Goal: Transaction & Acquisition: Download file/media

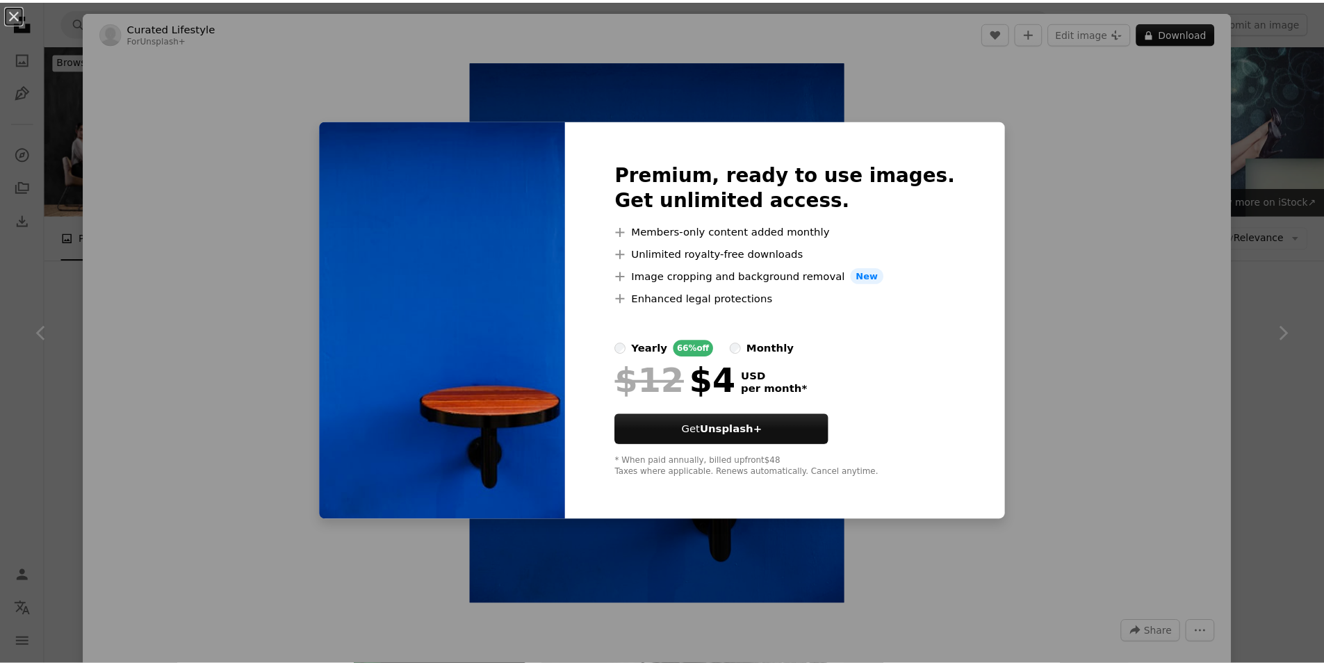
scroll to position [764, 0]
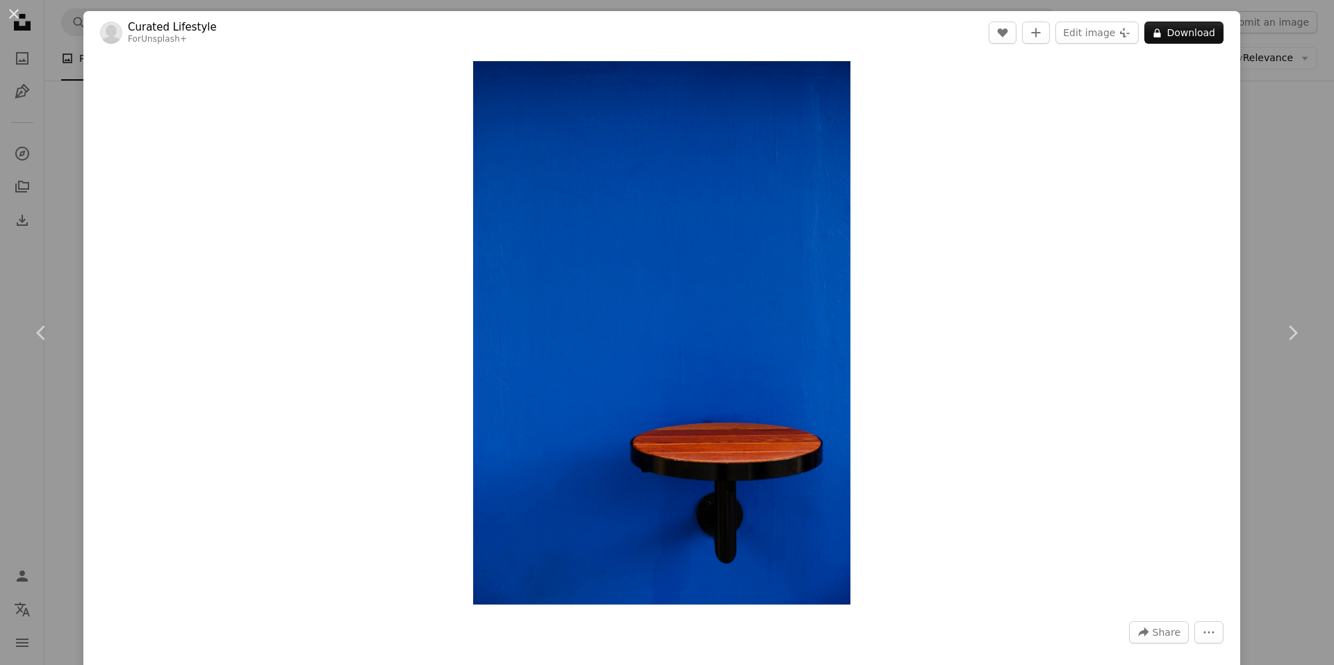
drag, startPoint x: 1006, startPoint y: 266, endPoint x: 973, endPoint y: 268, distance: 33.4
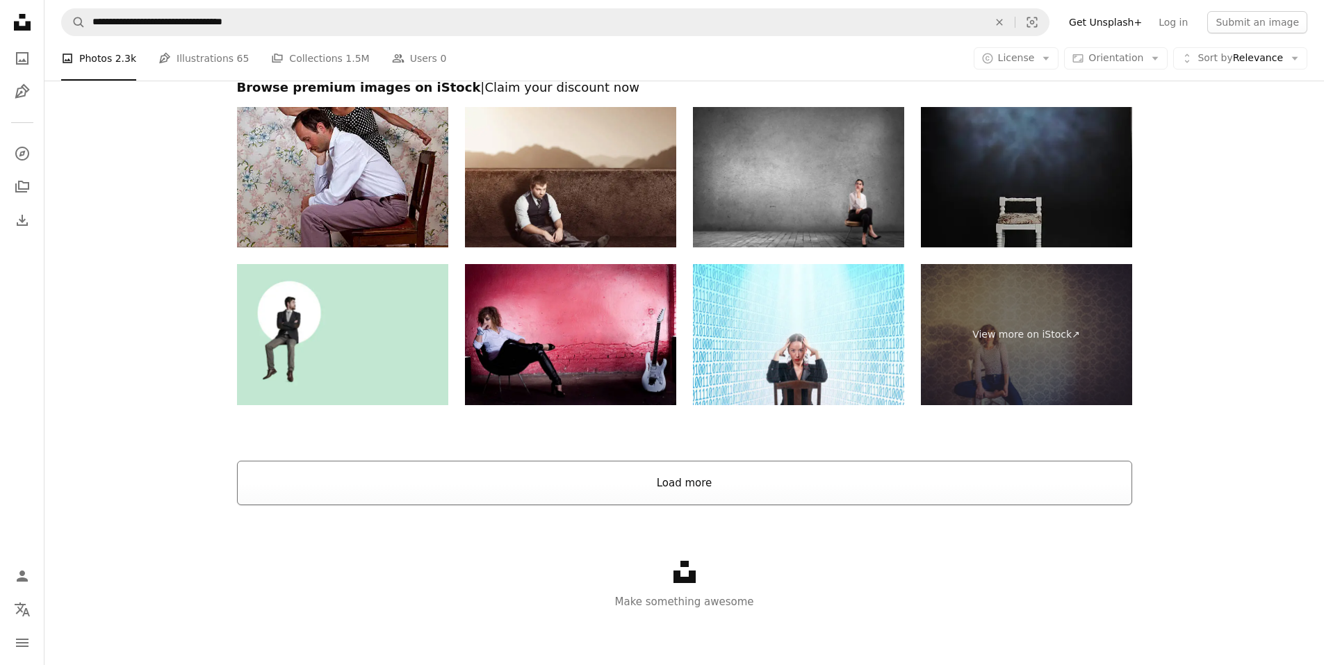
click at [702, 467] on button "Load more" at bounding box center [684, 483] width 895 height 44
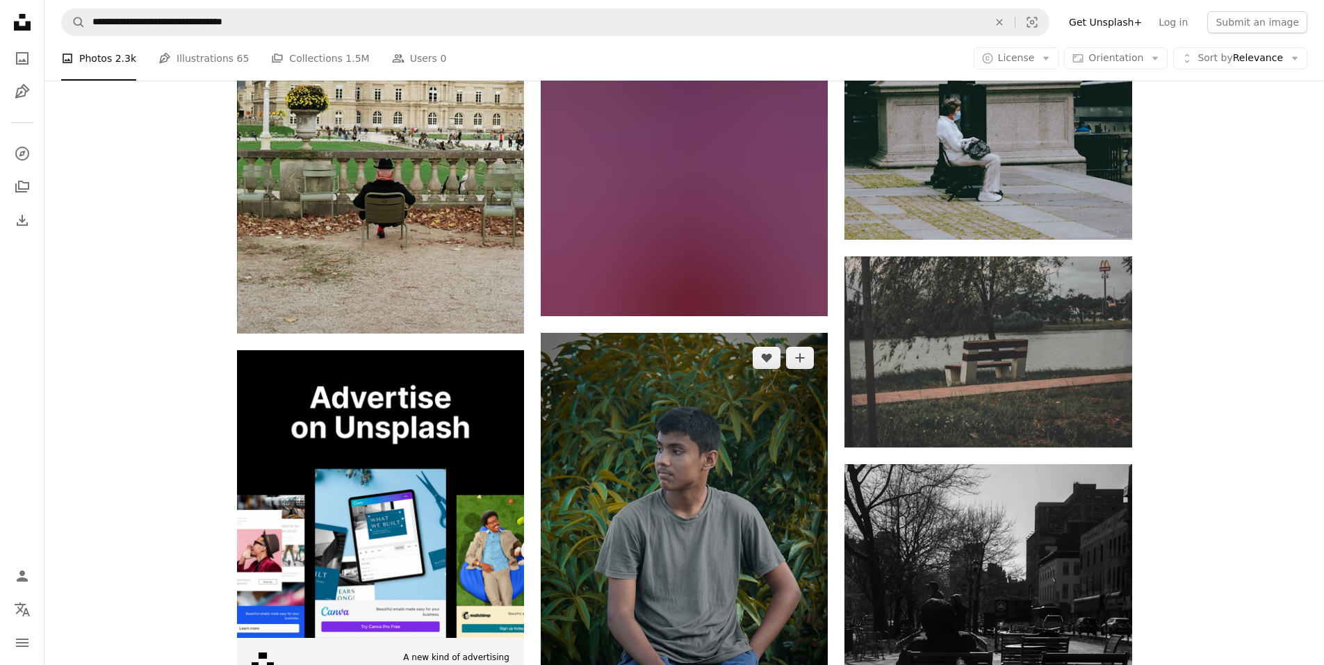
scroll to position [3647, 0]
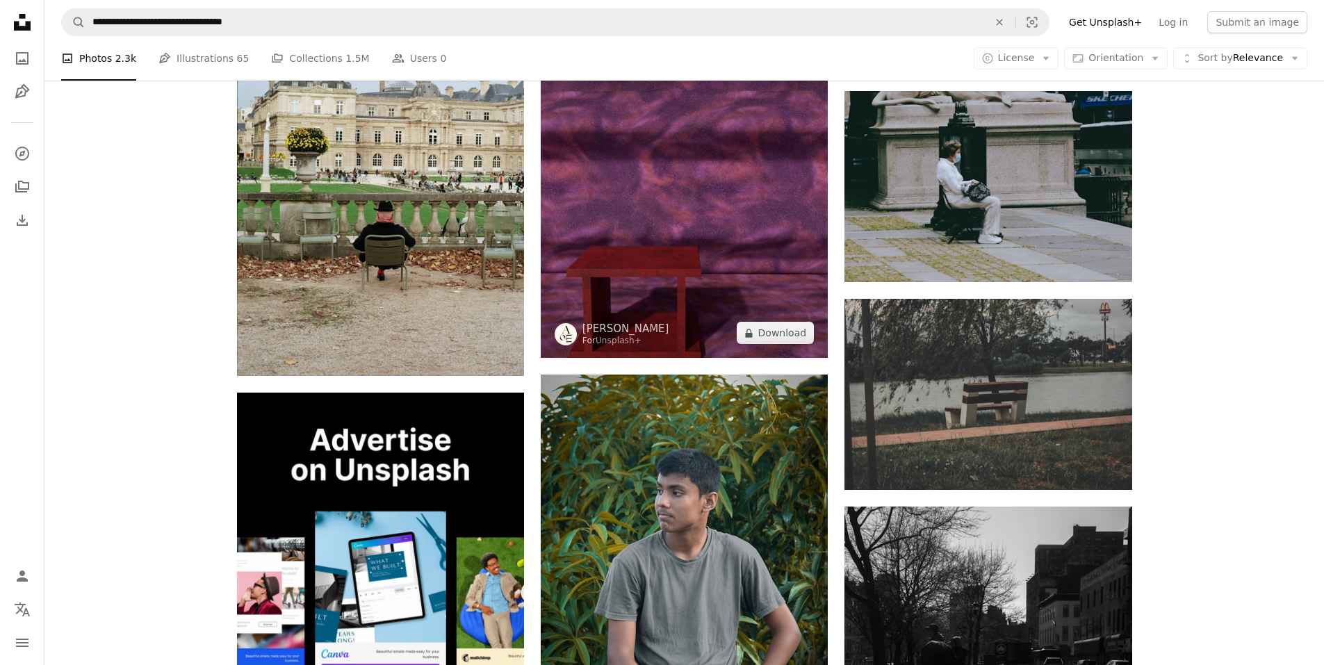
click at [725, 214] on img at bounding box center [684, 190] width 287 height 335
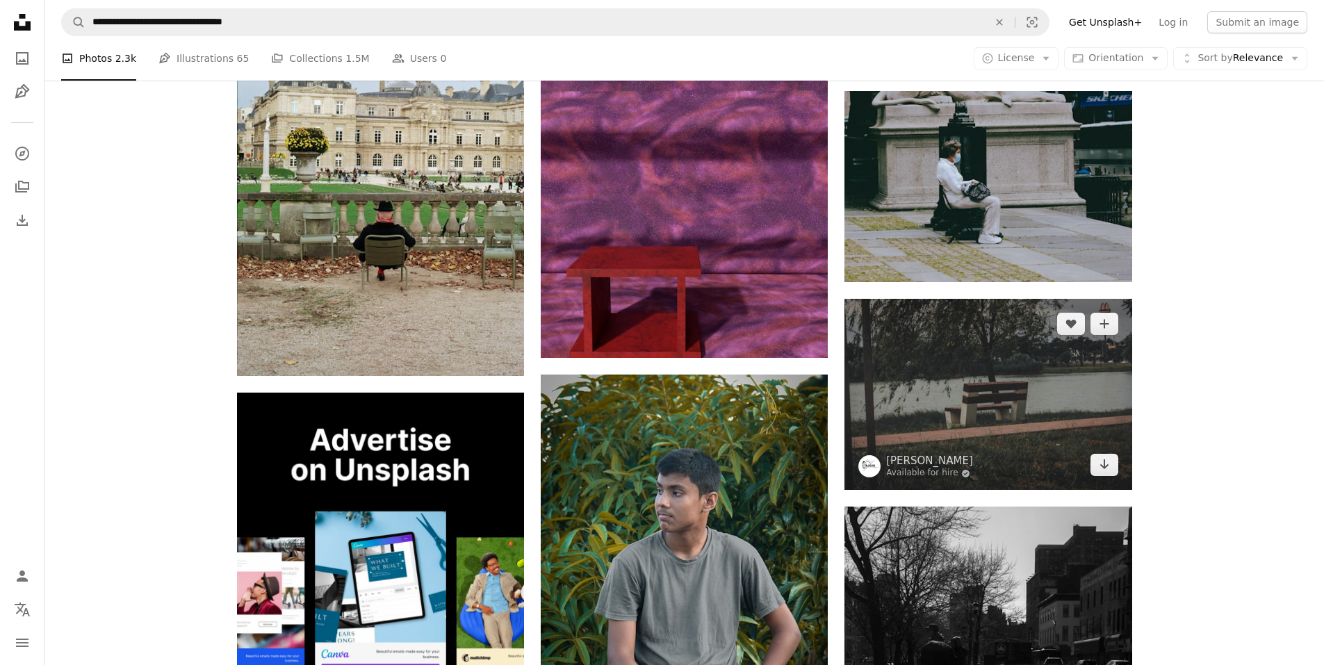
click at [989, 405] on img at bounding box center [987, 394] width 287 height 191
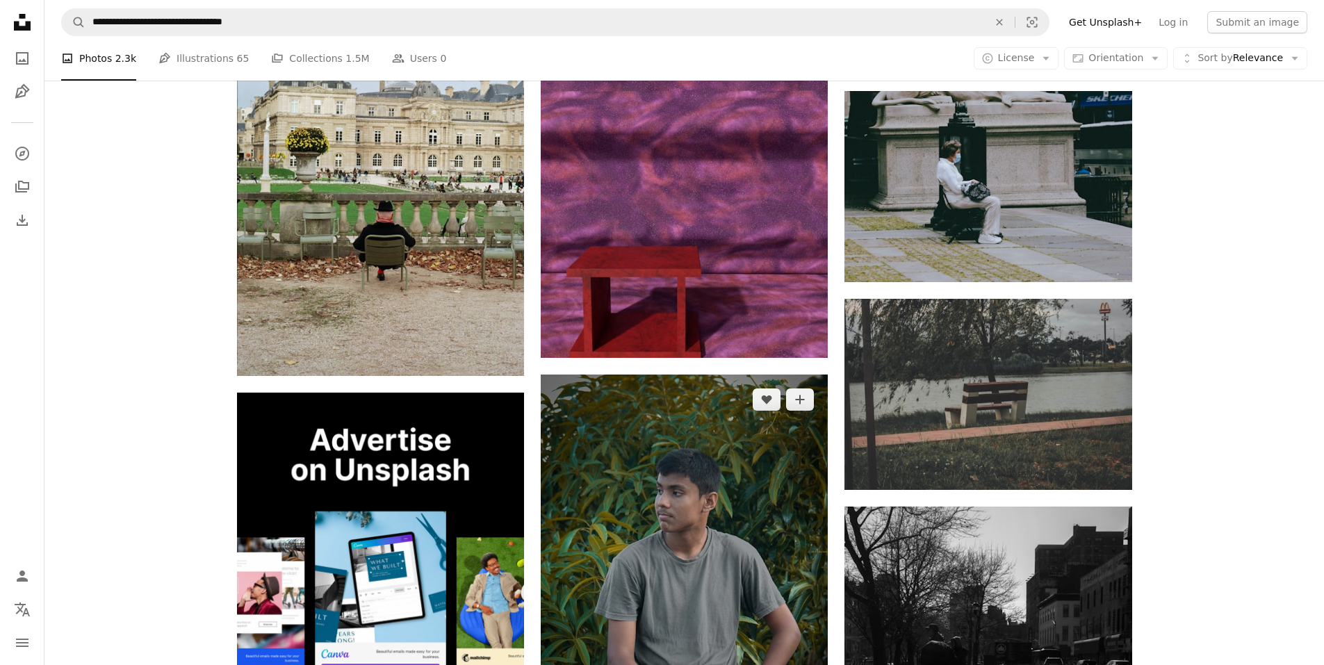
click at [696, 486] on img at bounding box center [684, 590] width 287 height 431
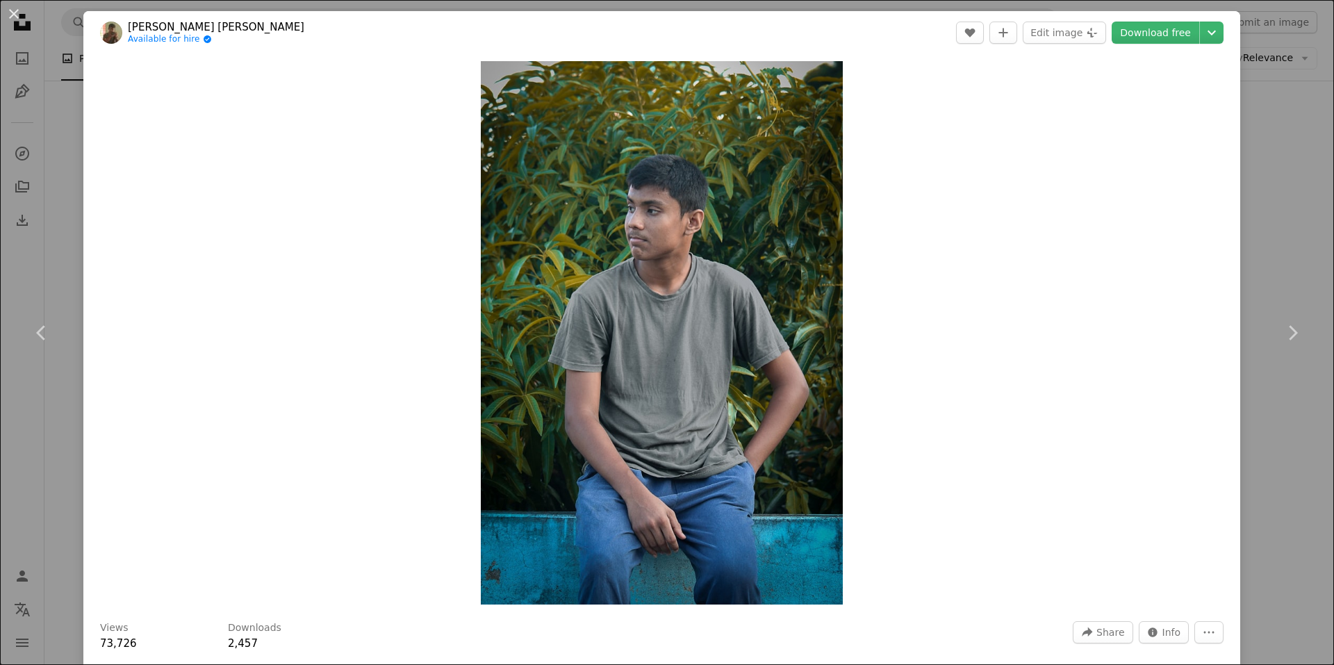
drag, startPoint x: 978, startPoint y: 390, endPoint x: 844, endPoint y: 408, distance: 134.7
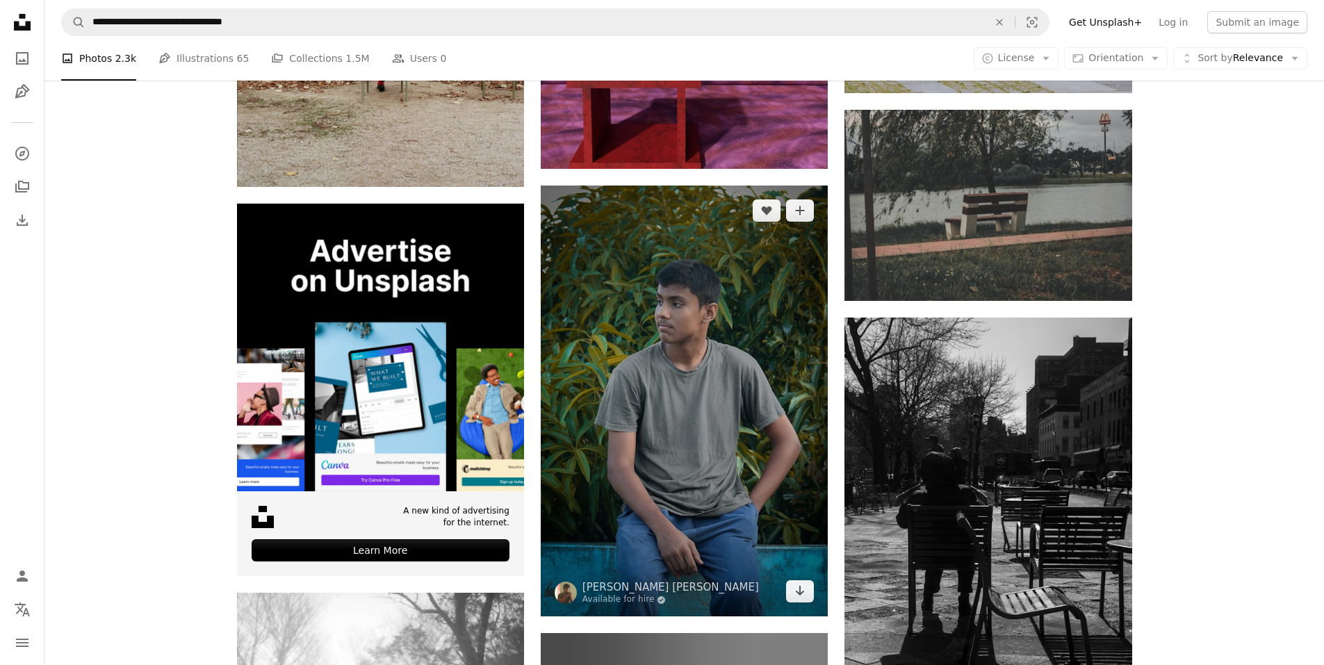
scroll to position [3856, 0]
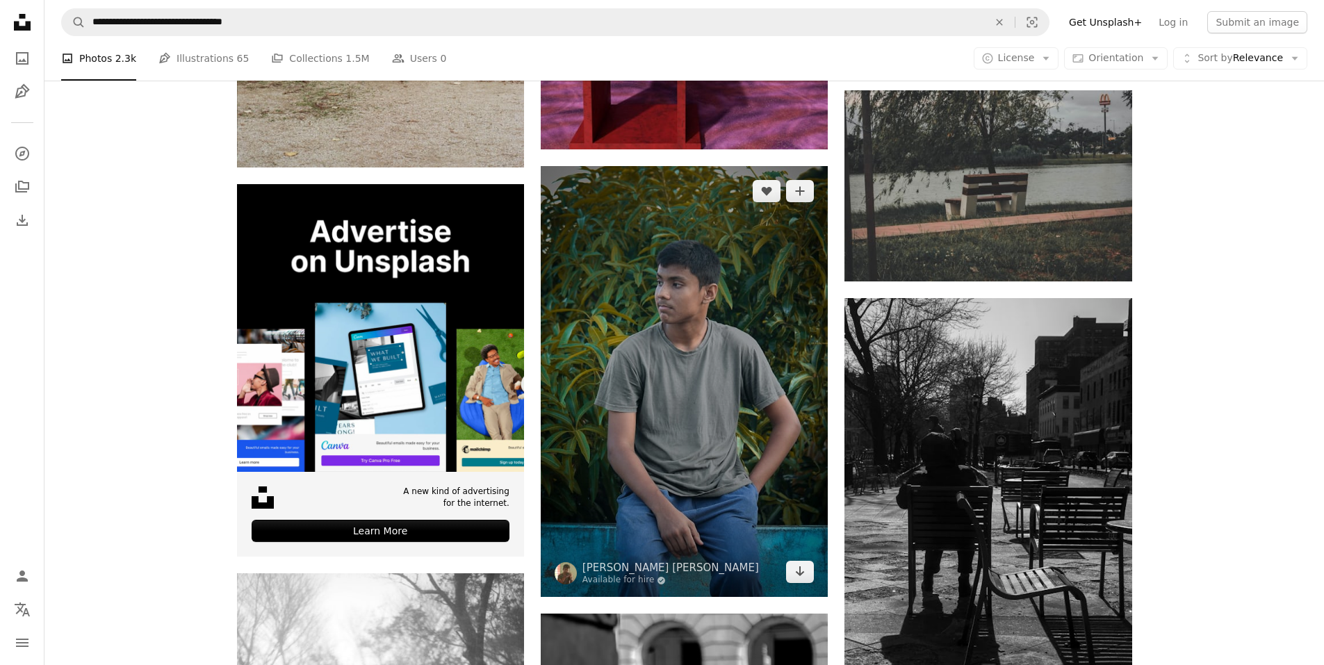
click at [753, 412] on img at bounding box center [684, 381] width 287 height 431
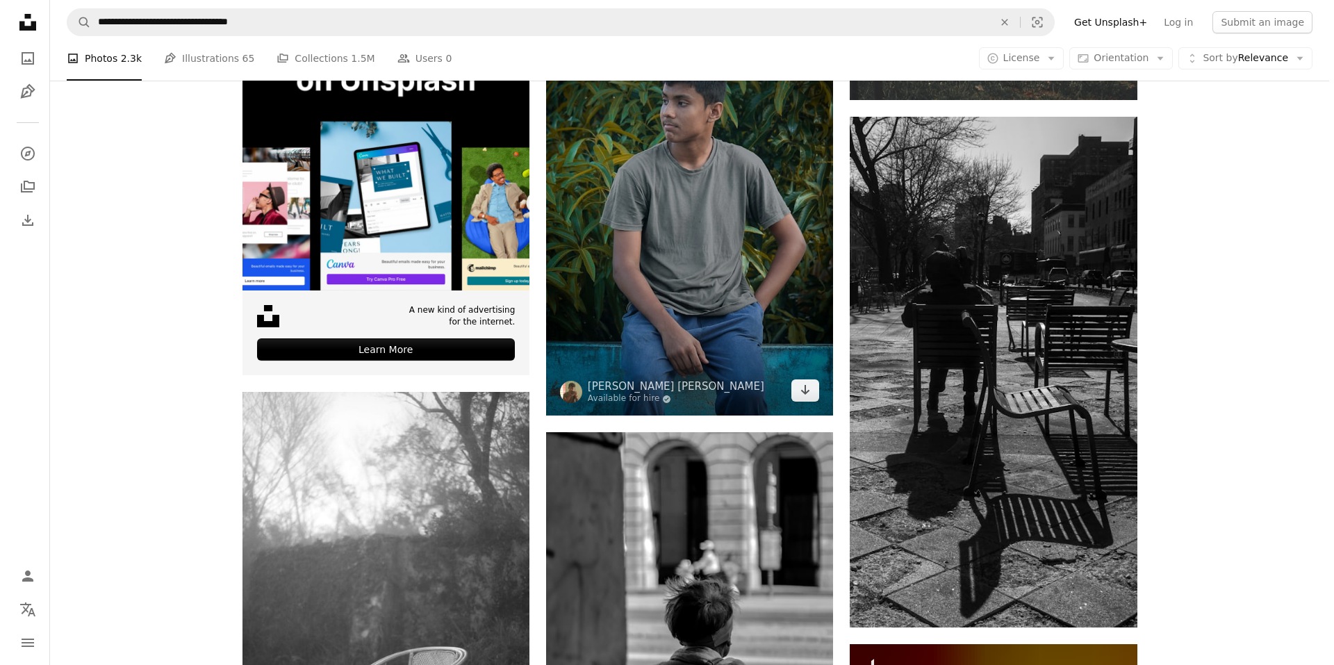
scroll to position [4064, 0]
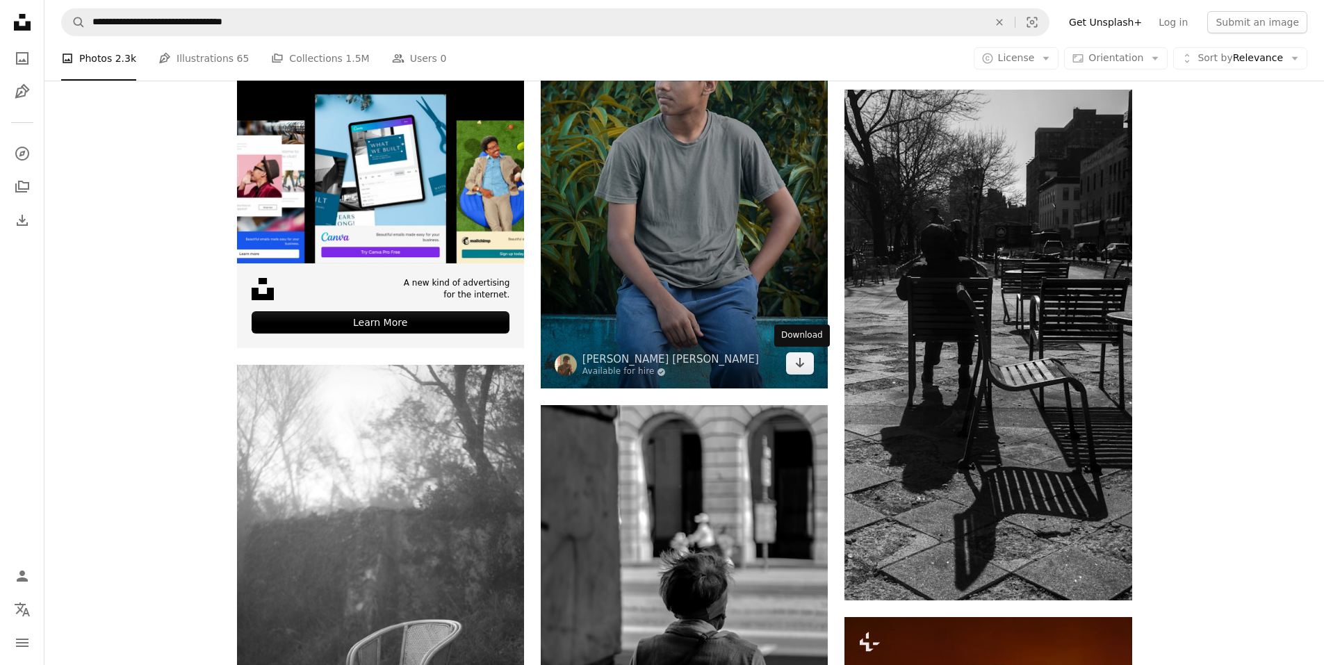
click at [739, 351] on img at bounding box center [684, 173] width 287 height 431
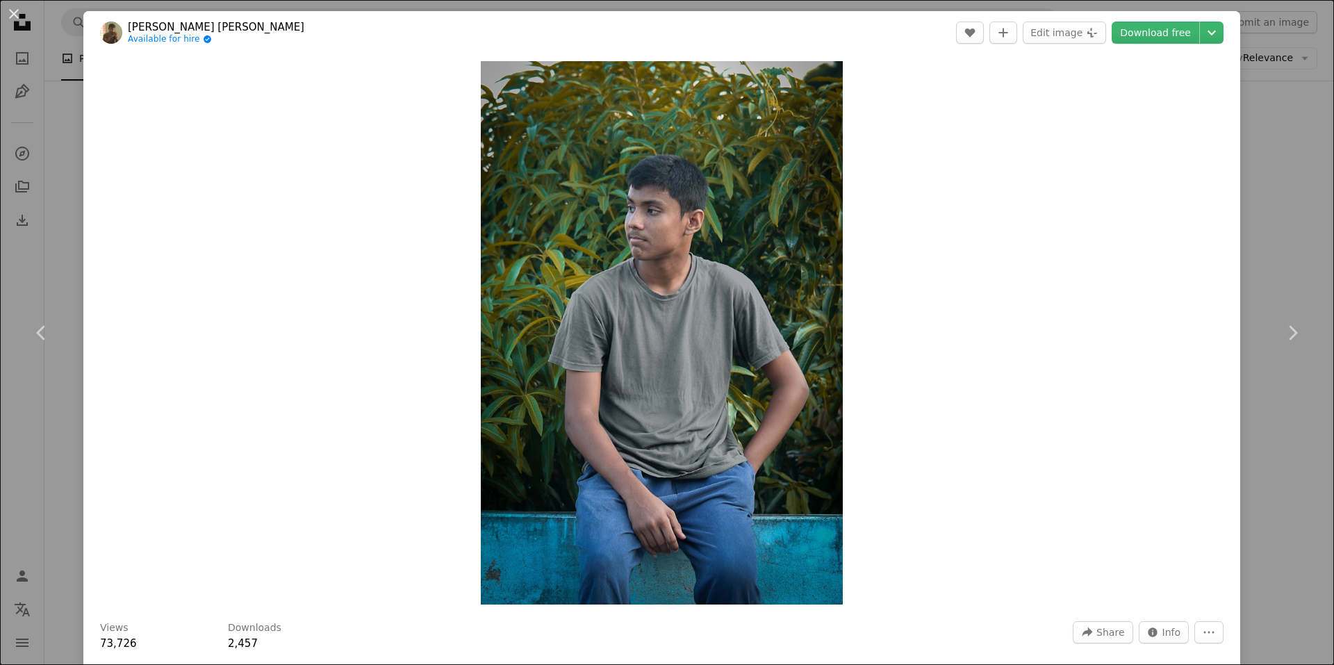
click at [153, 28] on link "[PERSON_NAME] [PERSON_NAME]" at bounding box center [216, 27] width 177 height 14
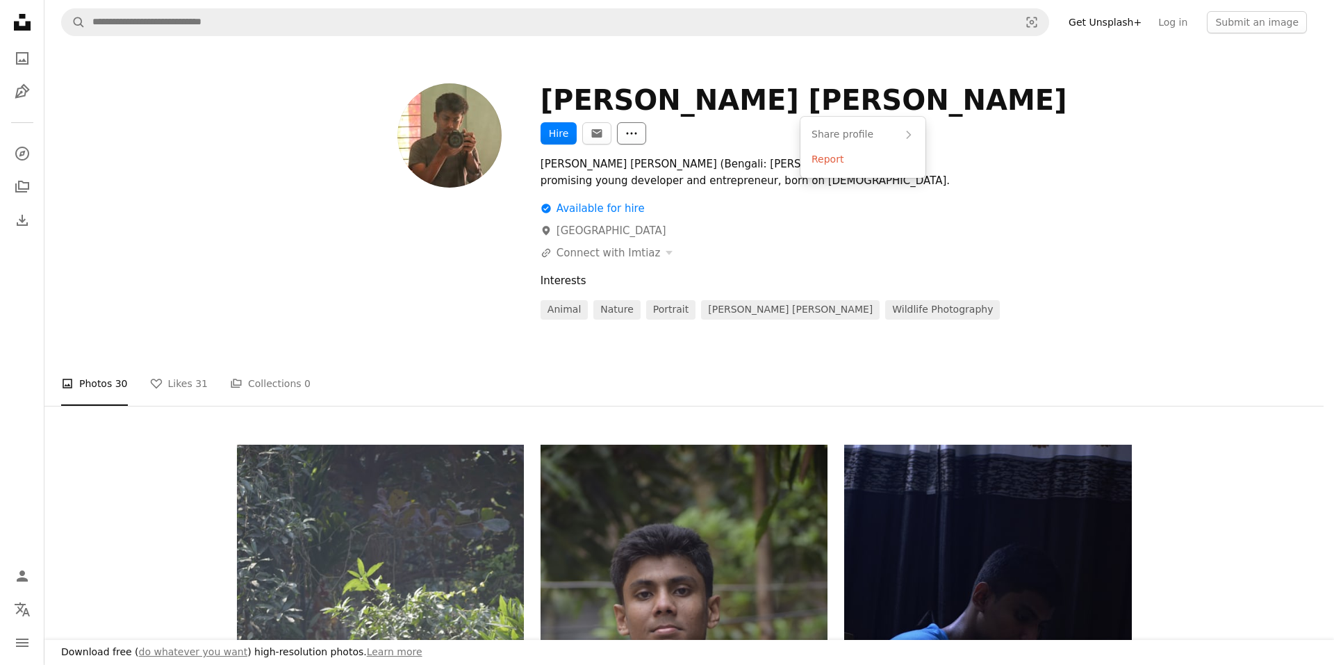
click at [637, 133] on icon "More Actions" at bounding box center [632, 134] width 10 height 2
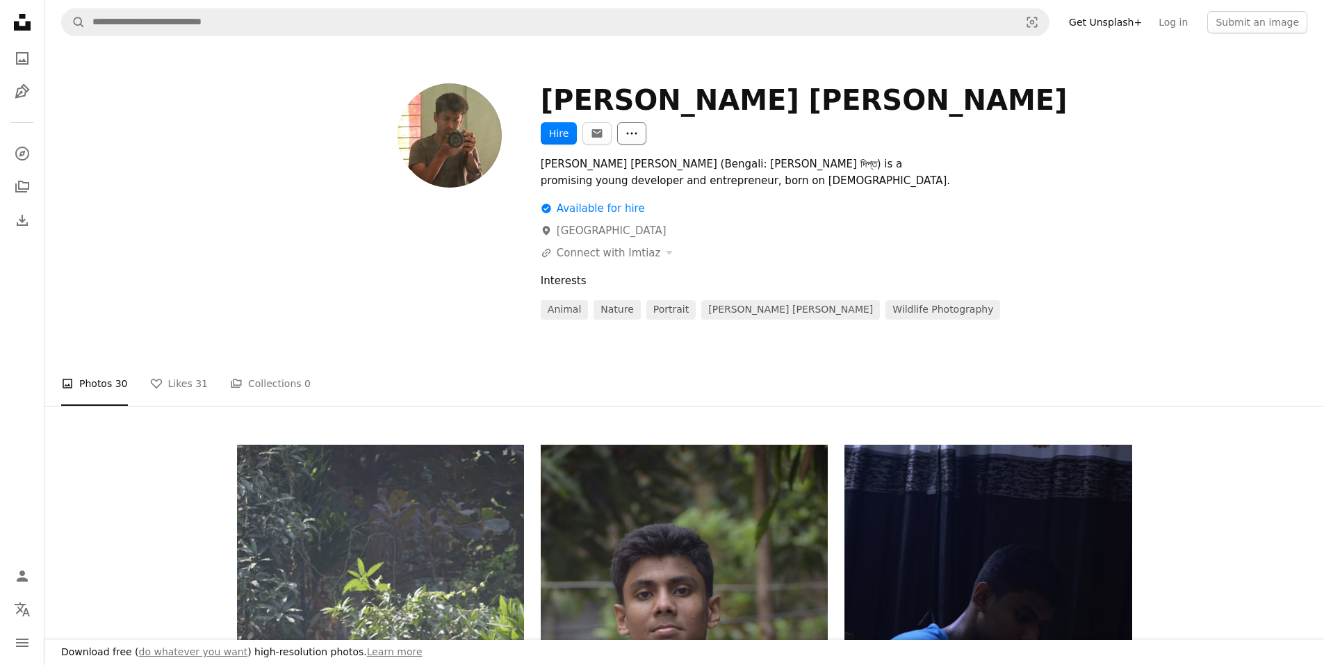
click at [637, 133] on icon "More Actions" at bounding box center [632, 134] width 10 height 2
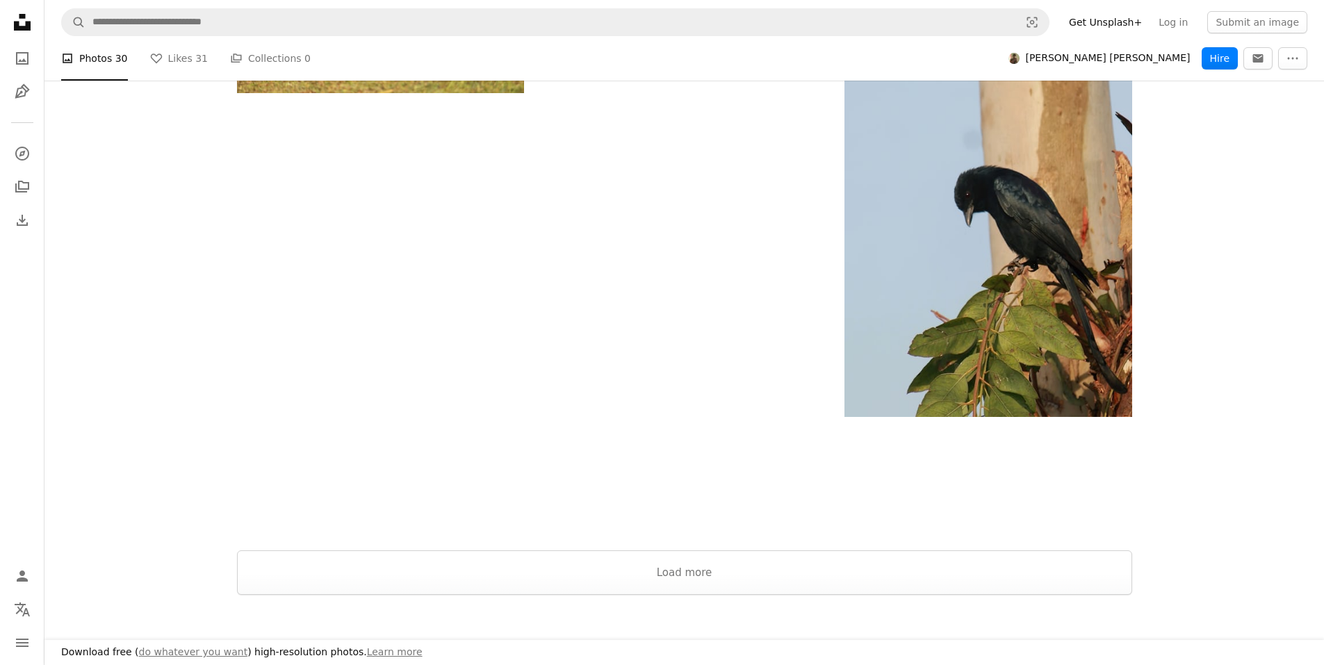
scroll to position [2780, 0]
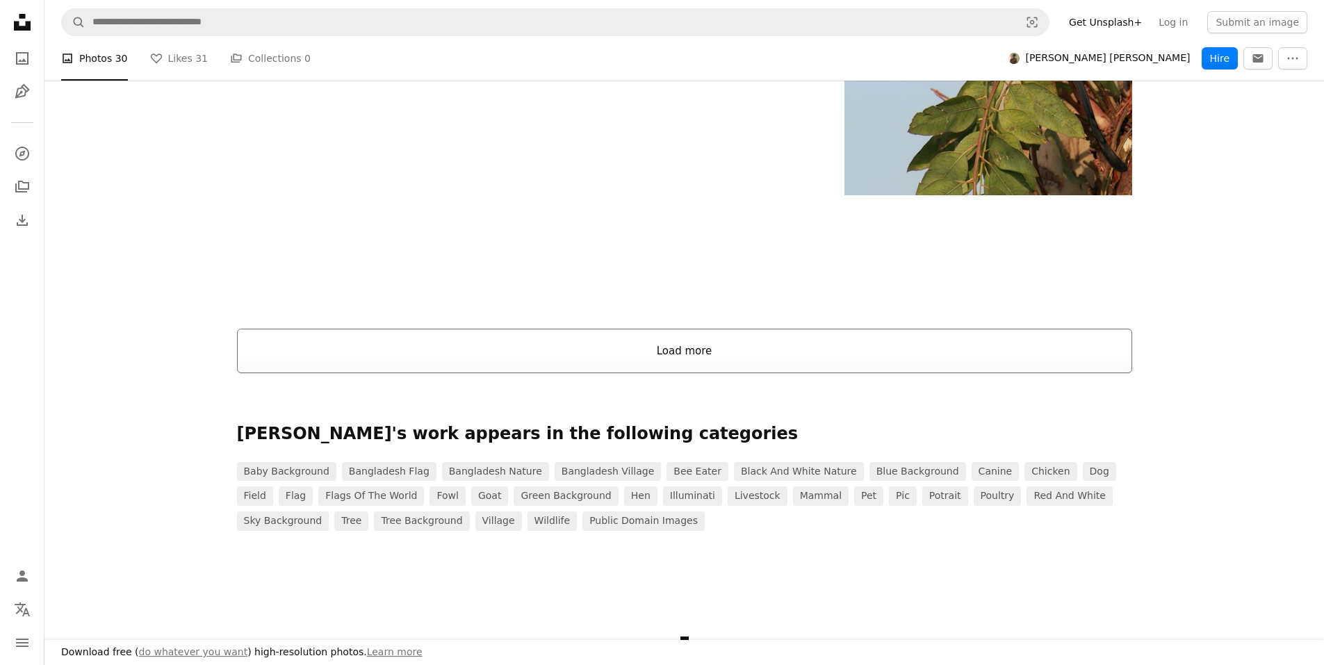
click at [693, 329] on button "Load more" at bounding box center [684, 351] width 895 height 44
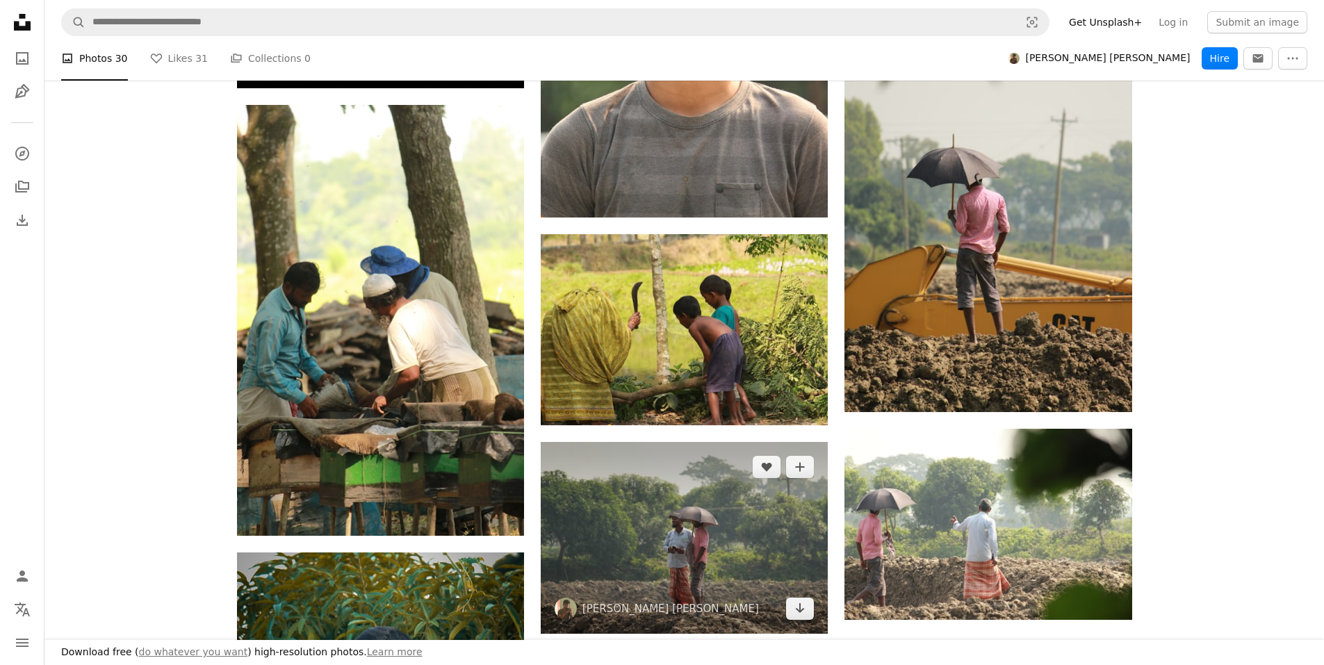
scroll to position [2988, 0]
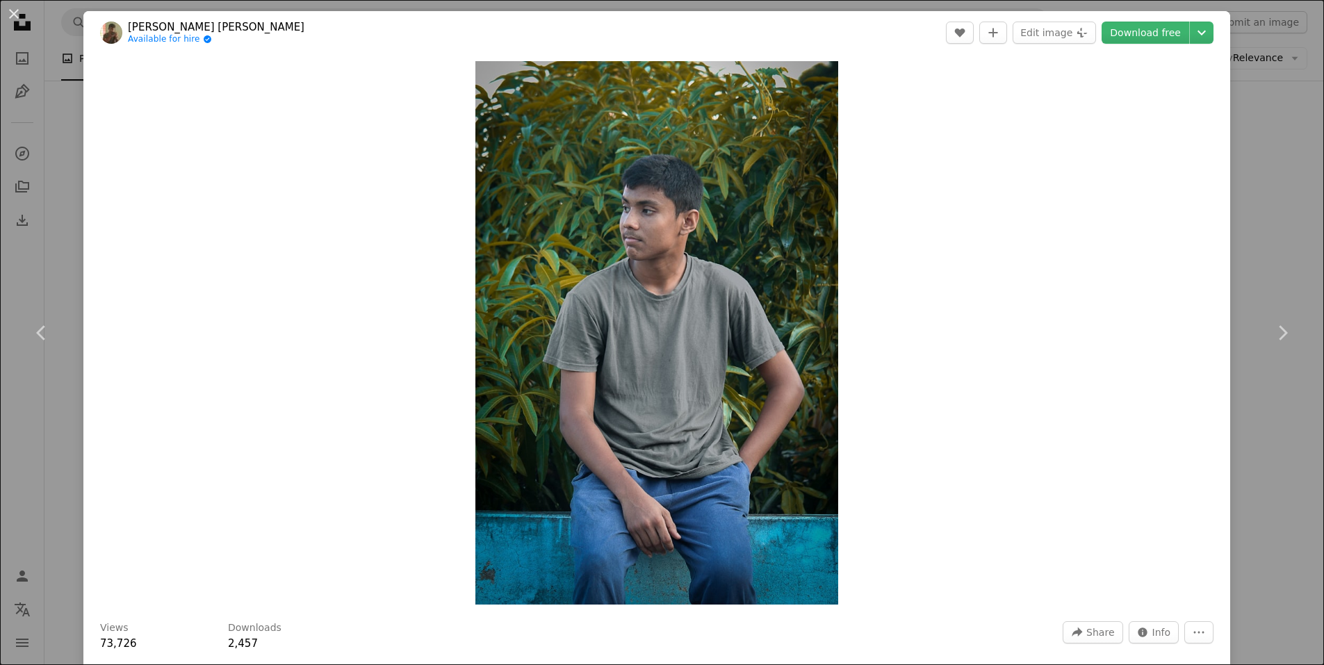
scroll to position [4064, 0]
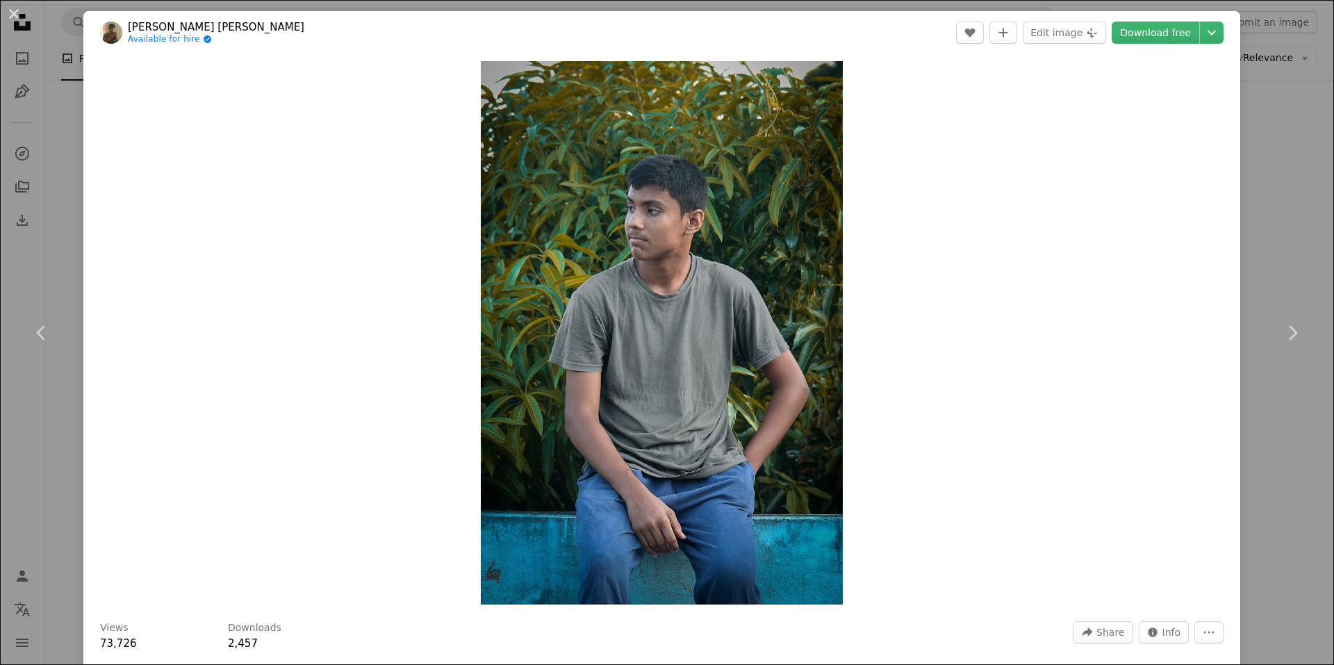
click at [1252, 160] on div "An X shape Chevron left Chevron right [PERSON_NAME] [PERSON_NAME] Available for…" at bounding box center [667, 332] width 1334 height 665
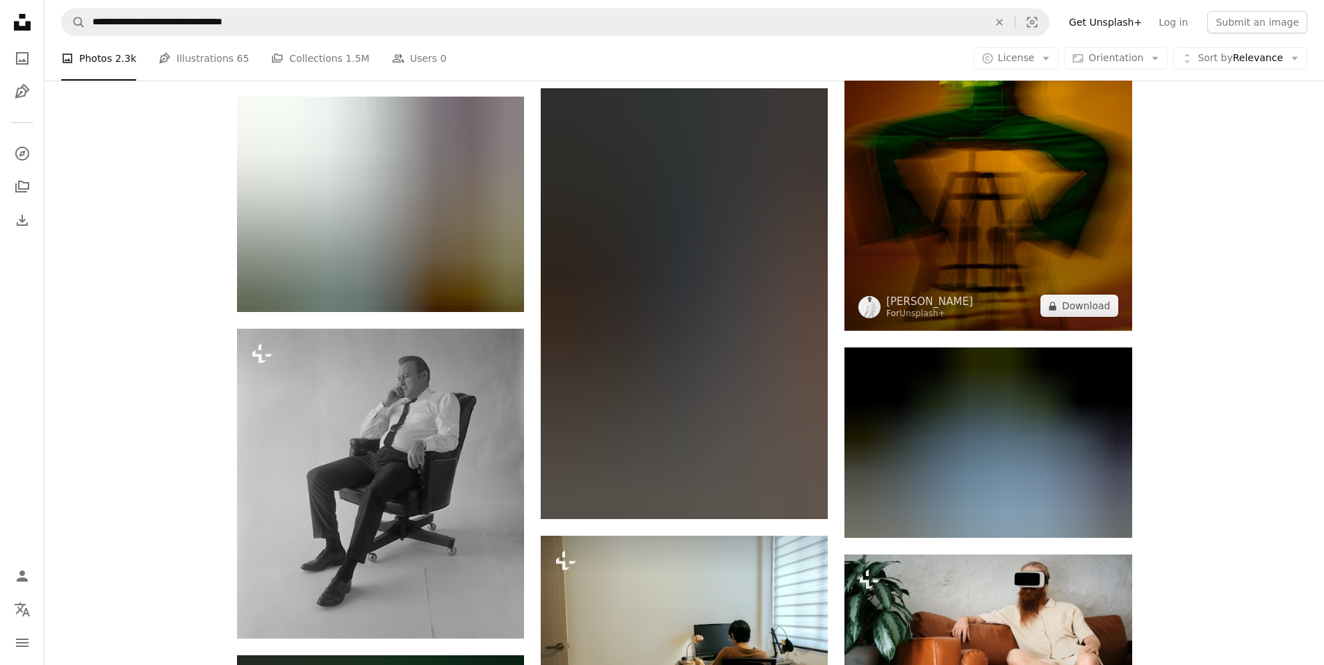
scroll to position [4551, 0]
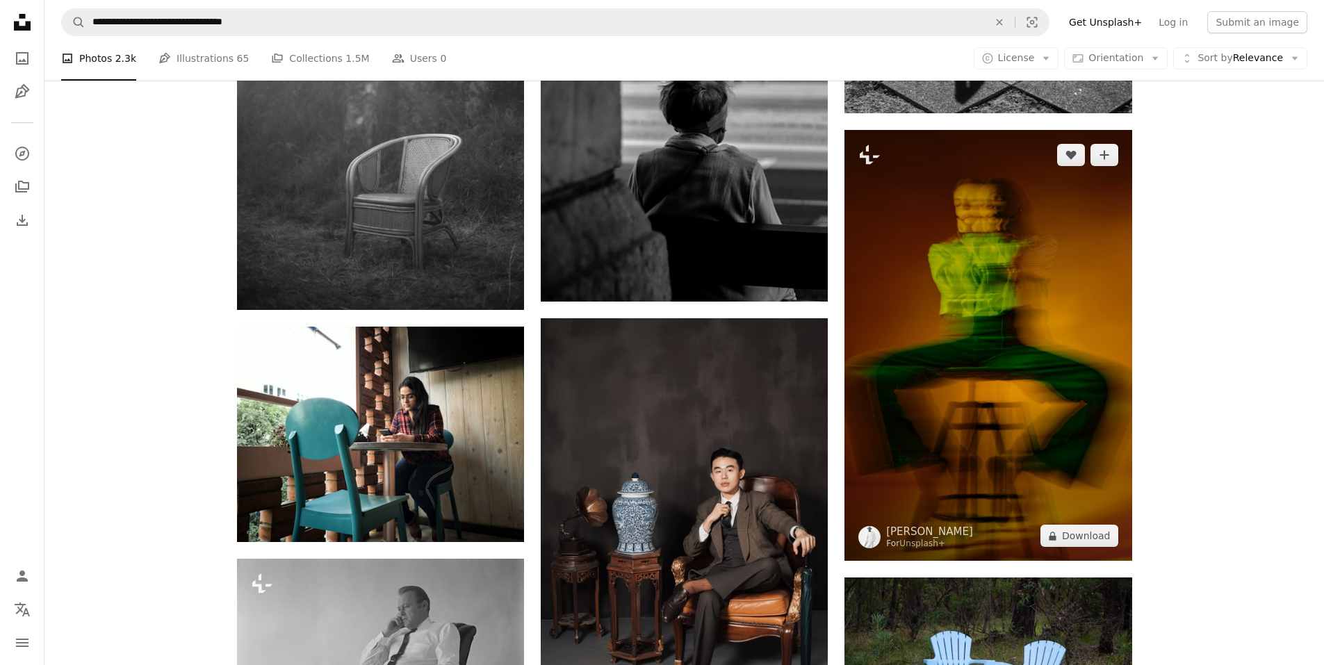
click at [947, 293] on img at bounding box center [987, 345] width 287 height 431
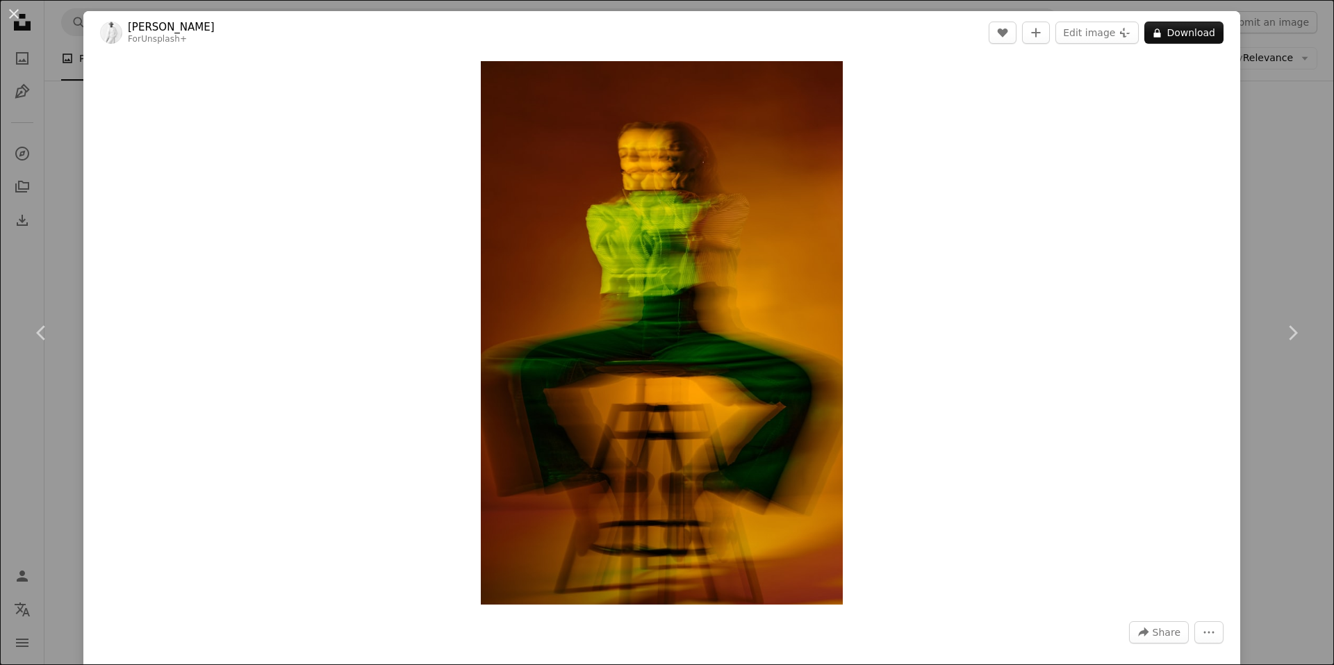
drag, startPoint x: 780, startPoint y: 281, endPoint x: 747, endPoint y: 273, distance: 33.7
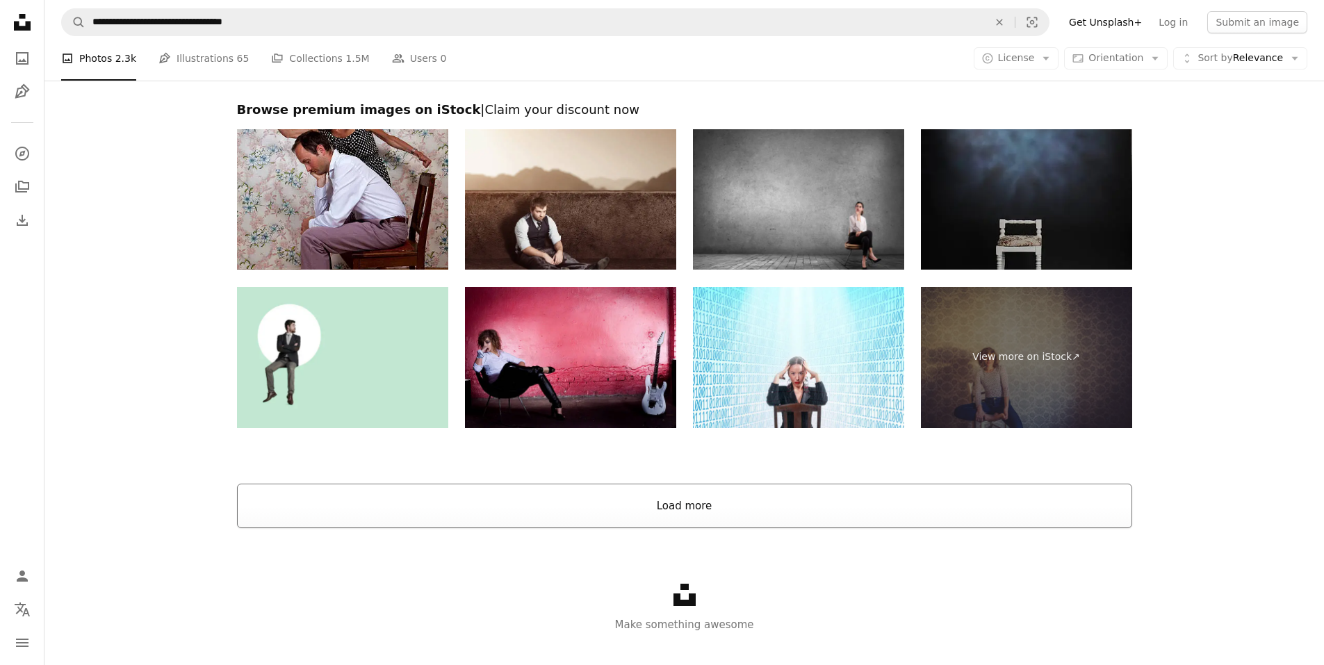
click at [691, 498] on button "Load more" at bounding box center [684, 506] width 895 height 44
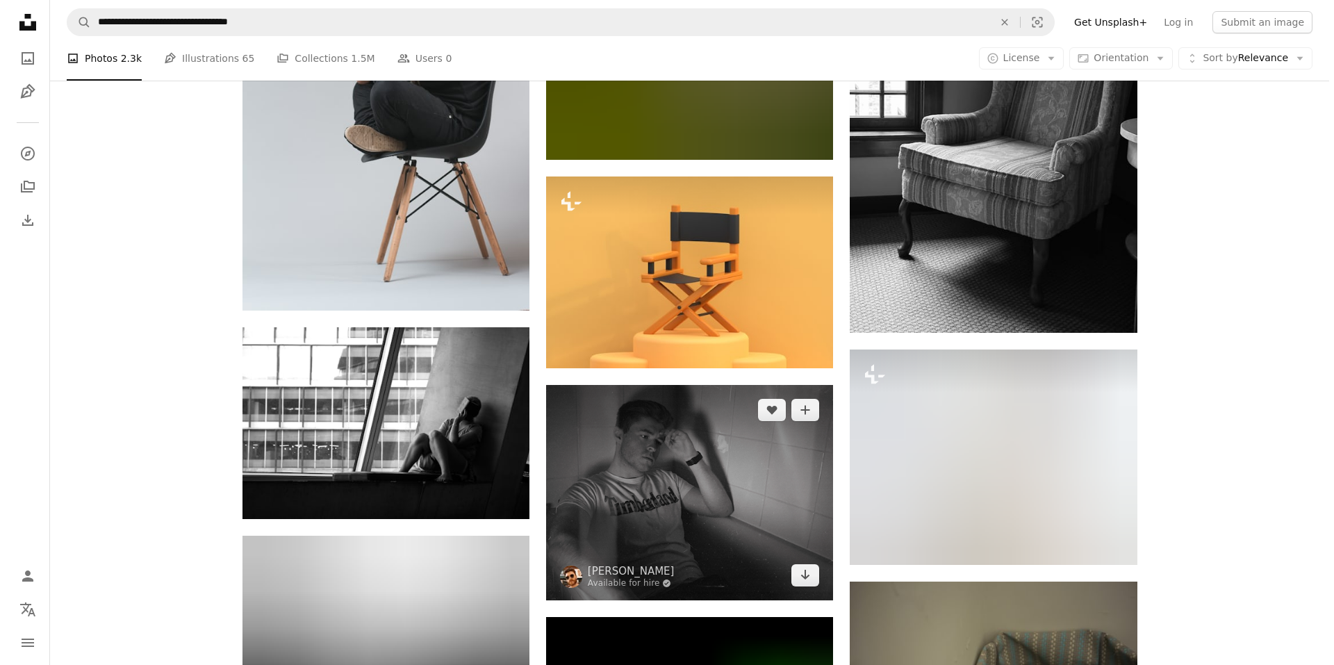
scroll to position [16087, 0]
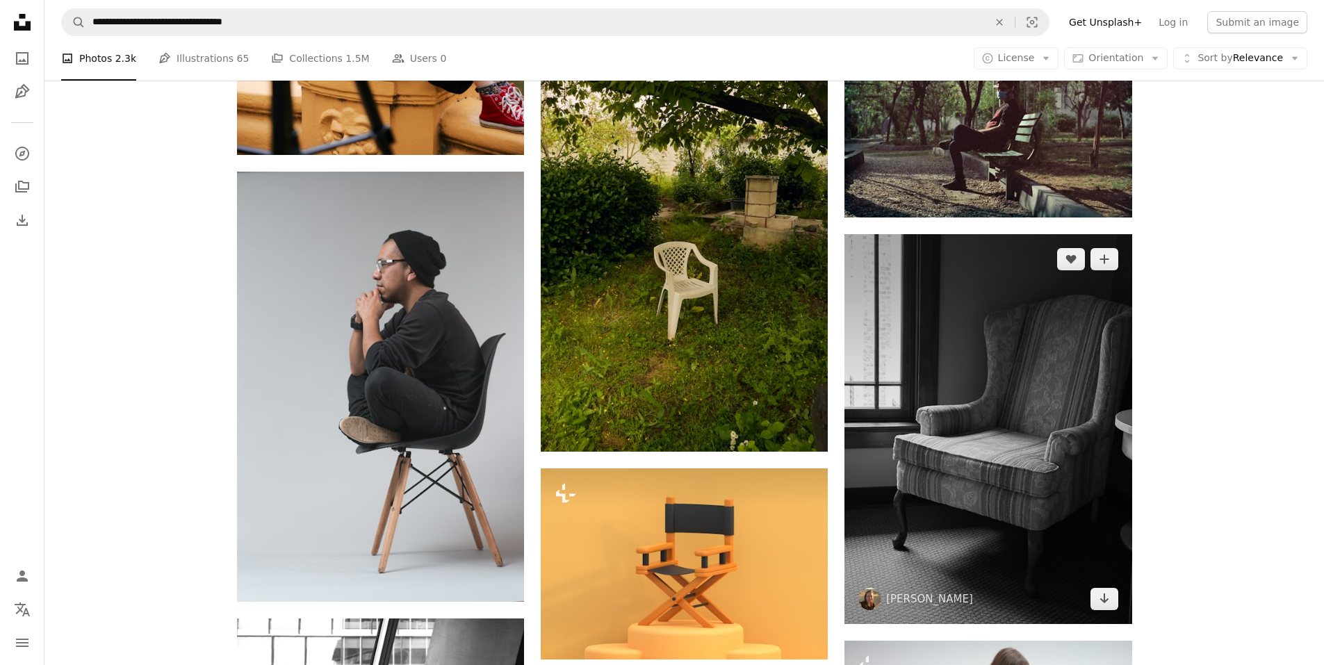
click at [937, 334] on img at bounding box center [987, 429] width 287 height 390
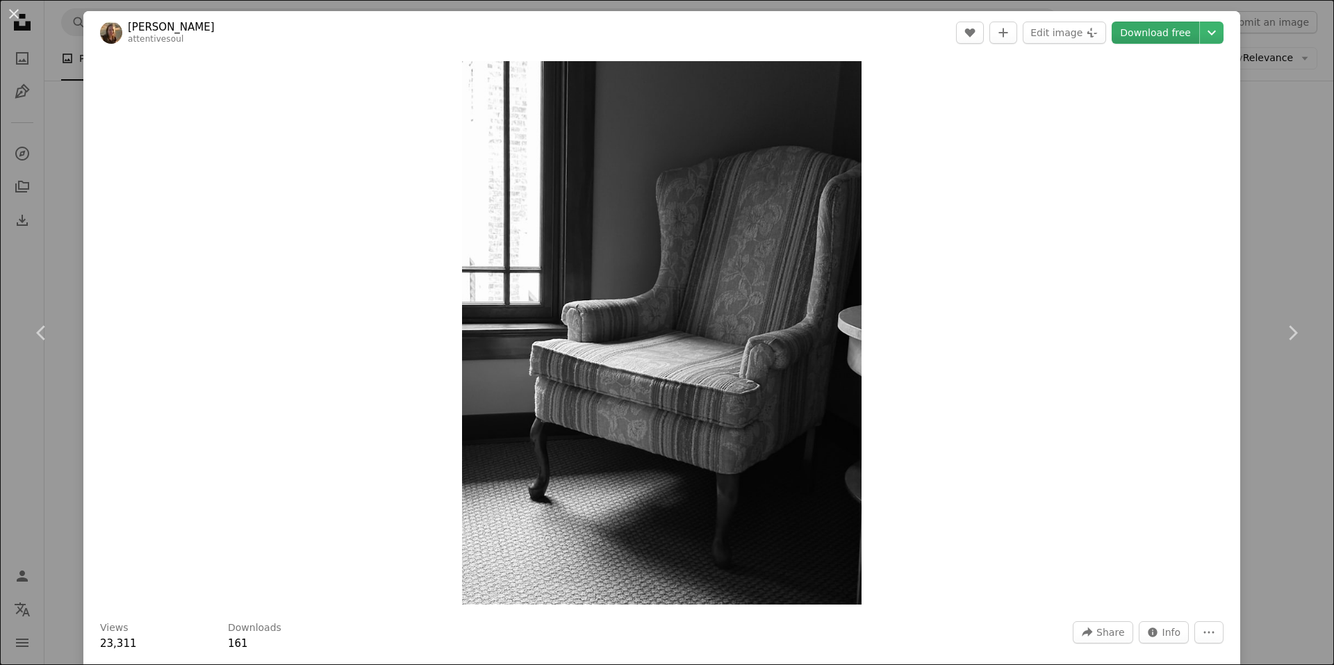
click at [1175, 31] on link "Download free" at bounding box center [1156, 33] width 88 height 22
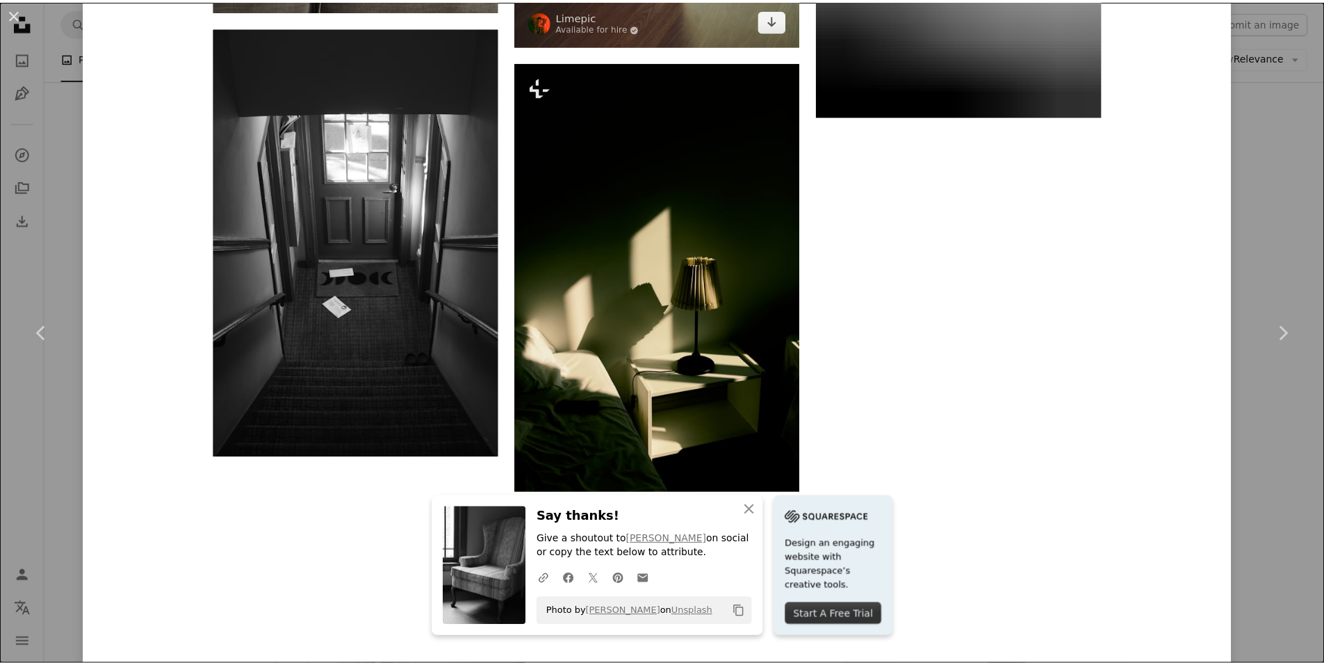
scroll to position [5763, 0]
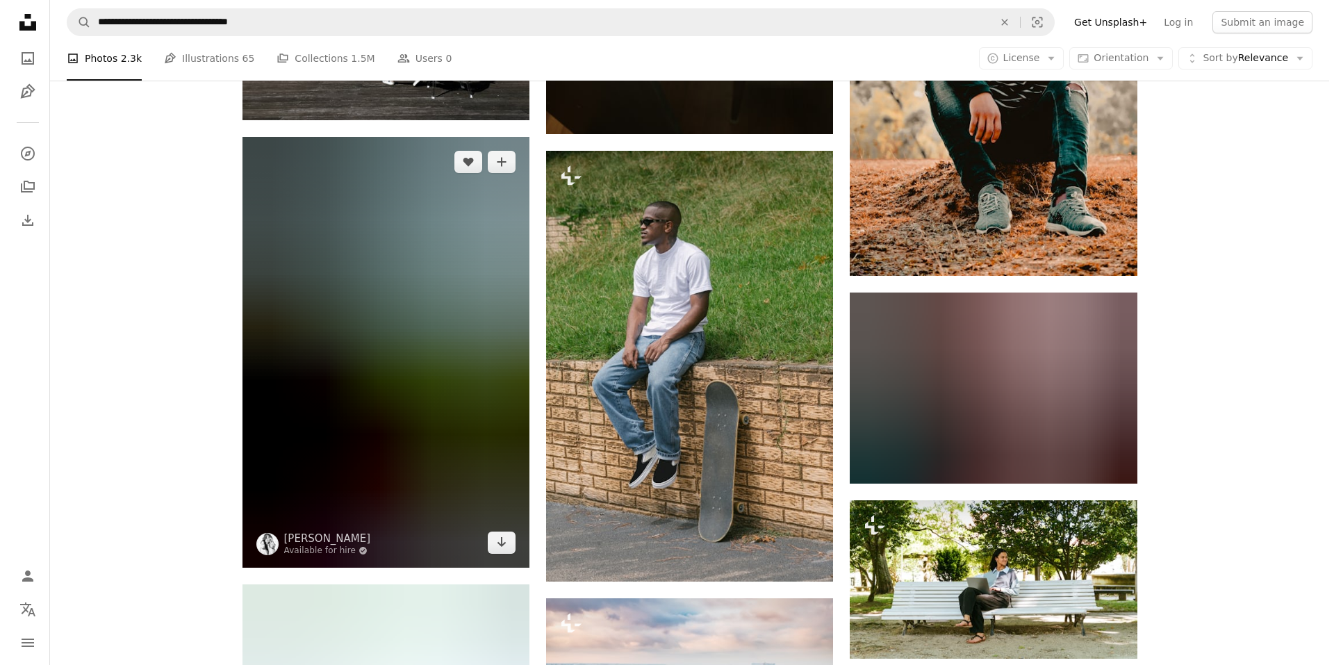
scroll to position [18936, 0]
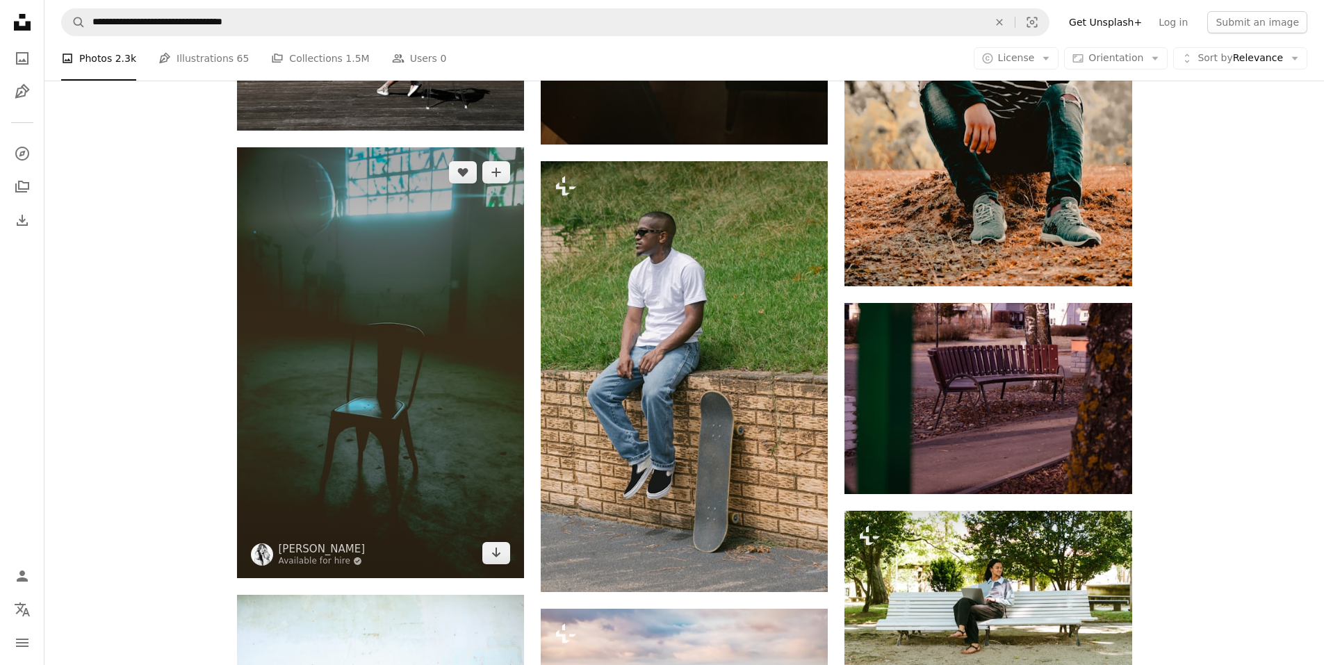
click at [457, 329] on img at bounding box center [380, 362] width 287 height 431
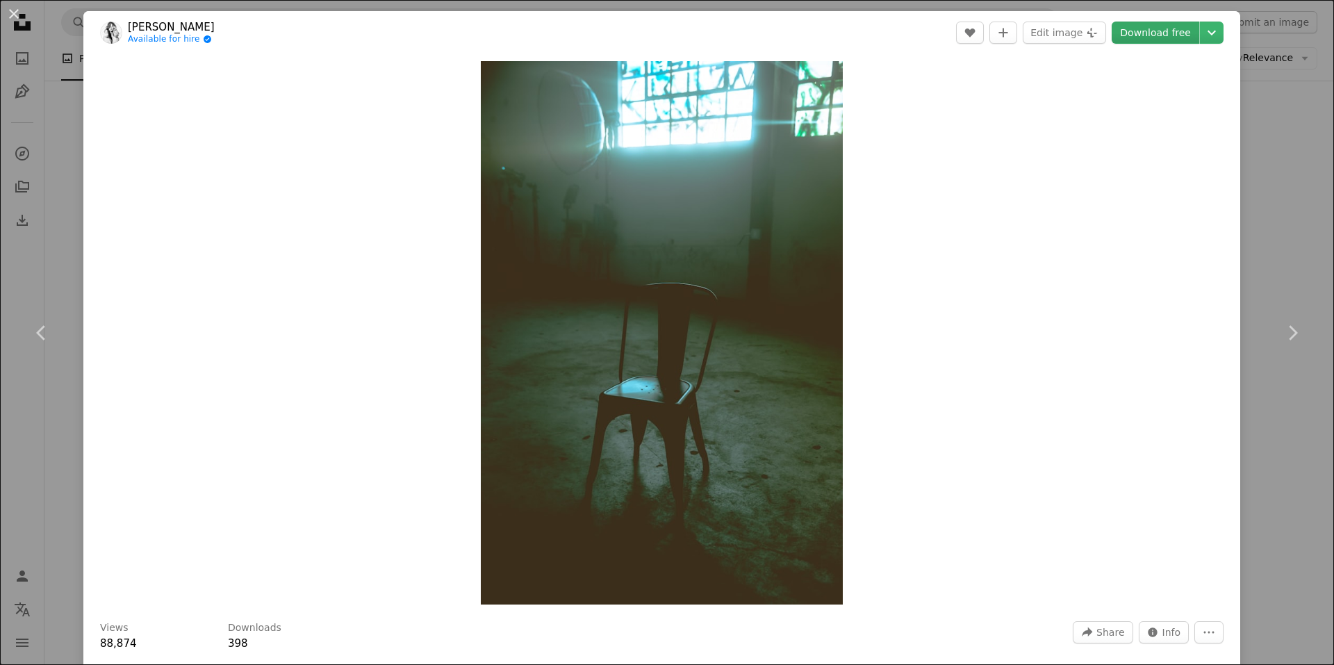
click at [1154, 39] on link "Download free" at bounding box center [1156, 33] width 88 height 22
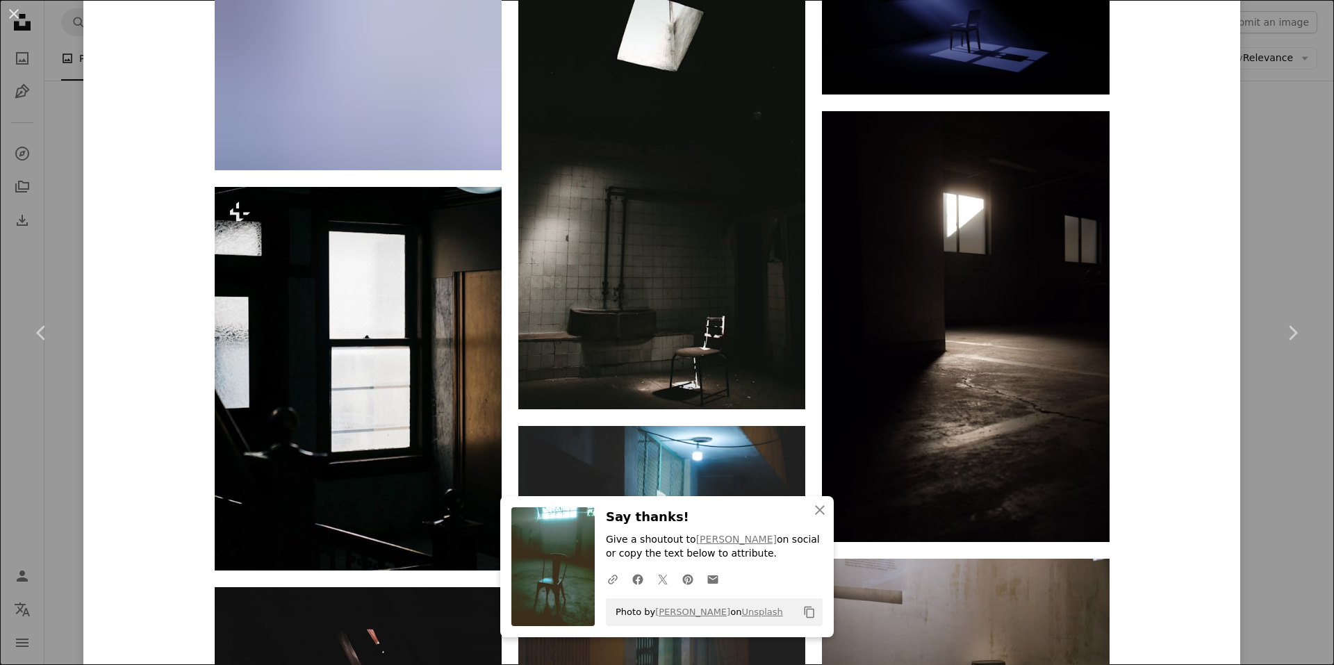
scroll to position [1668, 0]
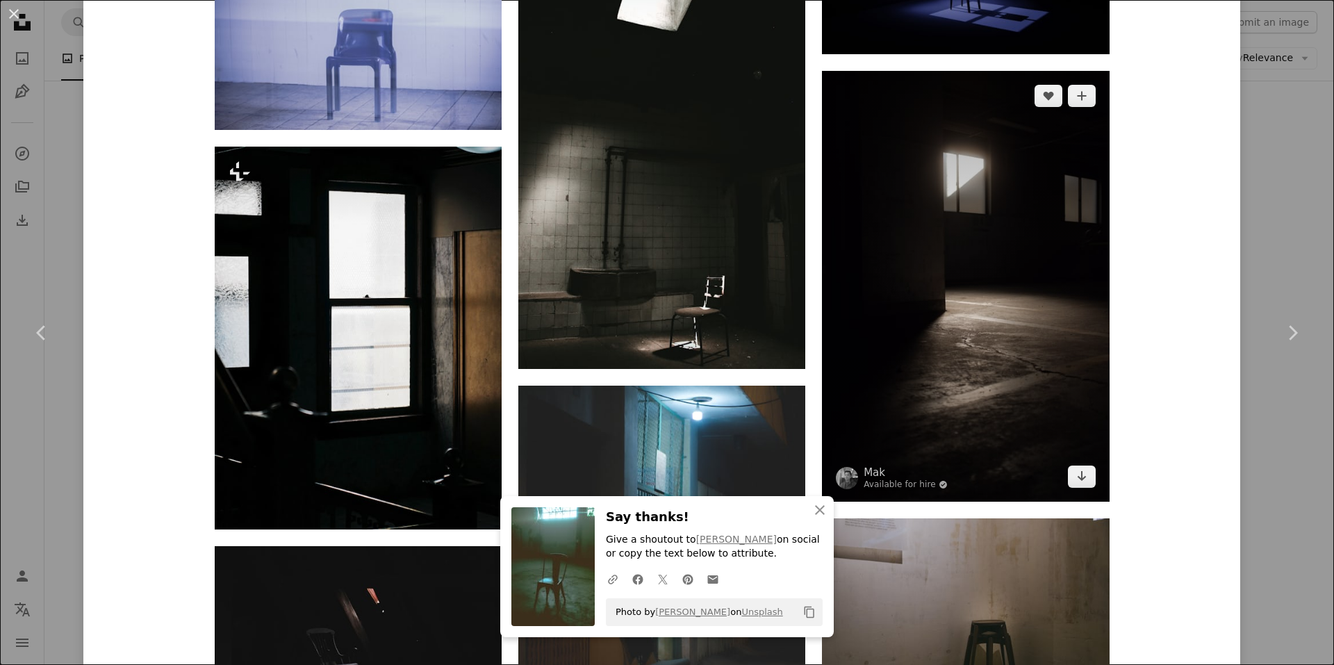
click at [956, 321] on img at bounding box center [965, 286] width 287 height 431
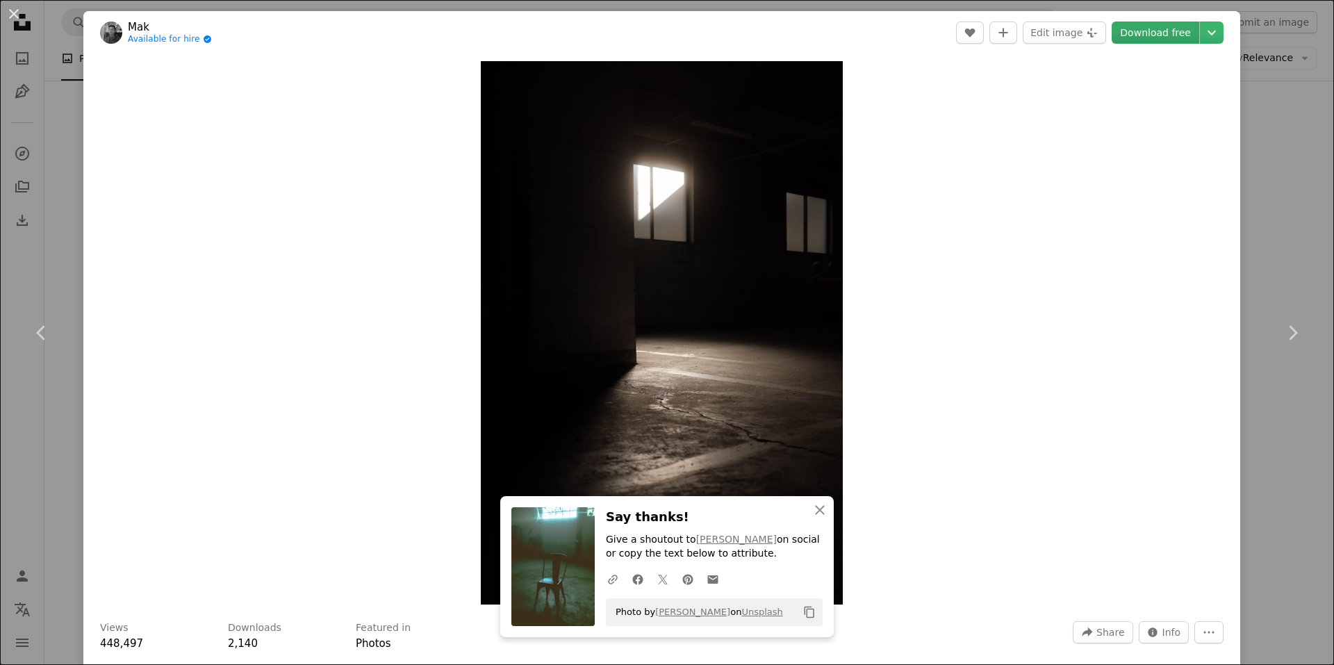
click at [1148, 33] on link "Download free" at bounding box center [1156, 33] width 88 height 22
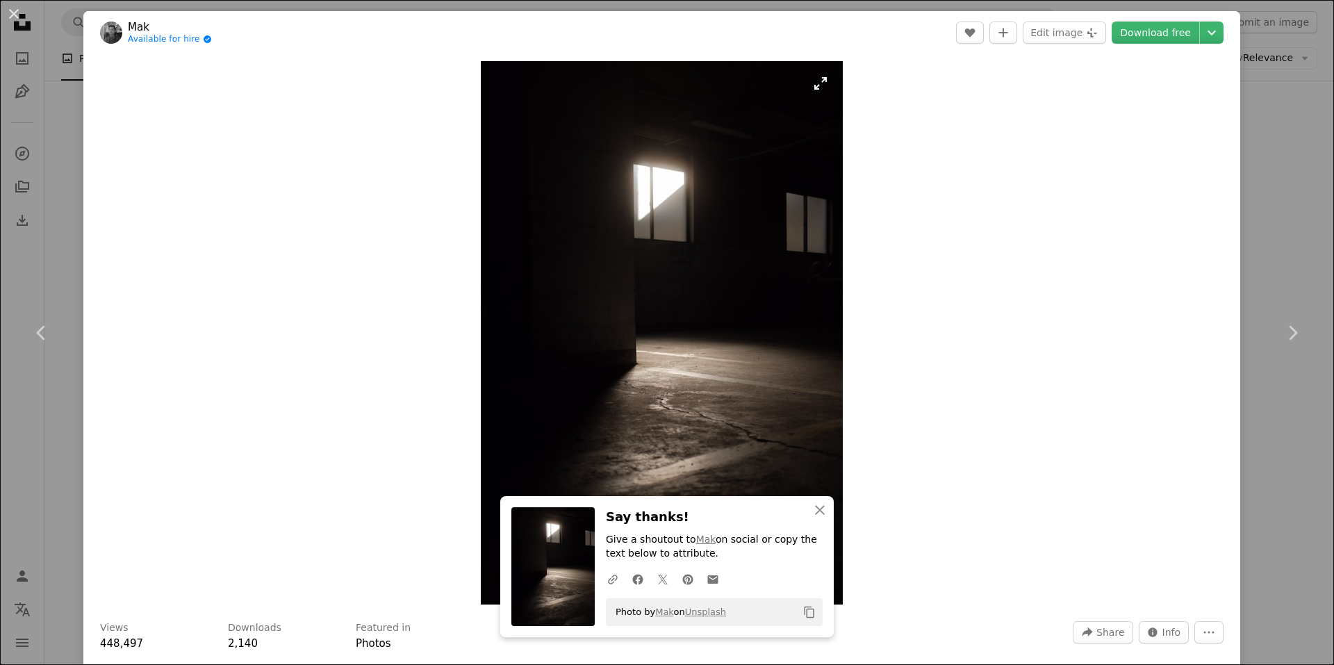
drag, startPoint x: 671, startPoint y: 265, endPoint x: 678, endPoint y: 272, distance: 9.3
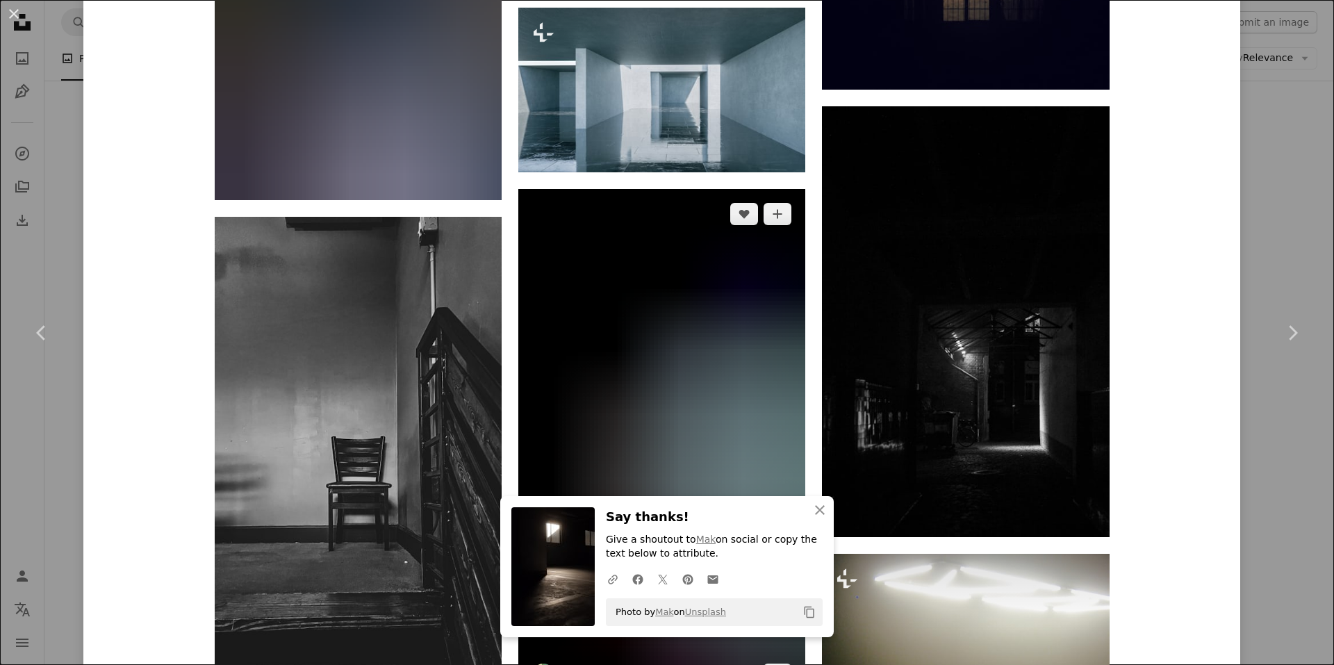
scroll to position [11377, 0]
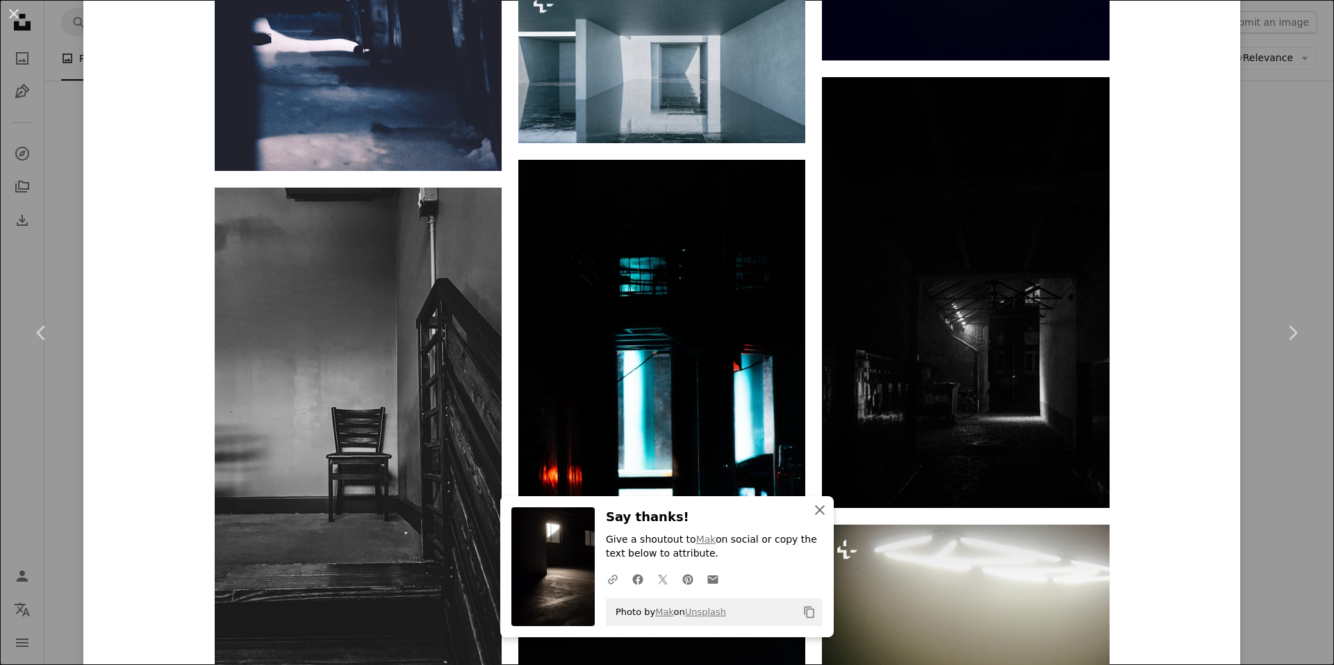
click at [812, 504] on icon "An X shape" at bounding box center [820, 510] width 17 height 17
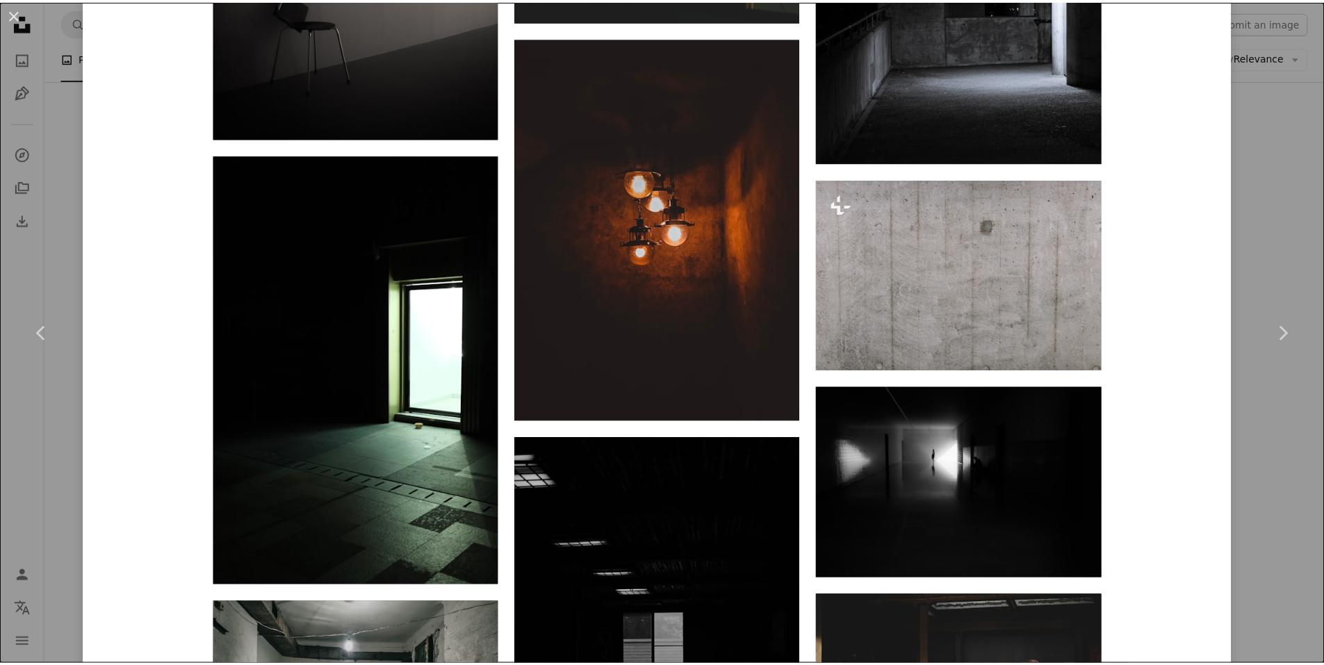
scroll to position [14349, 0]
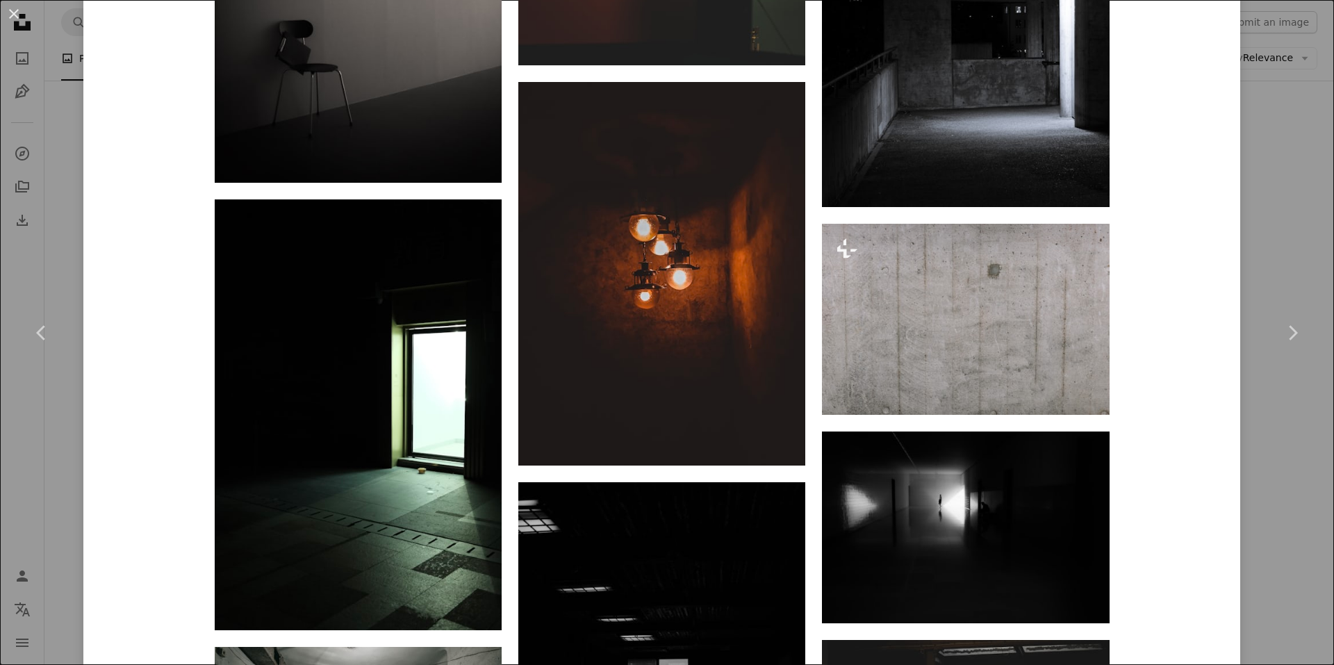
click at [1267, 204] on div "An X shape Chevron left Chevron right [PERSON_NAME] Available for hire A checkm…" at bounding box center [667, 332] width 1334 height 665
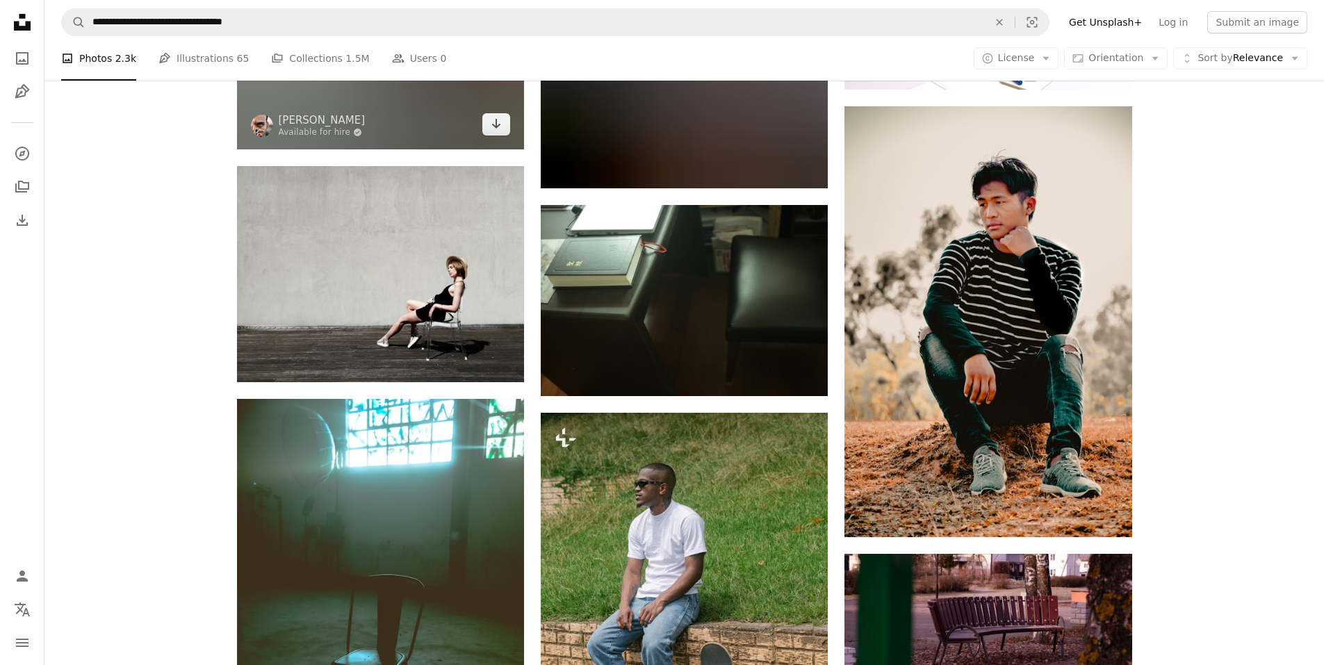
scroll to position [18658, 0]
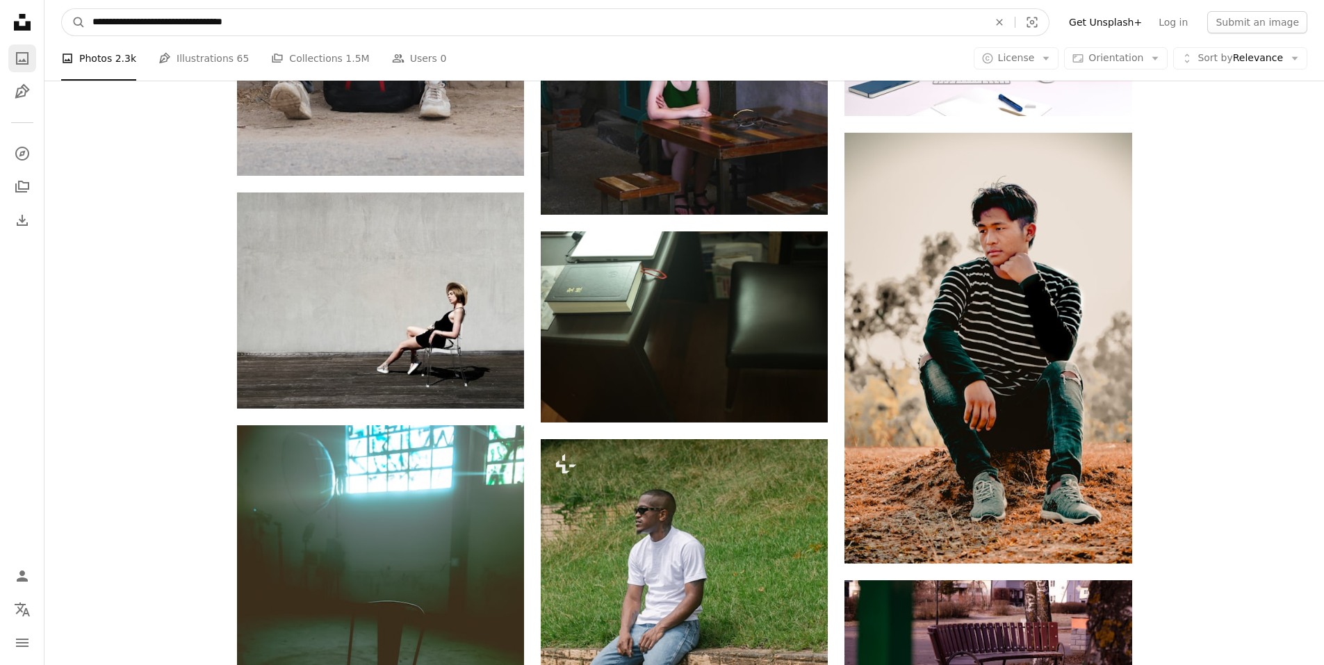
drag, startPoint x: 274, startPoint y: 23, endPoint x: 23, endPoint y: 53, distance: 252.7
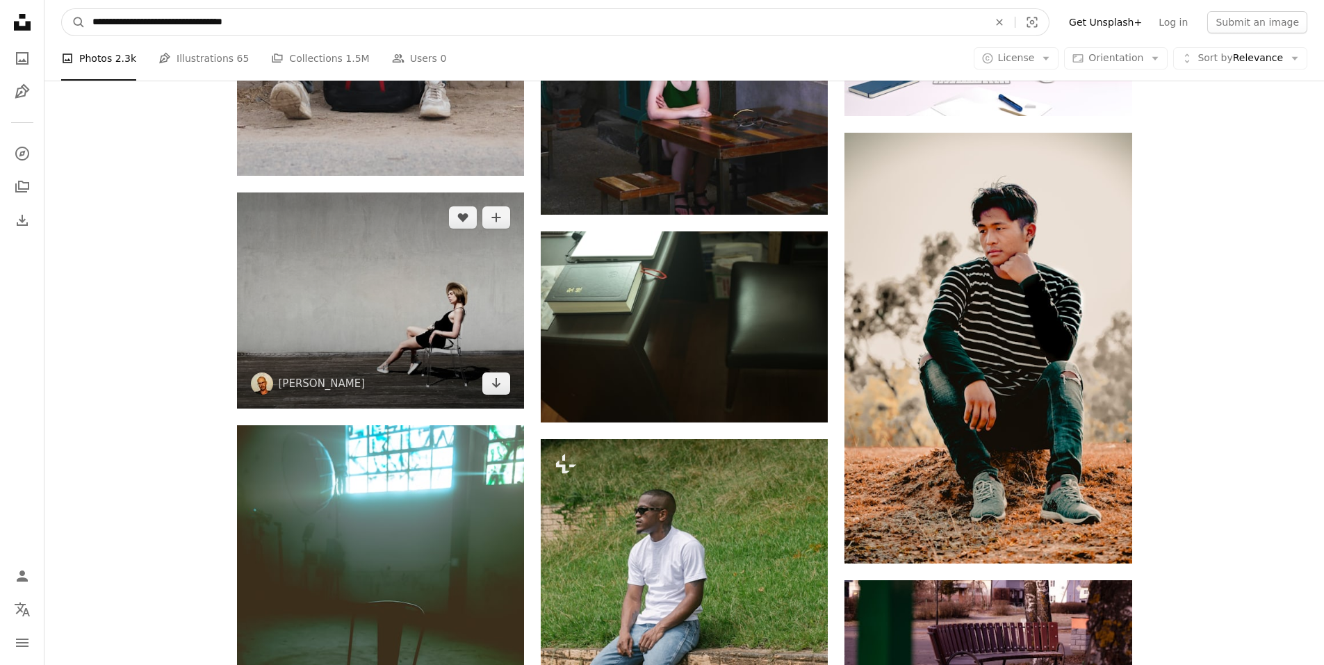
paste input "*"
type input "**********"
click button "A magnifying glass" at bounding box center [74, 22] width 24 height 26
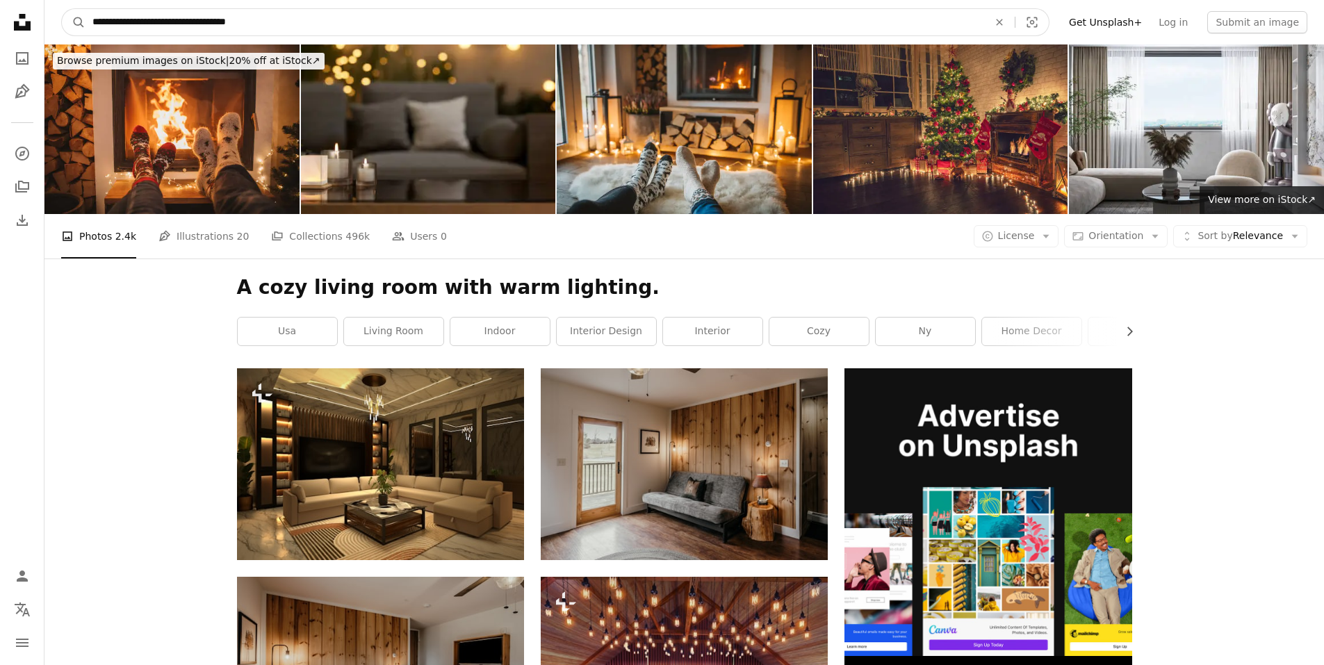
drag, startPoint x: 272, startPoint y: 13, endPoint x: 0, endPoint y: 8, distance: 272.5
paste input "Find visuals sitewide"
type input "**********"
click button "A magnifying glass" at bounding box center [74, 22] width 24 height 26
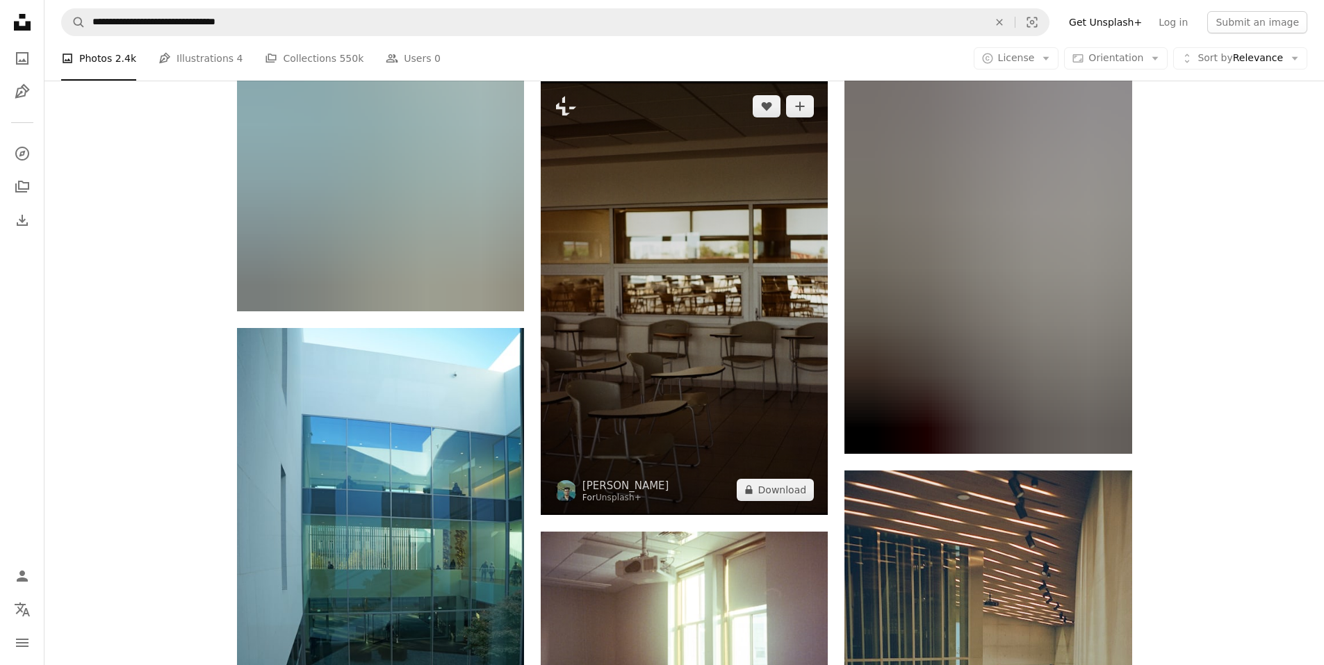
scroll to position [764, 0]
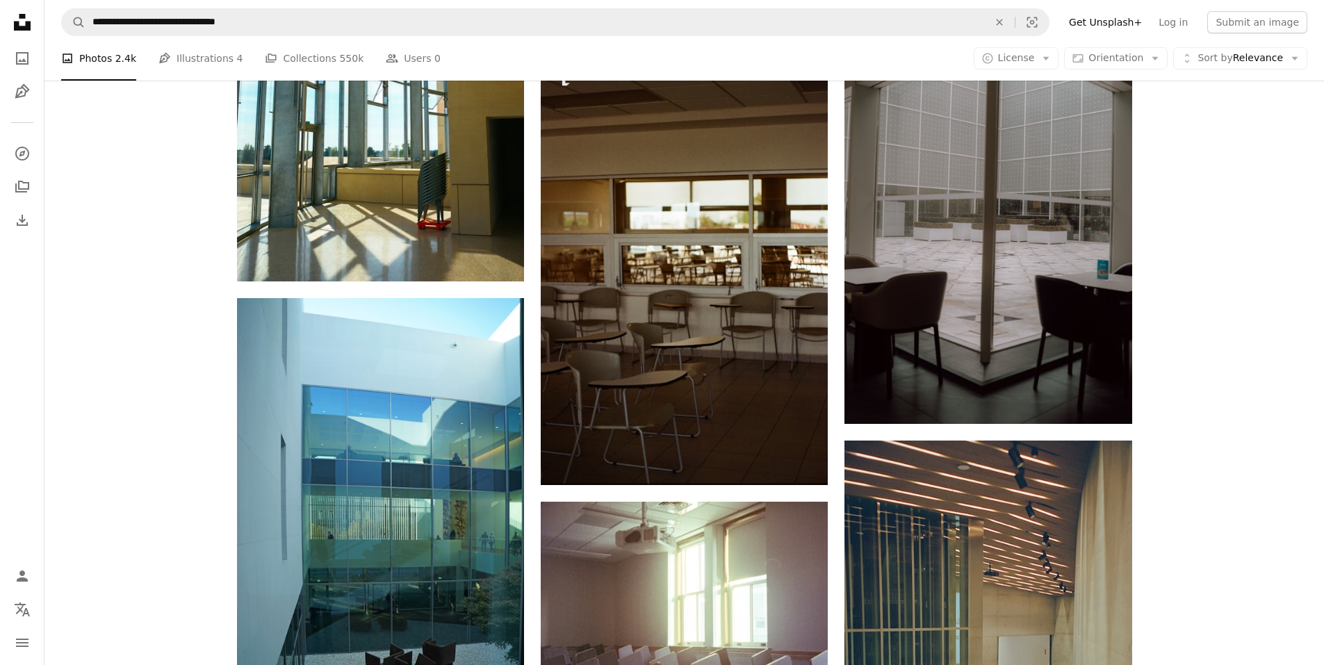
drag, startPoint x: 526, startPoint y: 341, endPoint x: 491, endPoint y: 321, distance: 40.8
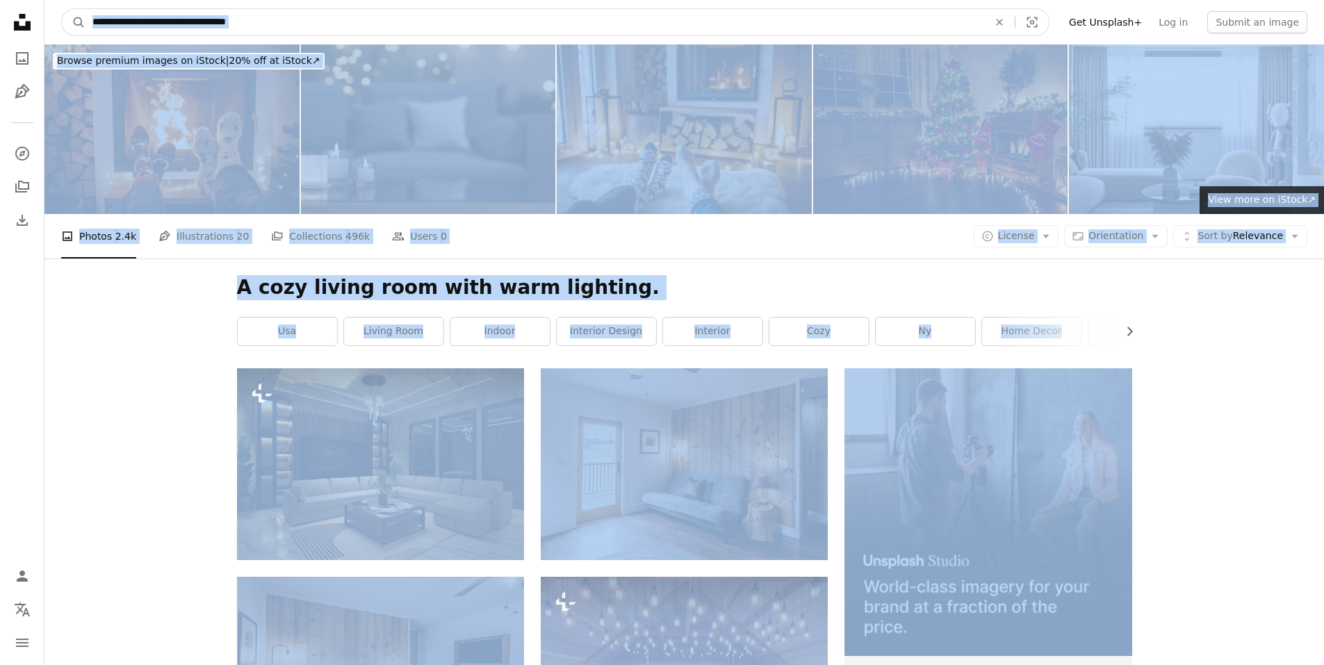
click at [295, 14] on input "**********" at bounding box center [534, 22] width 899 height 26
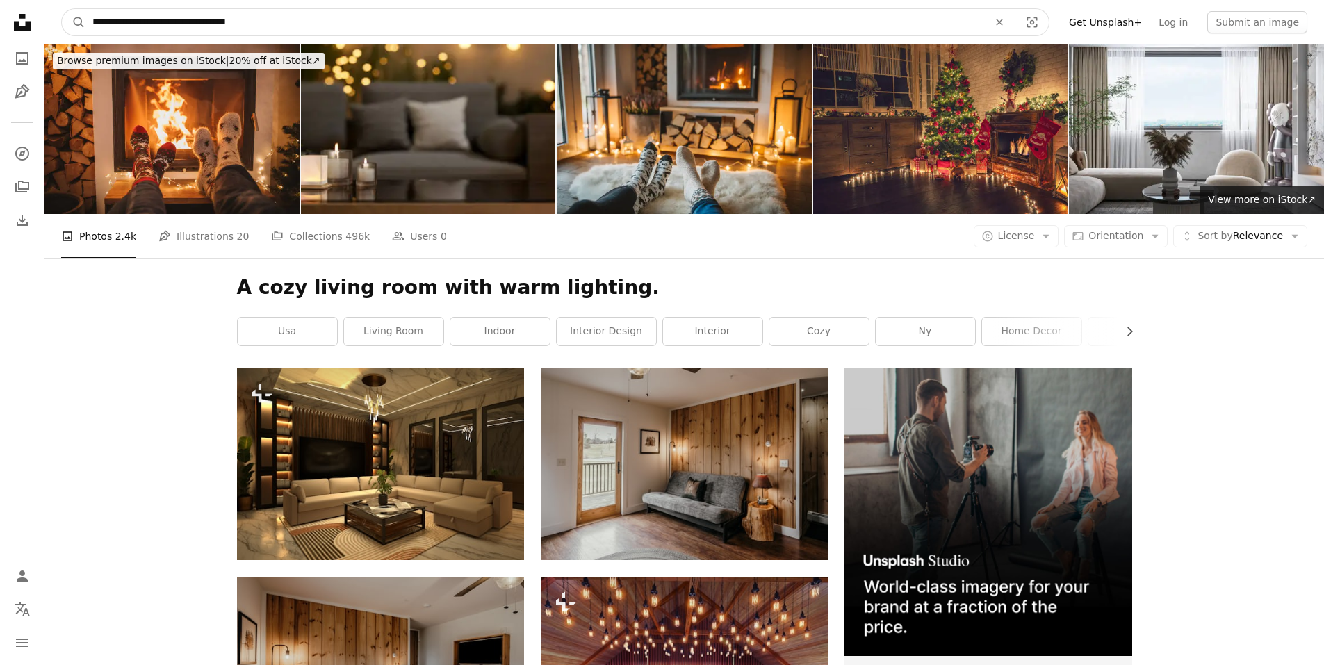
paste input "**********"
type input "**********"
click button "A magnifying glass" at bounding box center [74, 22] width 24 height 26
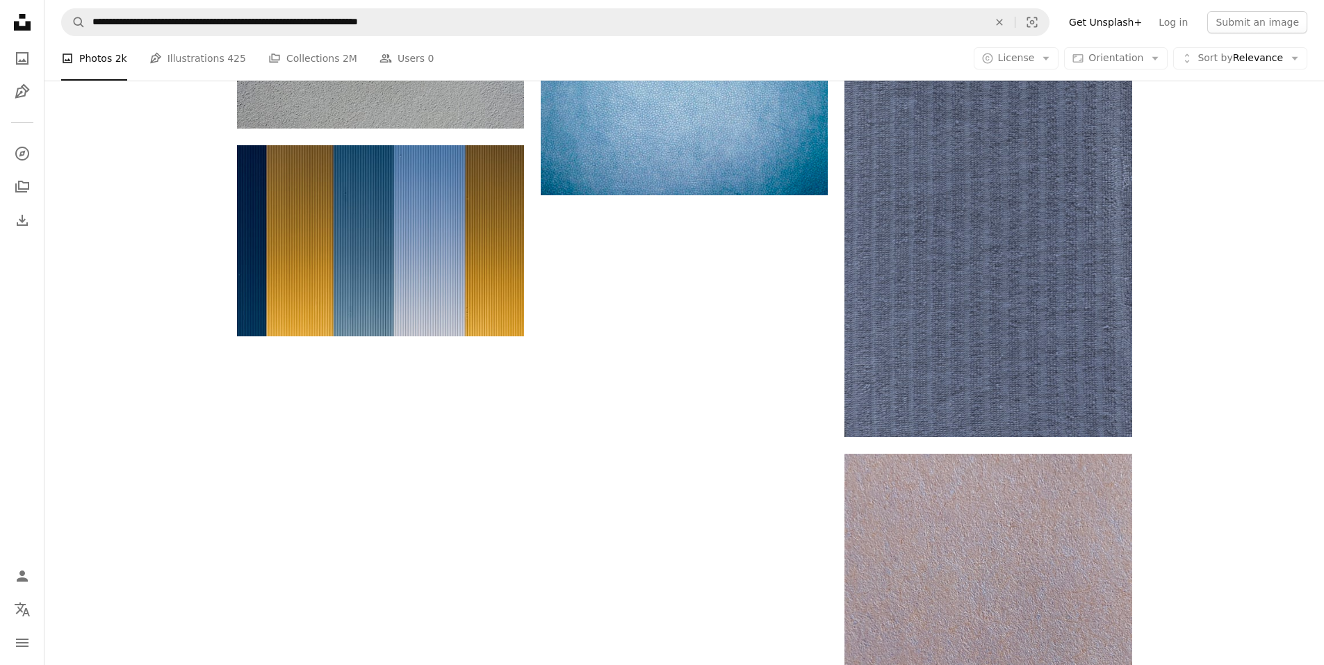
scroll to position [2502, 0]
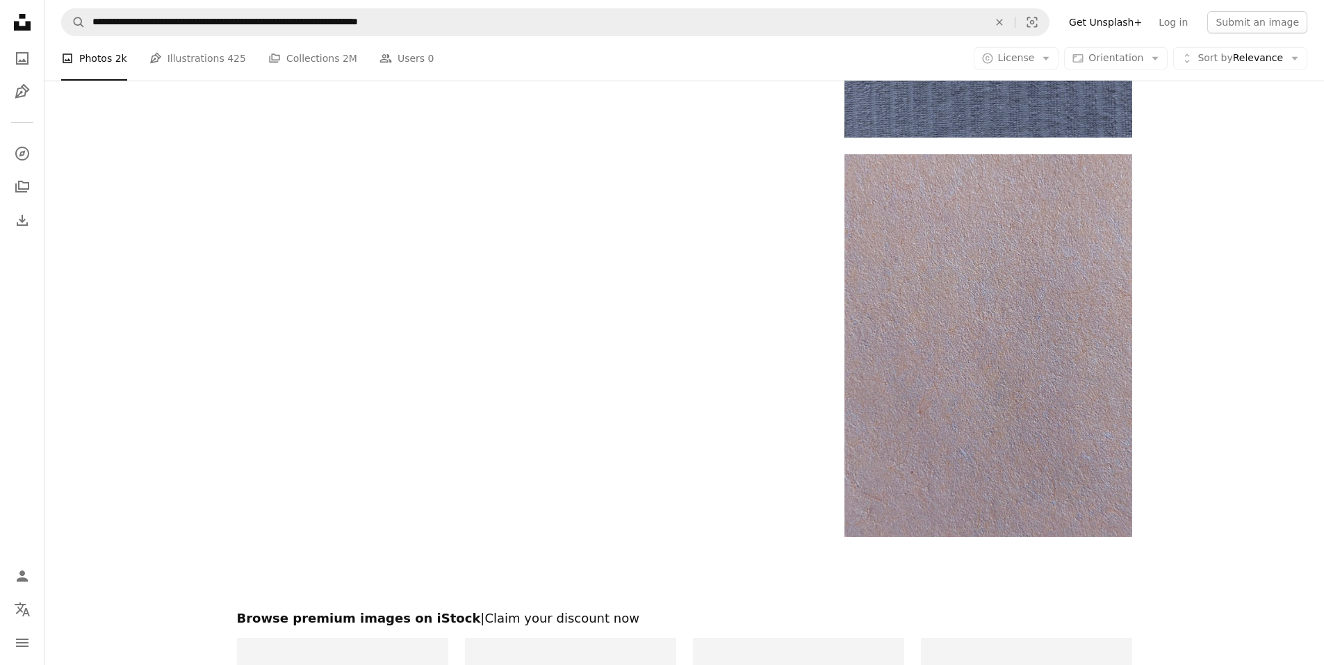
drag, startPoint x: 583, startPoint y: 226, endPoint x: 564, endPoint y: 215, distance: 22.1
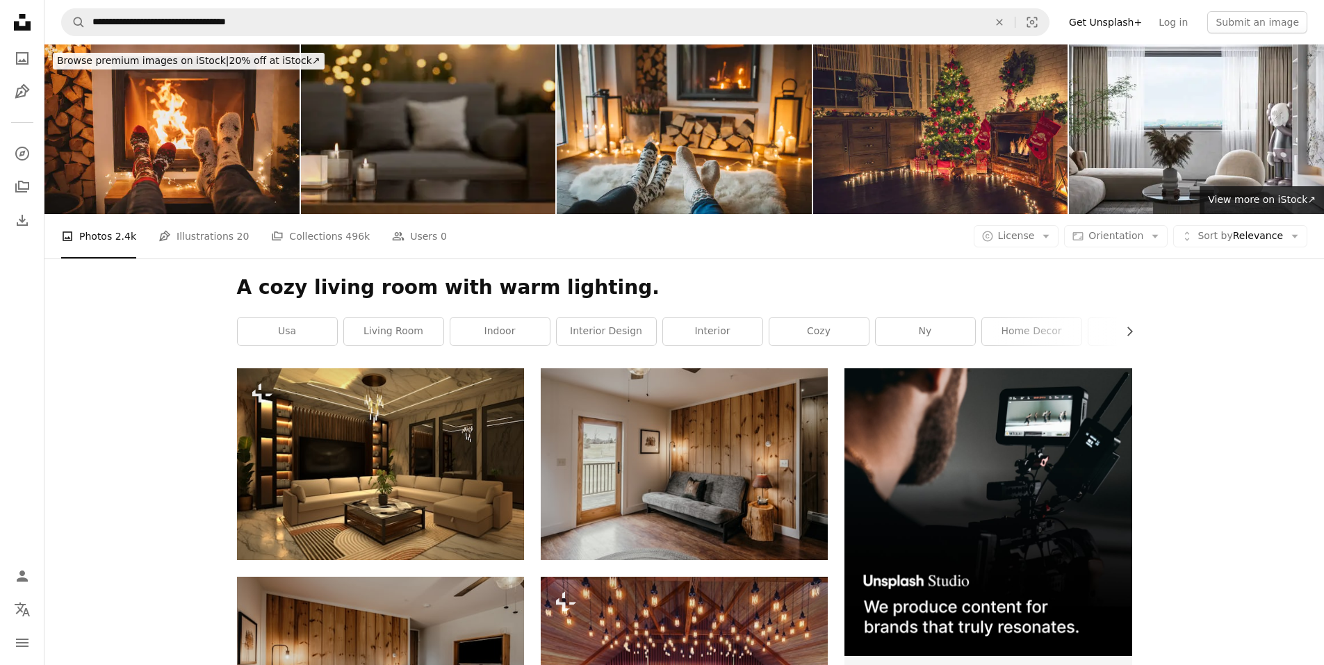
drag, startPoint x: 502, startPoint y: 172, endPoint x: 489, endPoint y: 156, distance: 20.8
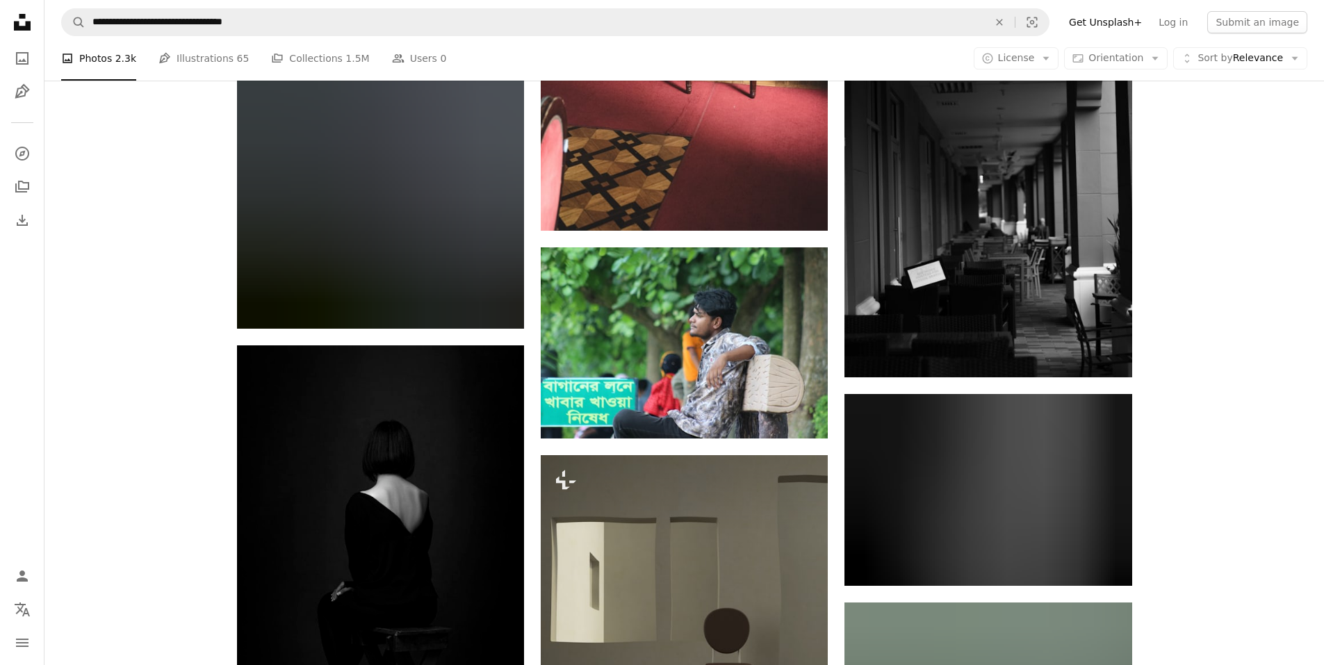
scroll to position [17616, 0]
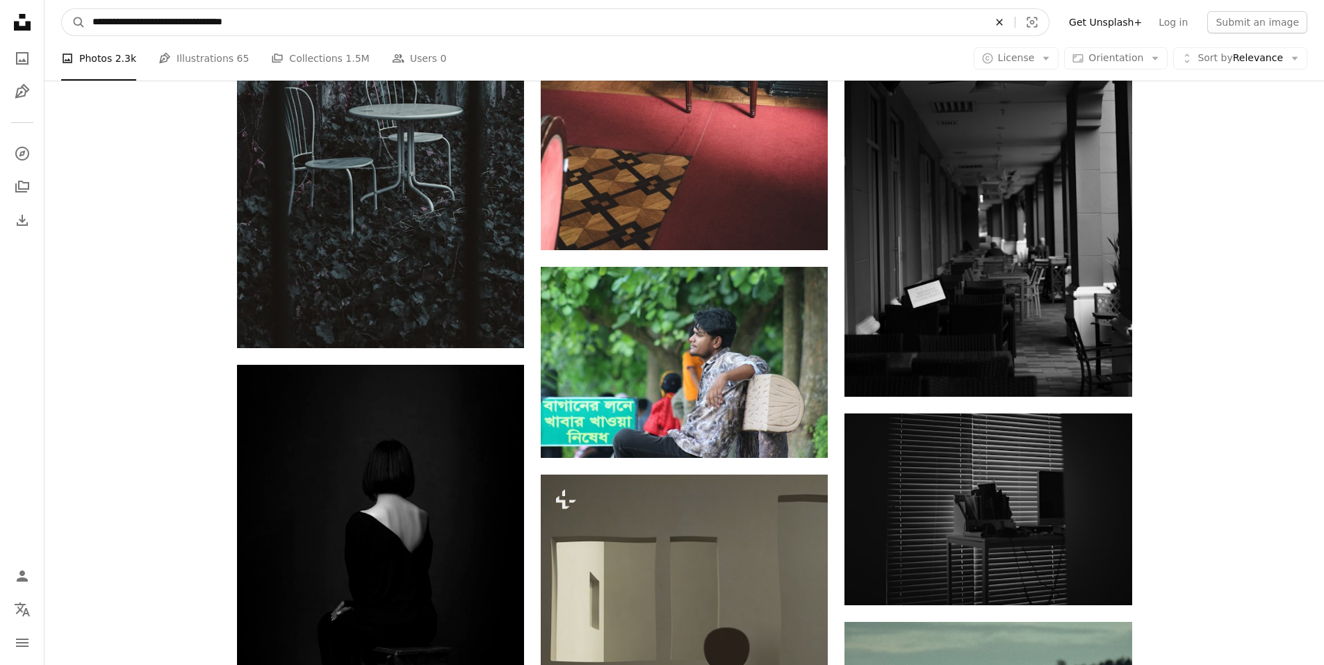
click at [1013, 26] on icon "An X shape" at bounding box center [999, 22] width 31 height 11
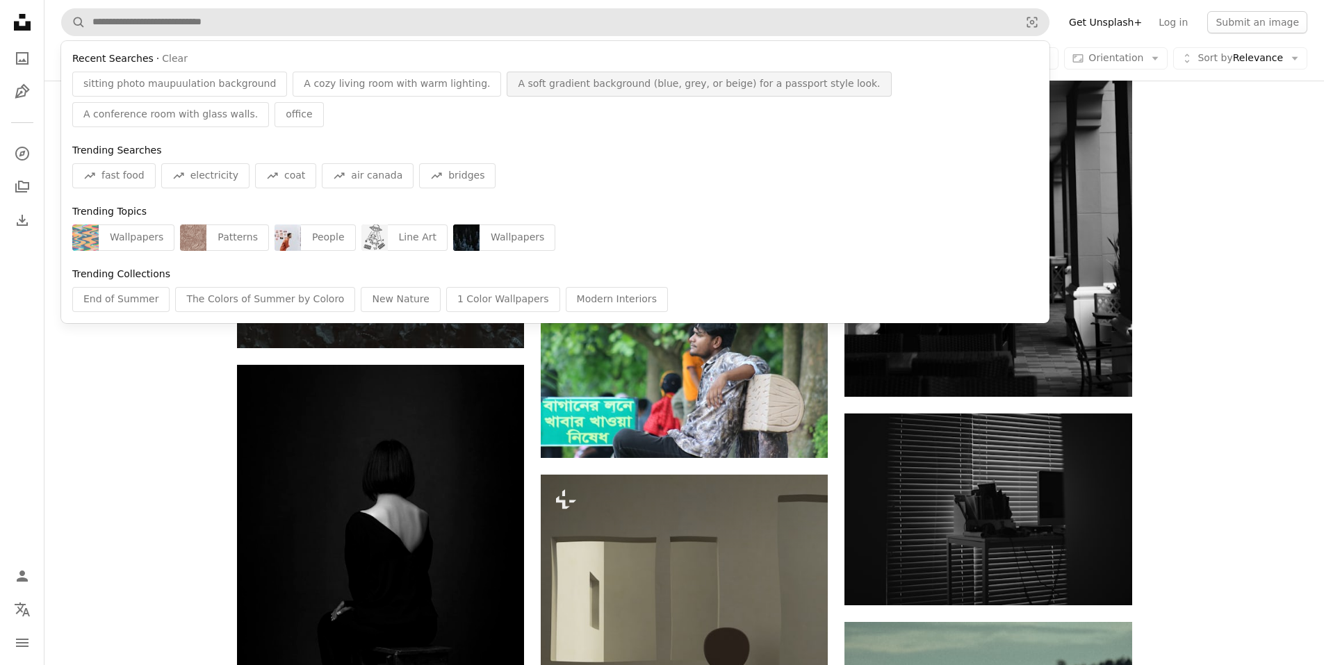
click at [528, 92] on div "A soft gradient background (blue, grey, or beige) for a passport style look." at bounding box center [699, 84] width 384 height 25
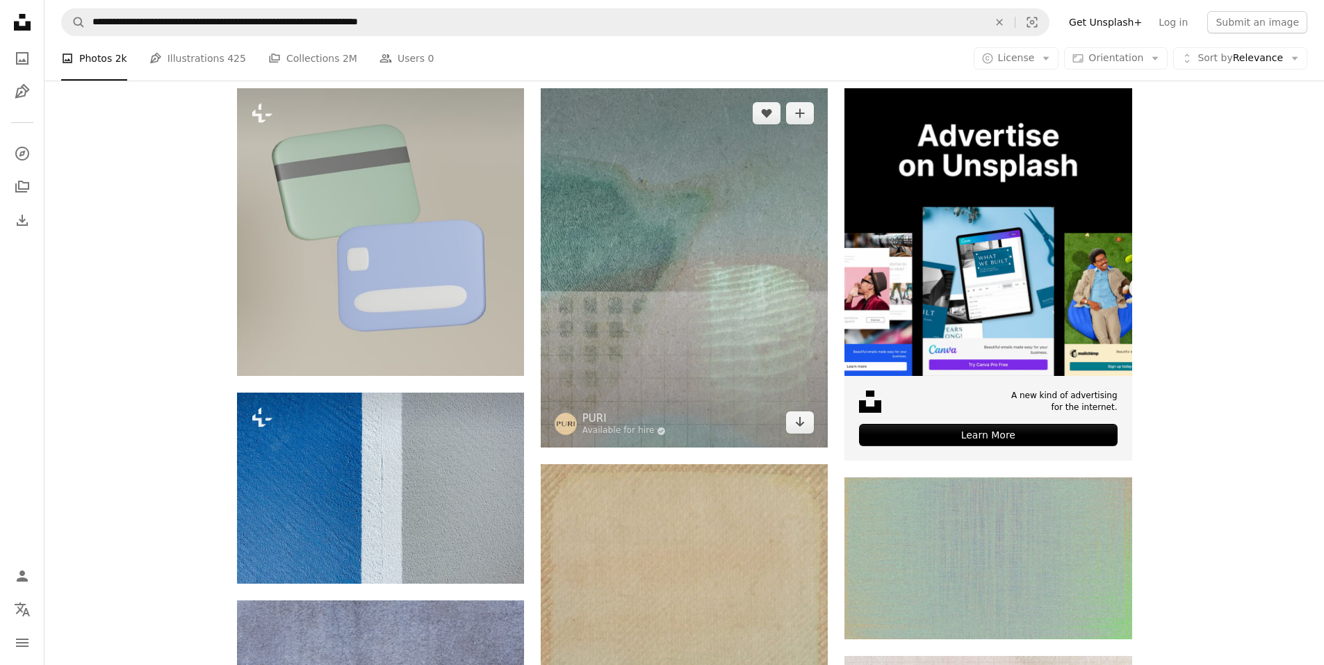
scroll to position [625, 0]
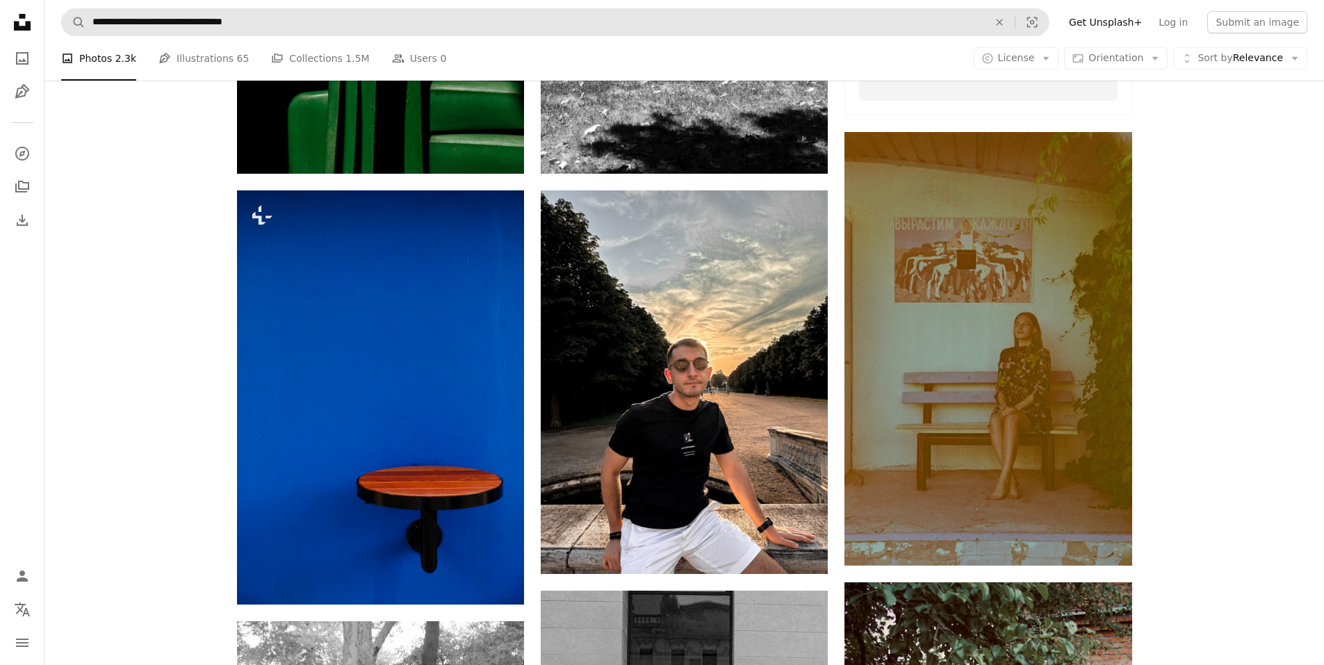
scroll to position [17616, 0]
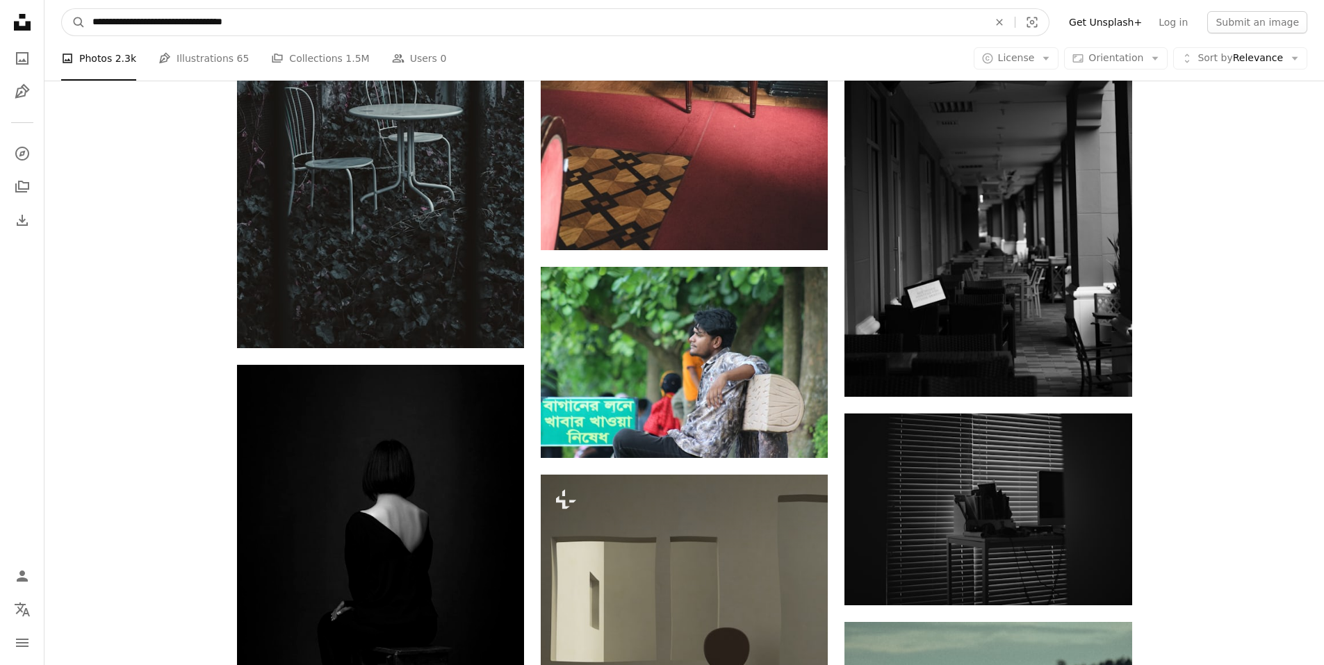
click at [969, 28] on input "**********" at bounding box center [534, 22] width 899 height 26
click at [1015, 24] on icon "An X shape" at bounding box center [999, 22] width 31 height 11
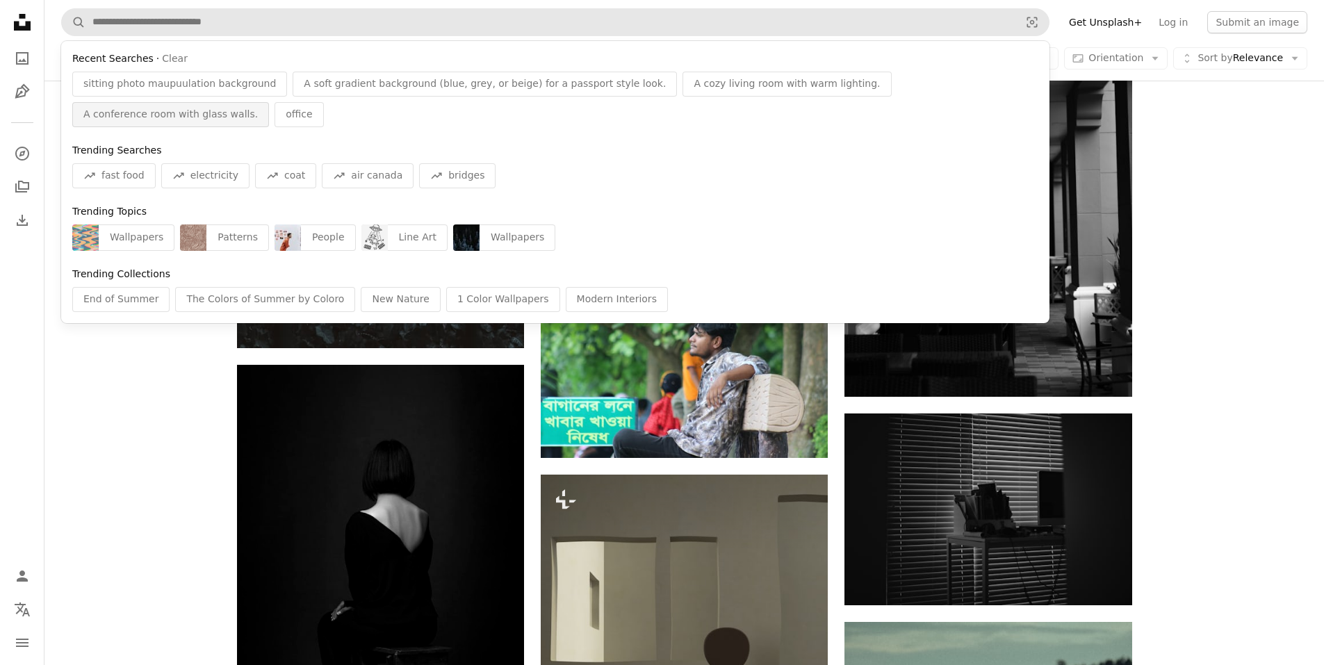
click at [258, 108] on span "A conference room with glass walls." at bounding box center [170, 115] width 174 height 14
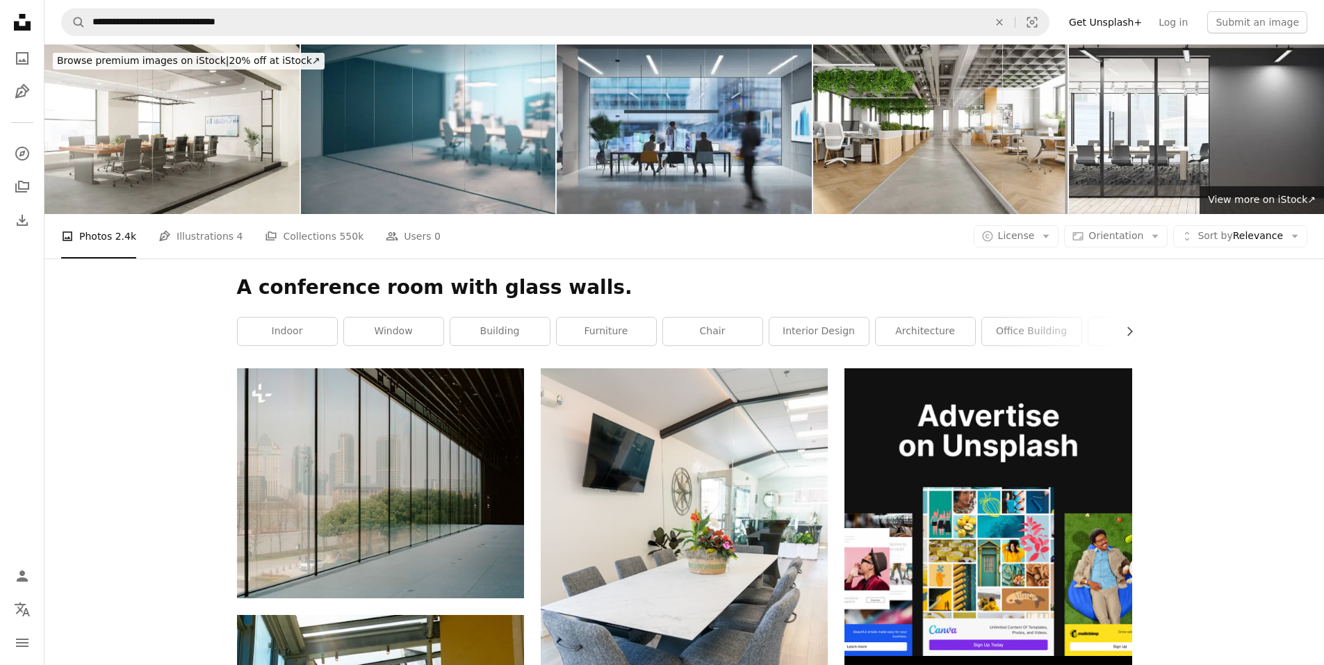
drag, startPoint x: 835, startPoint y: 218, endPoint x: 1124, endPoint y: 0, distance: 362.4
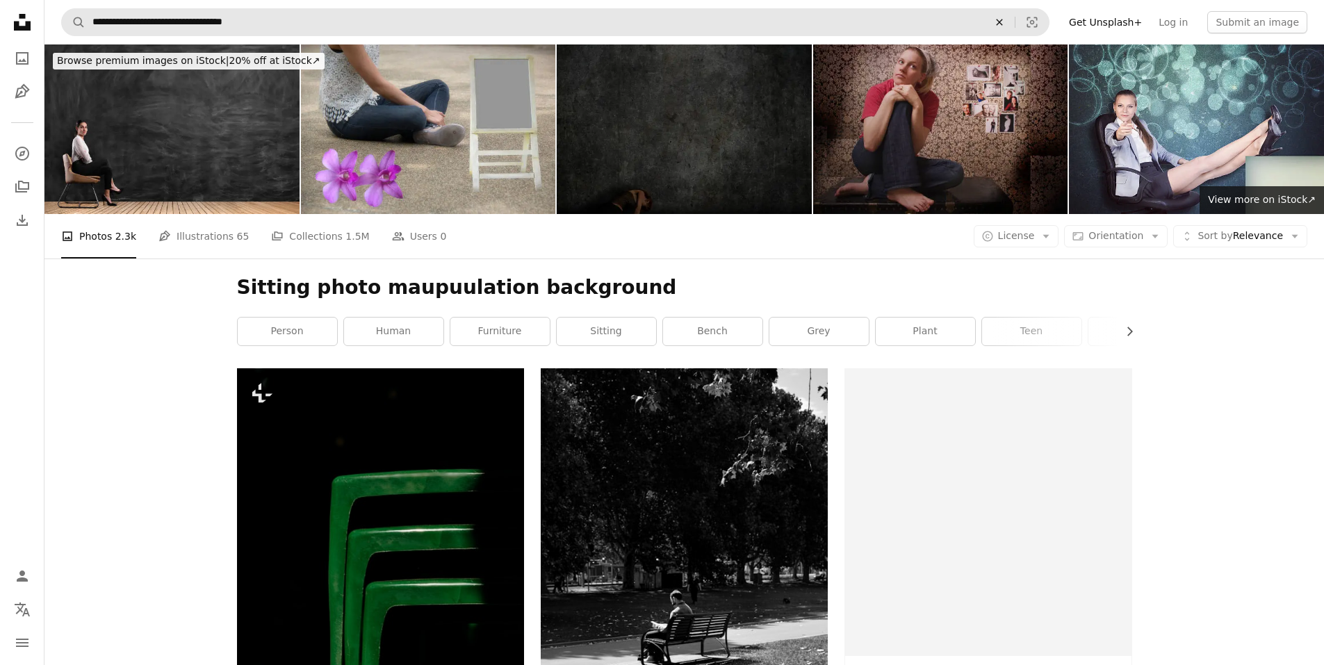
scroll to position [17616, 0]
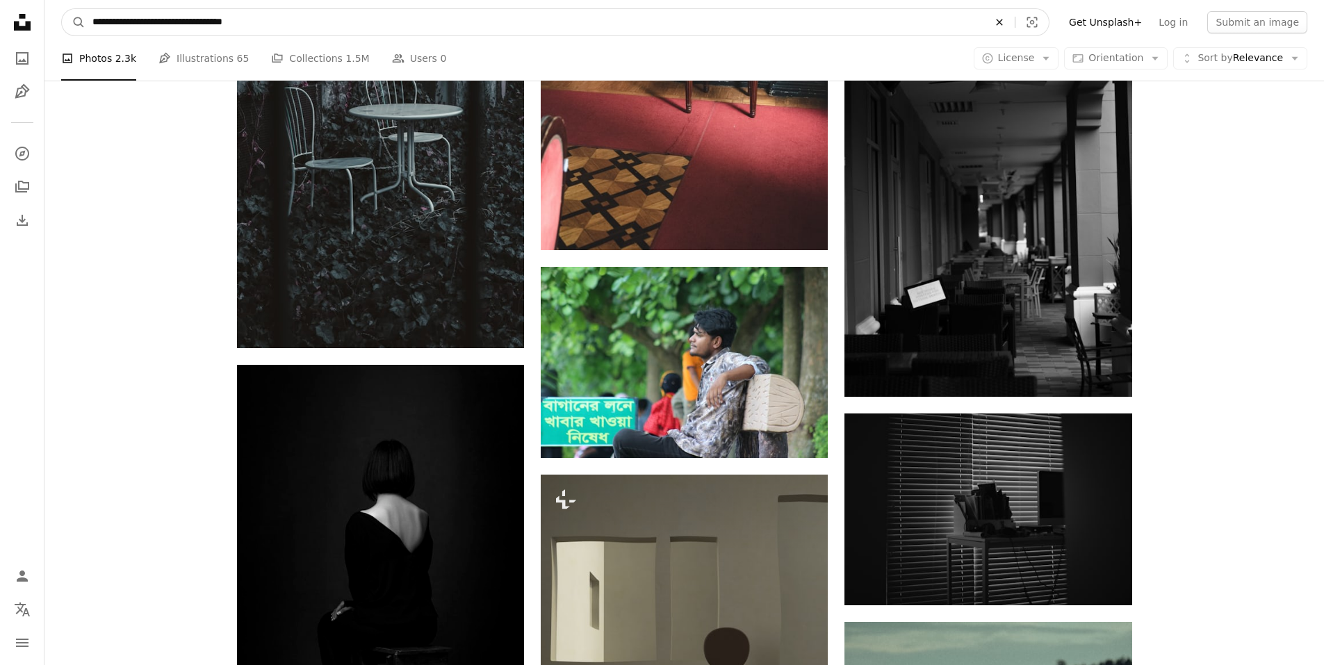
click at [1004, 19] on icon "An X shape" at bounding box center [999, 22] width 31 height 11
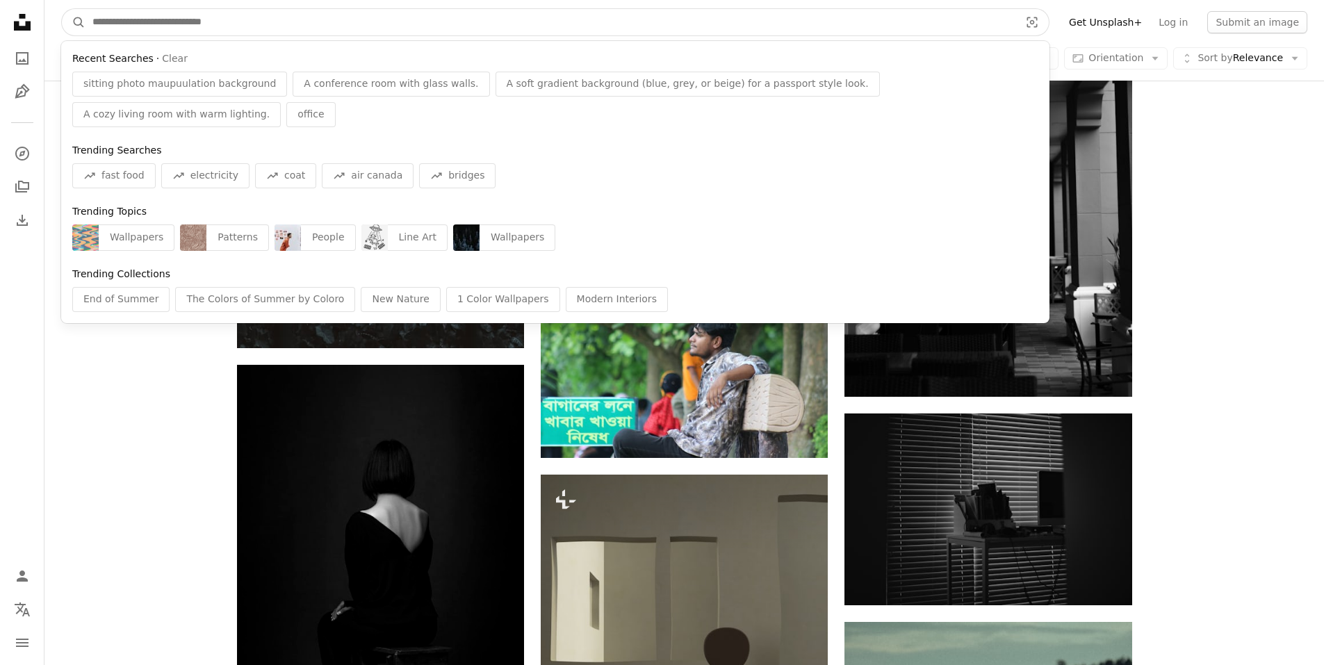
paste input "**********"
type input "**********"
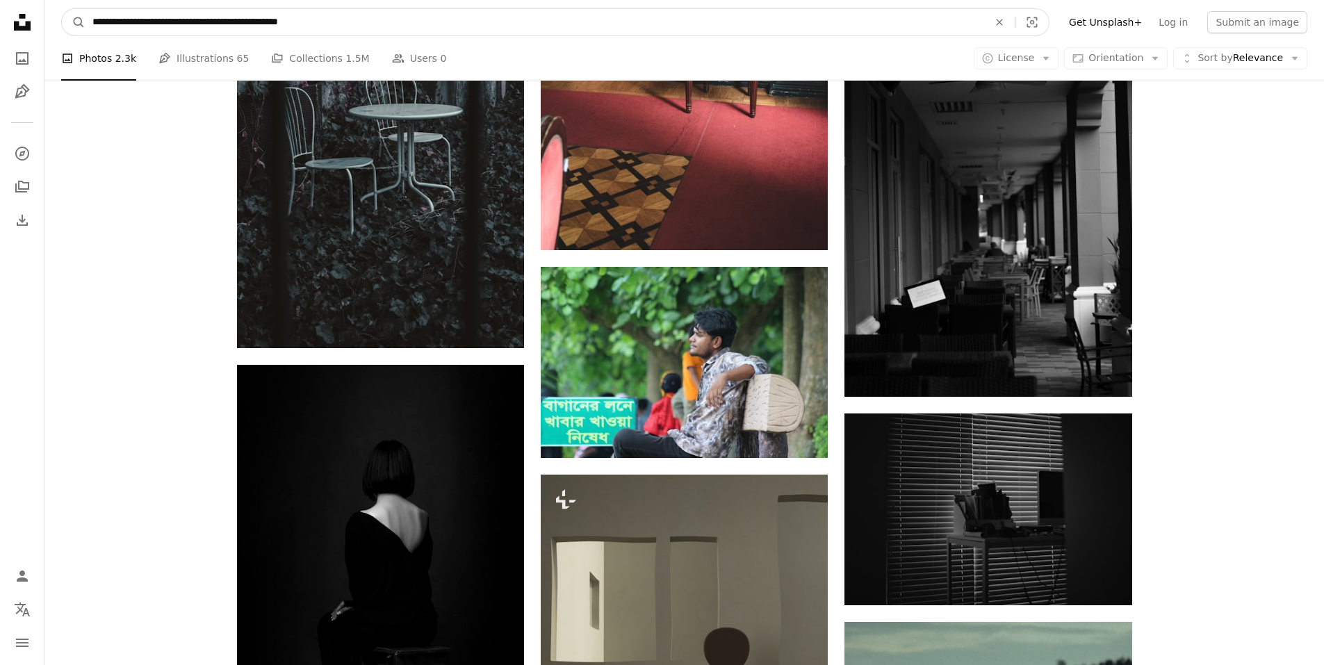
click button "A magnifying glass" at bounding box center [74, 22] width 24 height 26
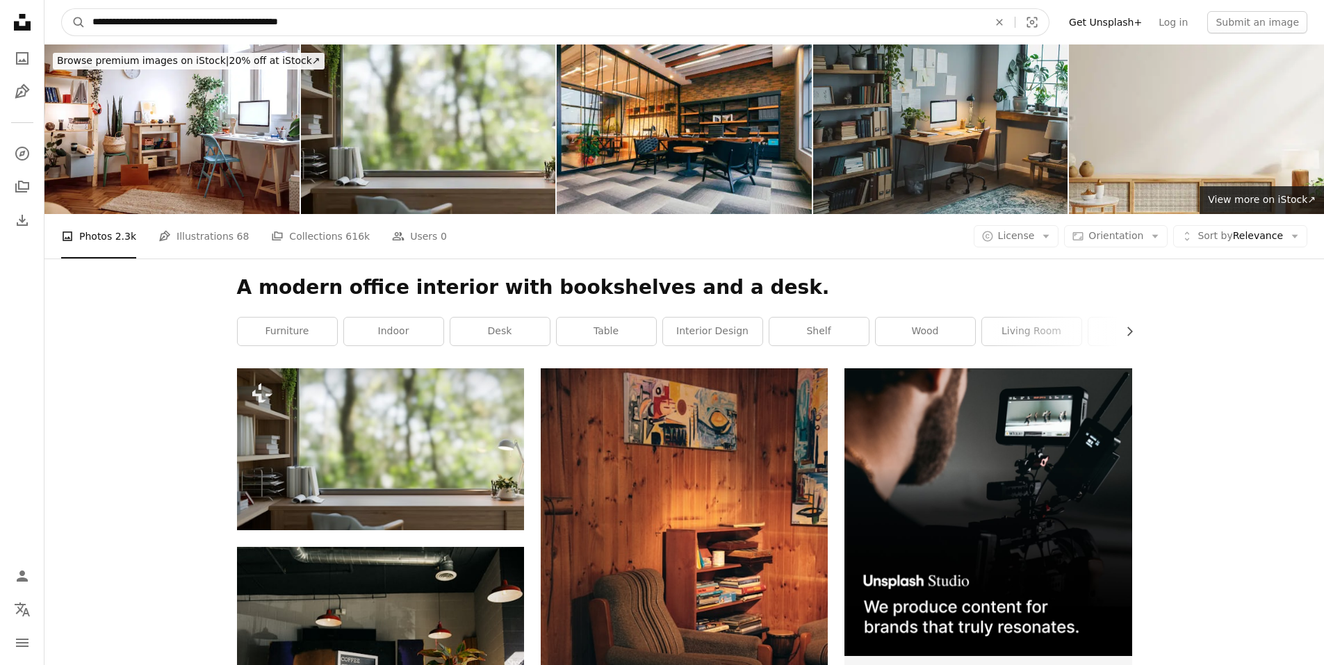
click at [443, 34] on input "**********" at bounding box center [534, 22] width 899 height 26
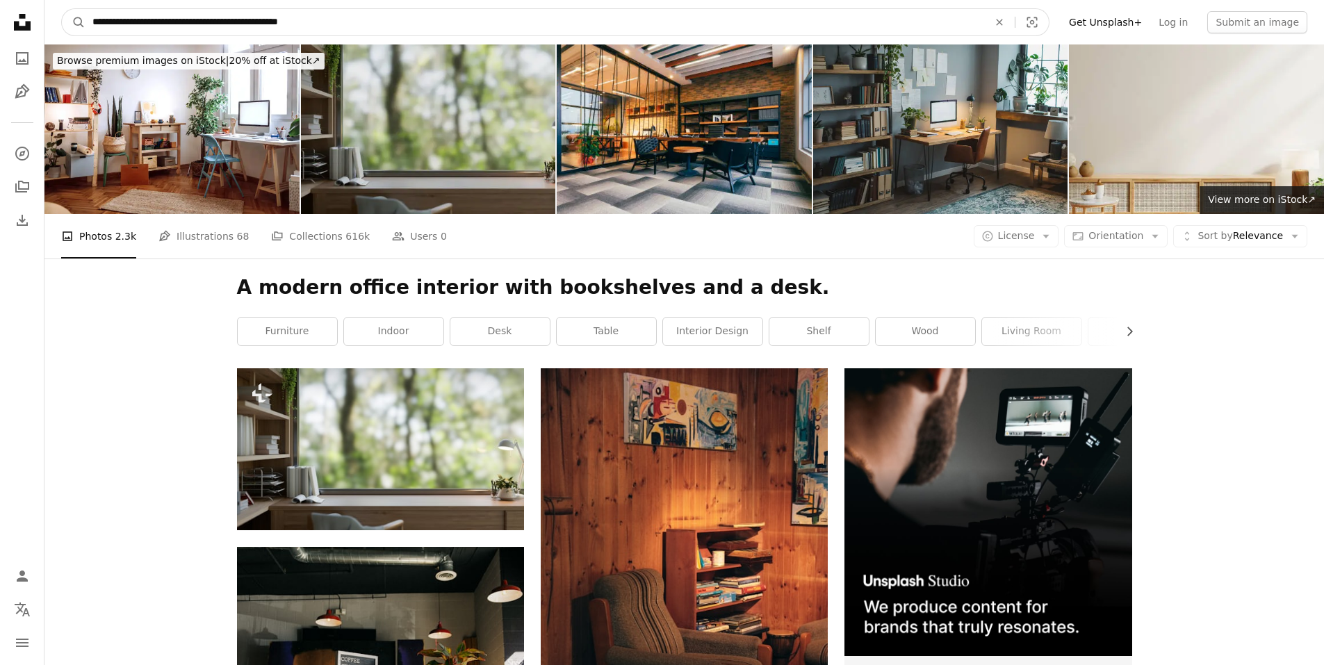
paste input "Find visuals sitewide"
type input "**********"
click at [62, 9] on button "A magnifying glass" at bounding box center [74, 22] width 24 height 26
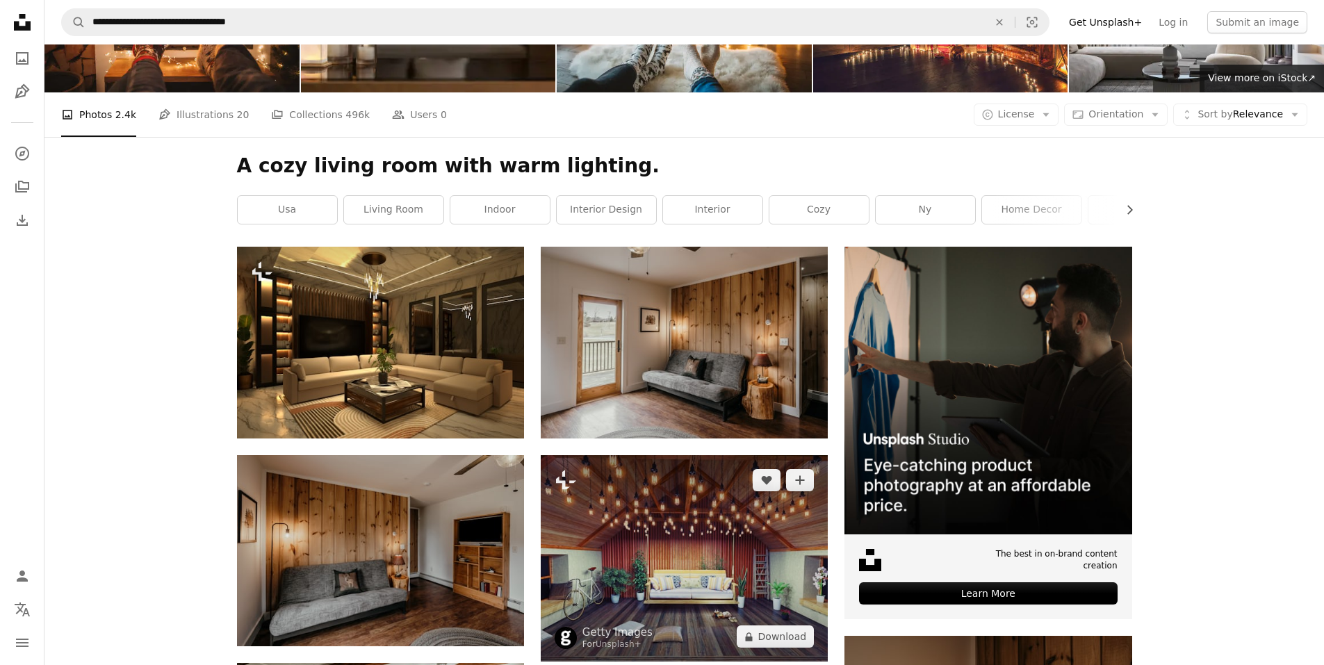
scroll to position [69, 0]
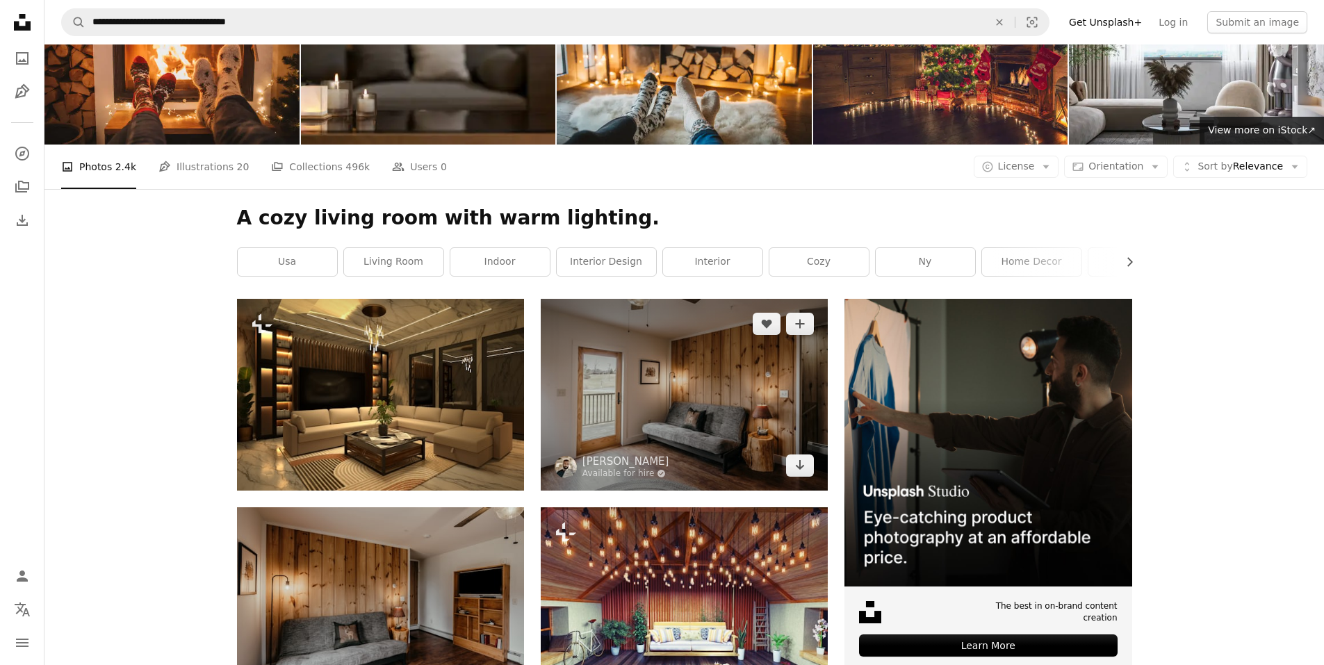
click at [727, 391] on img at bounding box center [684, 394] width 287 height 191
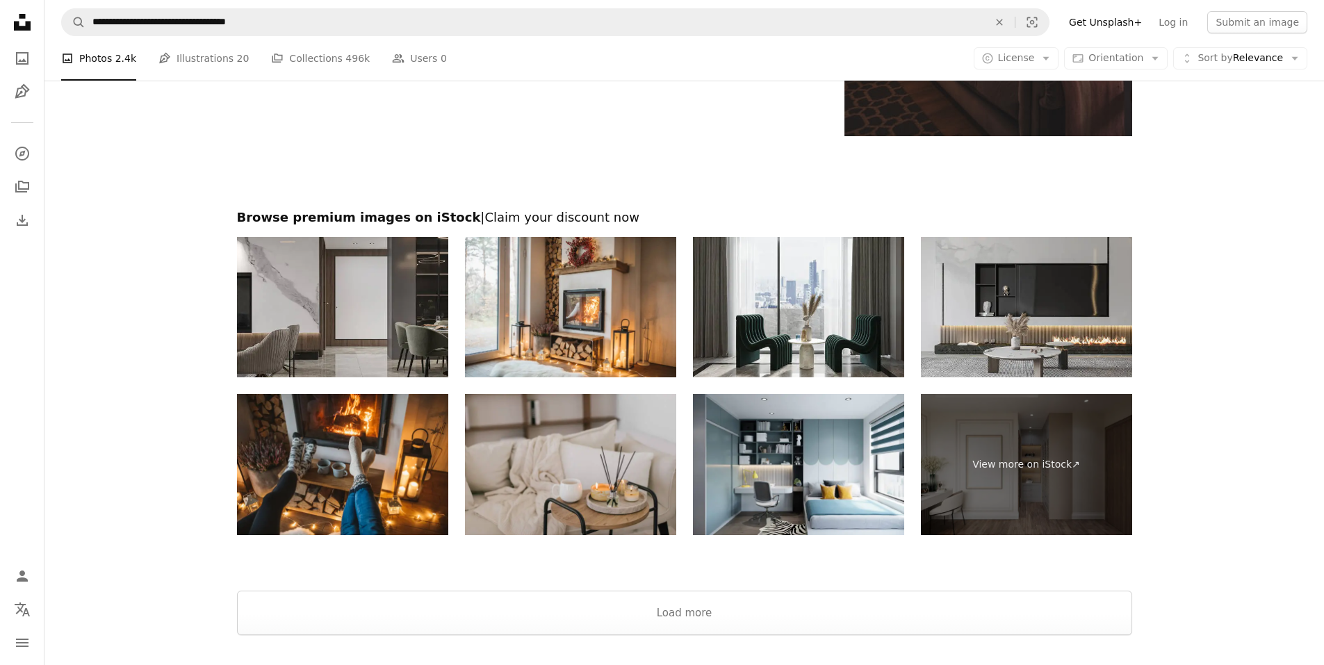
scroll to position [2780, 0]
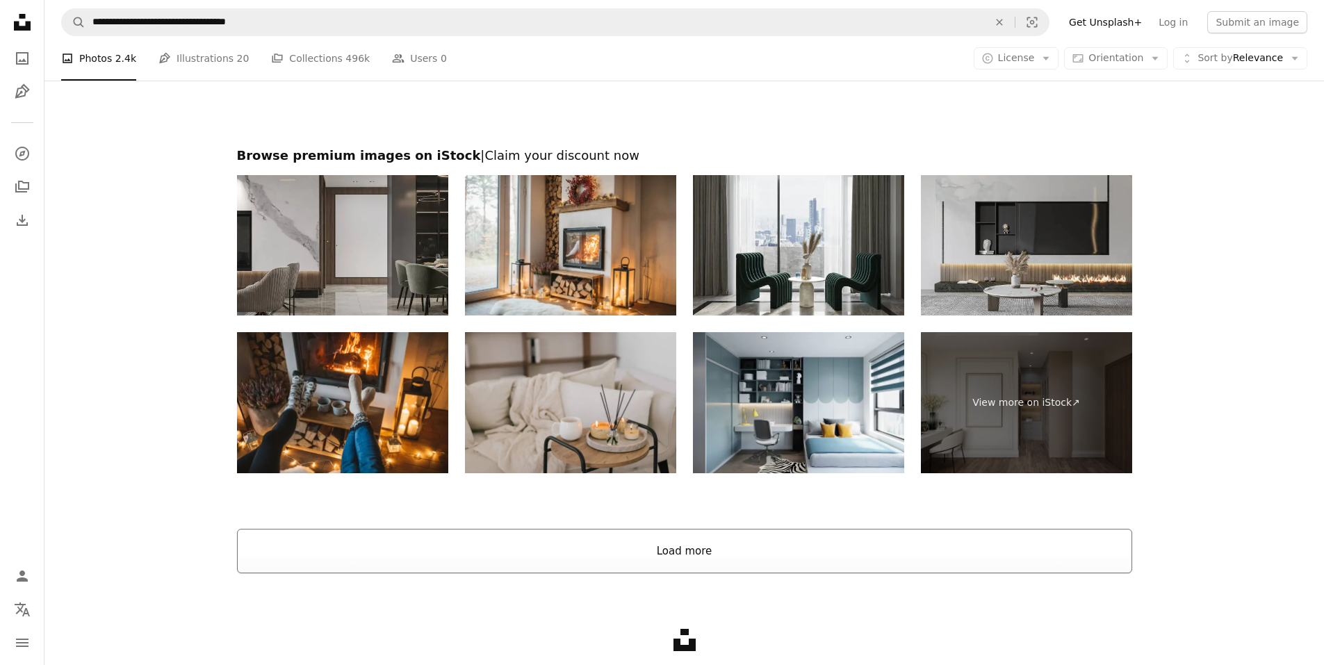
click at [731, 555] on button "Load more" at bounding box center [684, 551] width 895 height 44
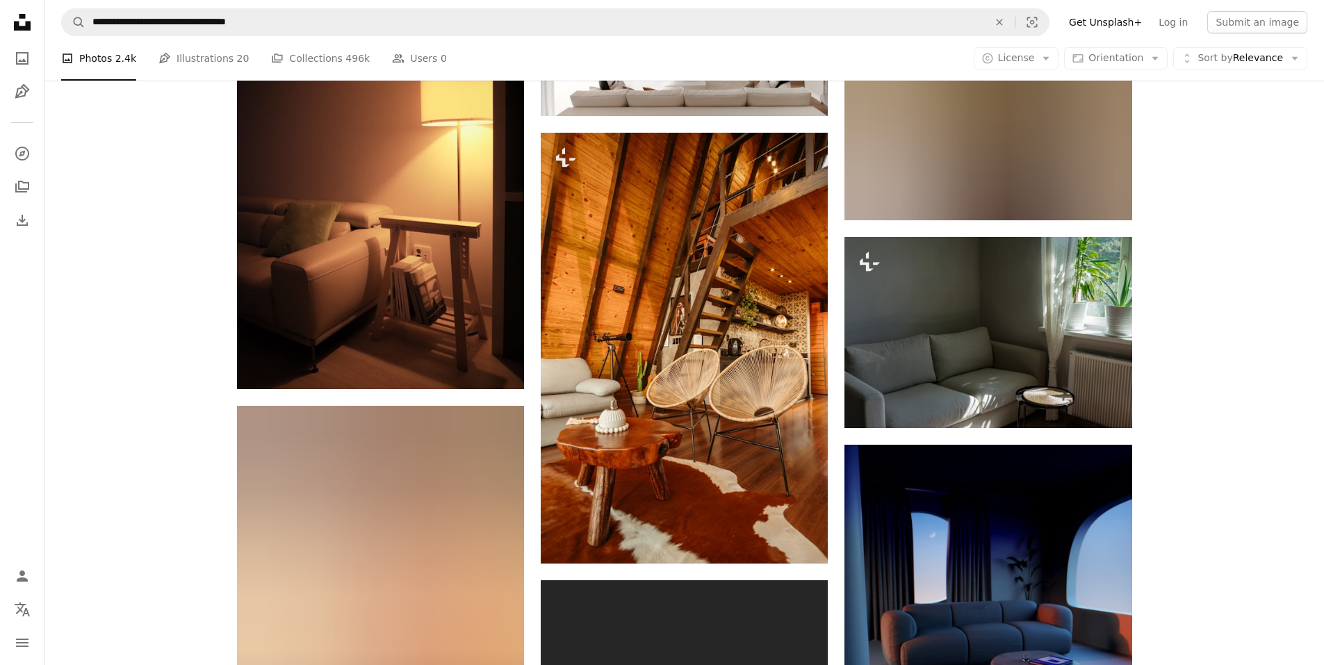
scroll to position [11203, 0]
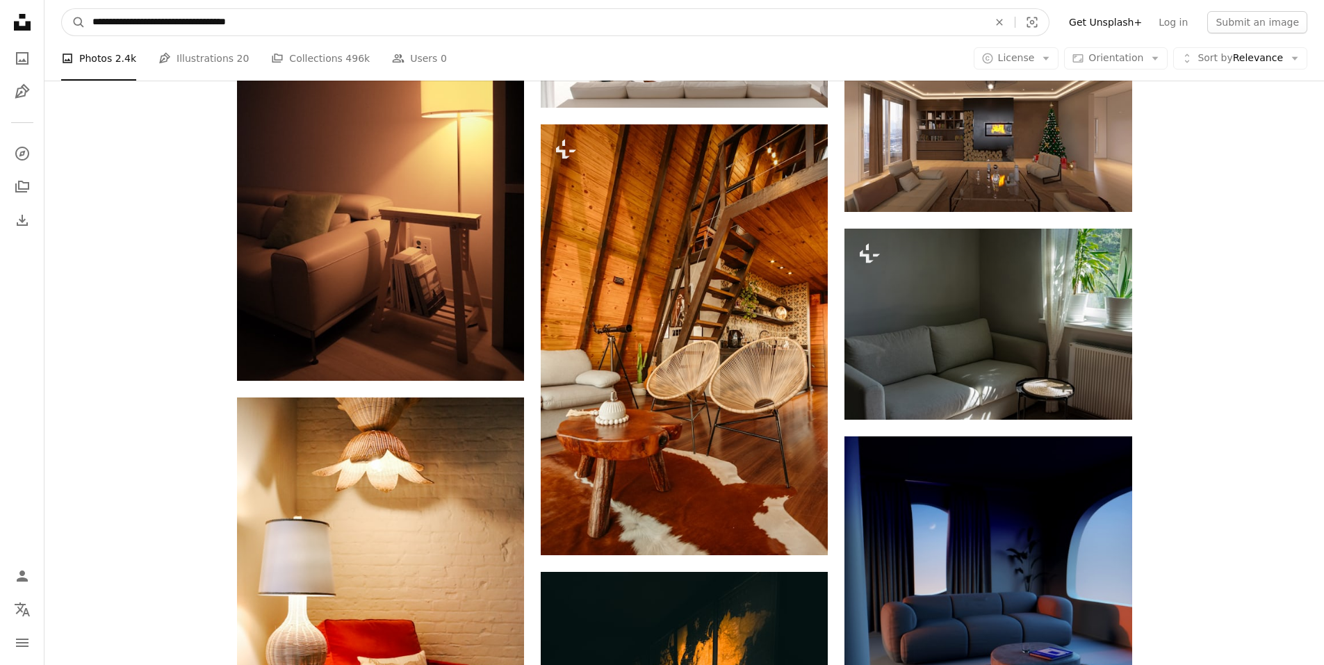
click at [286, 18] on input "**********" at bounding box center [534, 22] width 899 height 26
type input "**********"
click at [62, 9] on button "A magnifying glass" at bounding box center [74, 22] width 24 height 26
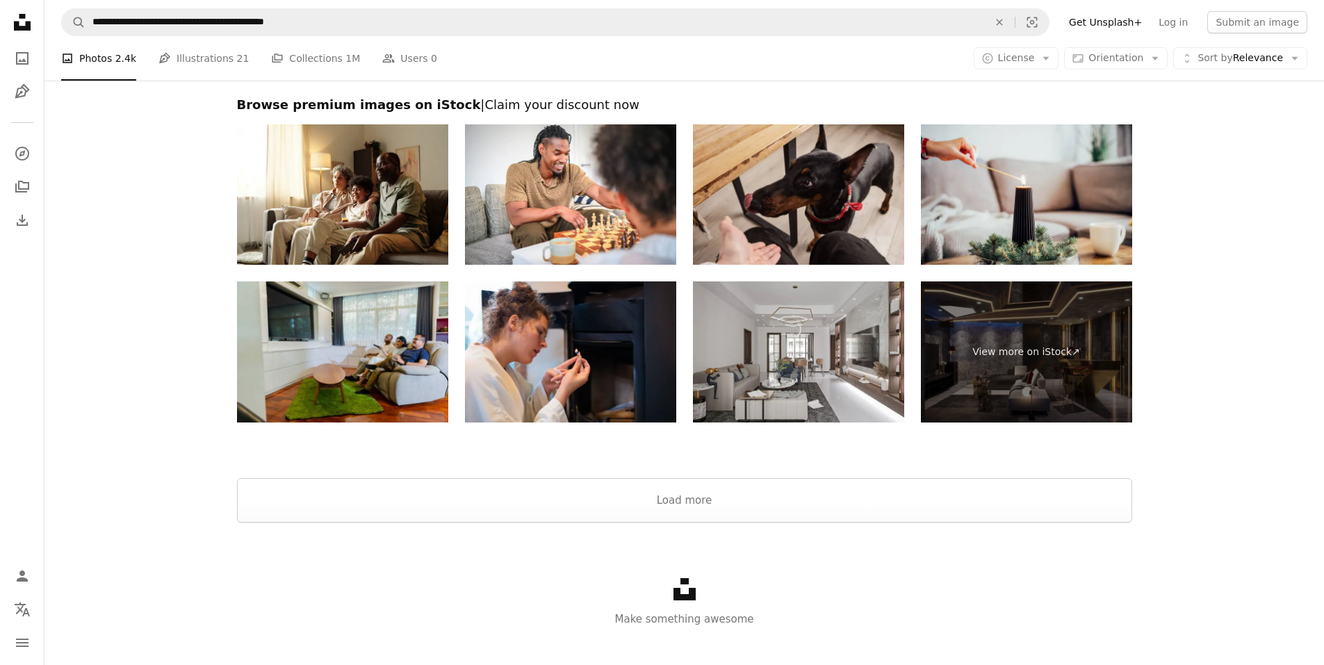
scroll to position [2974, 0]
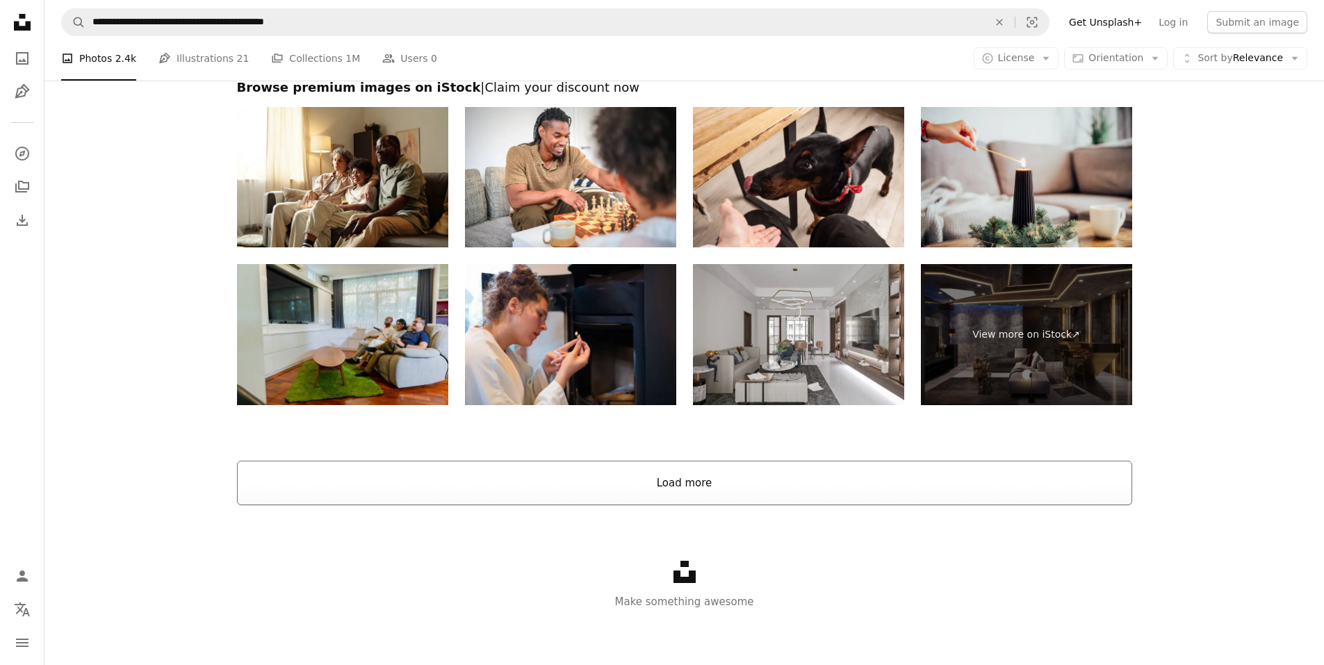
click at [687, 481] on button "Load more" at bounding box center [684, 483] width 895 height 44
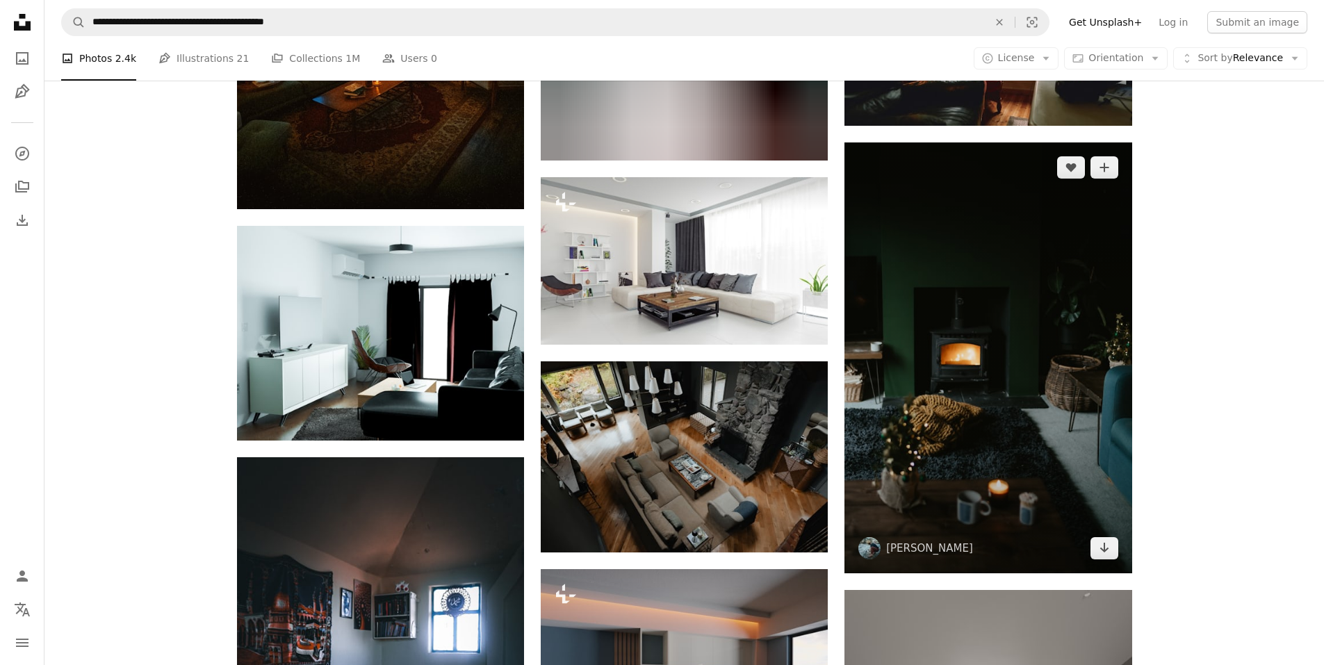
scroll to position [4989, 0]
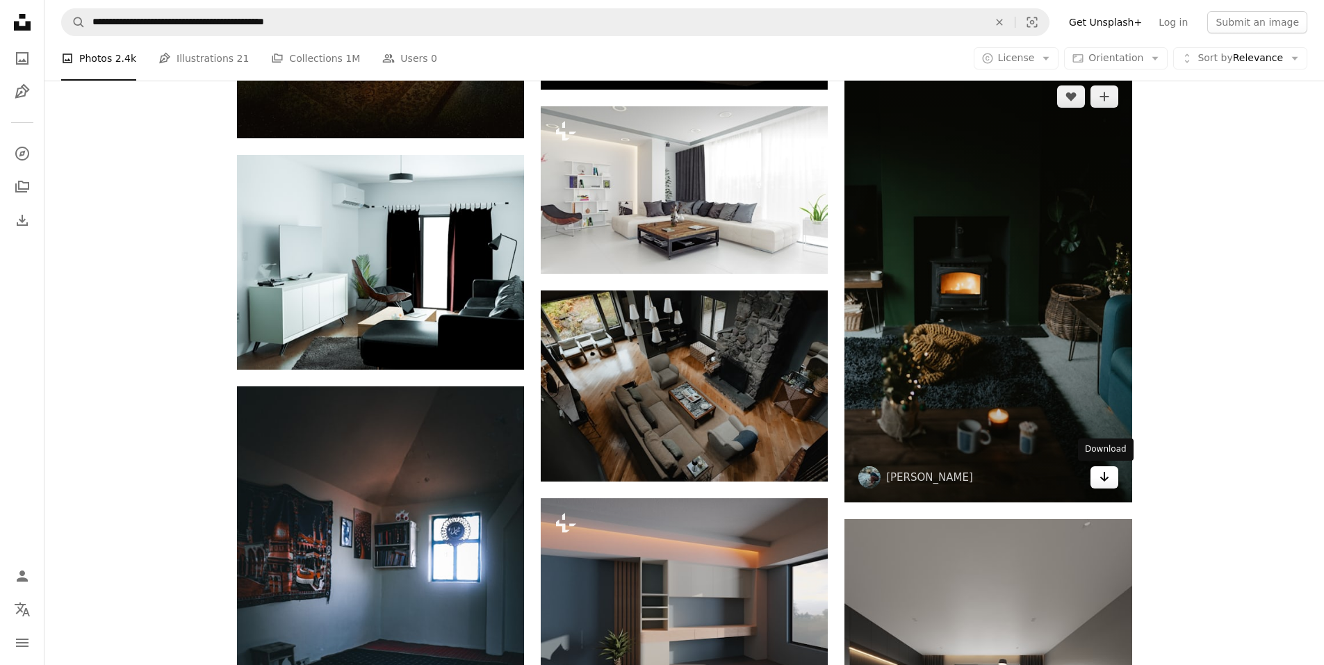
click at [1108, 473] on icon "Arrow pointing down" at bounding box center [1104, 476] width 11 height 17
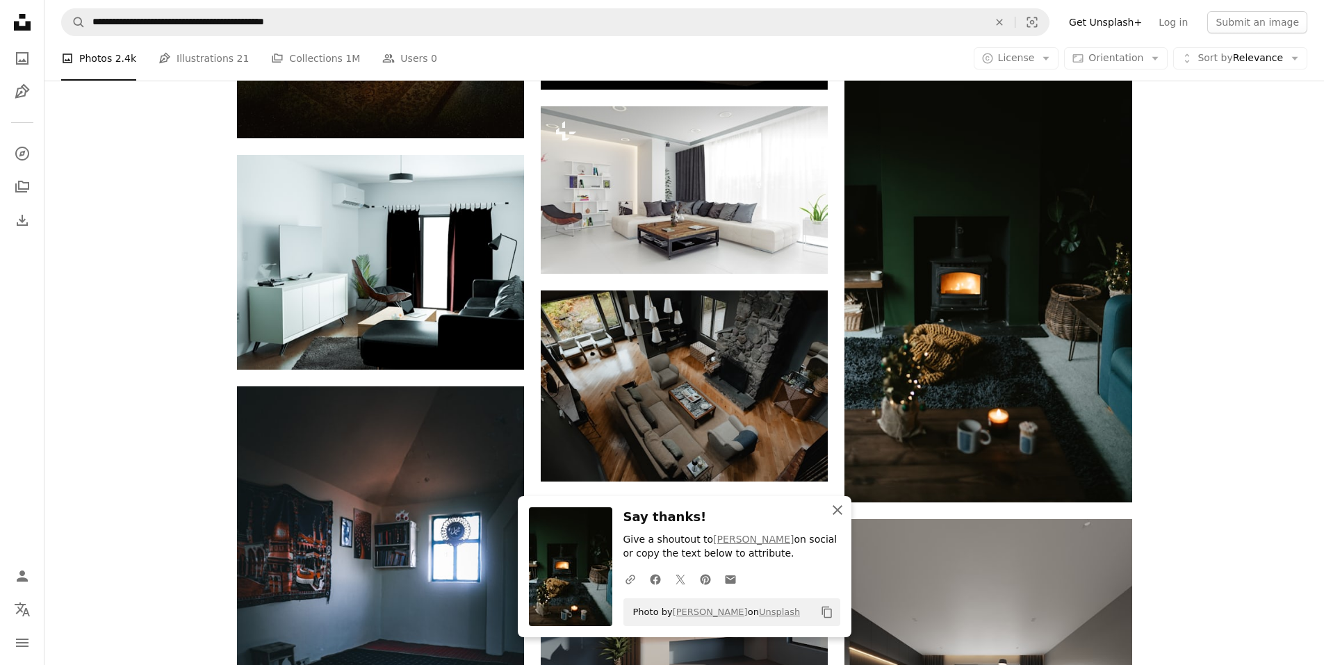
click at [837, 504] on icon "An X shape" at bounding box center [837, 510] width 17 height 17
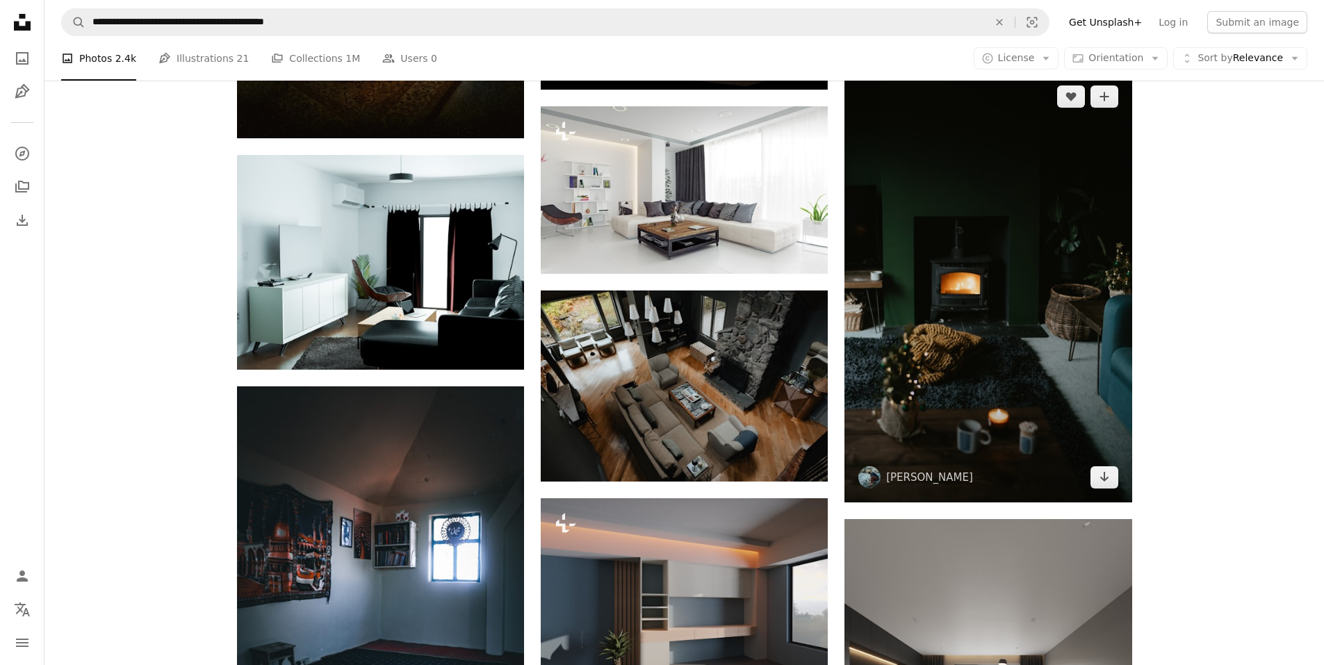
click at [947, 414] on img at bounding box center [987, 287] width 287 height 431
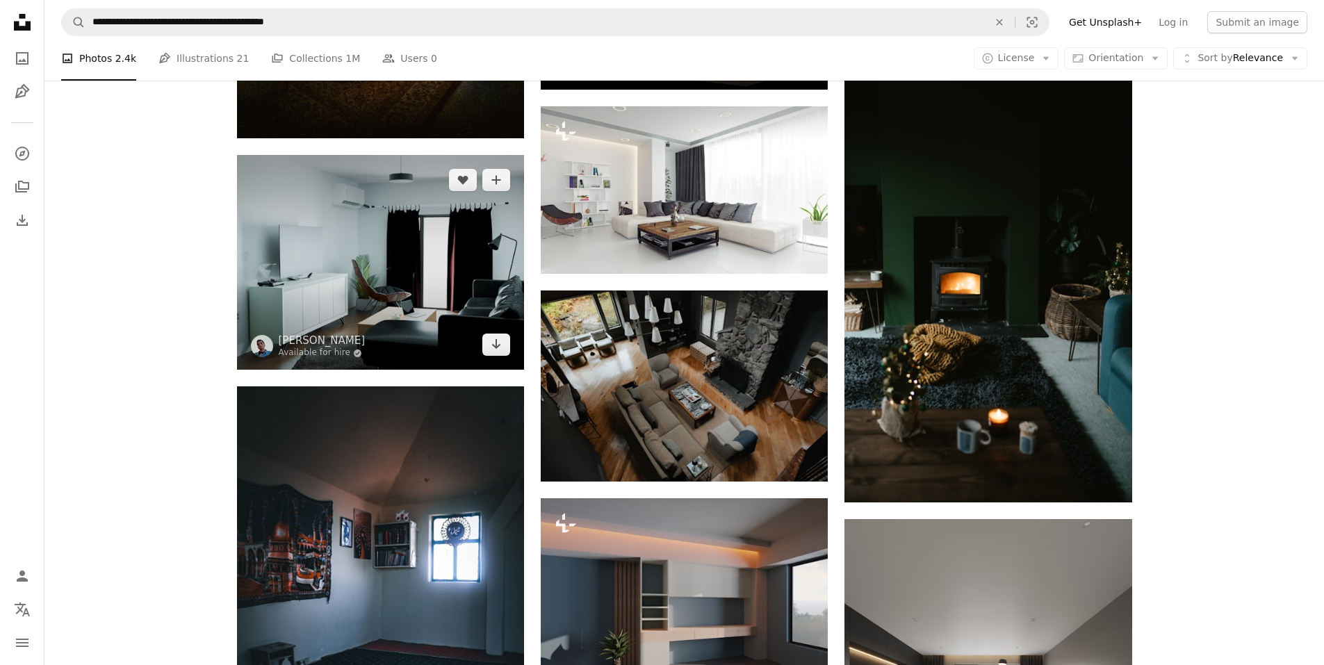
click at [460, 316] on img at bounding box center [380, 262] width 287 height 215
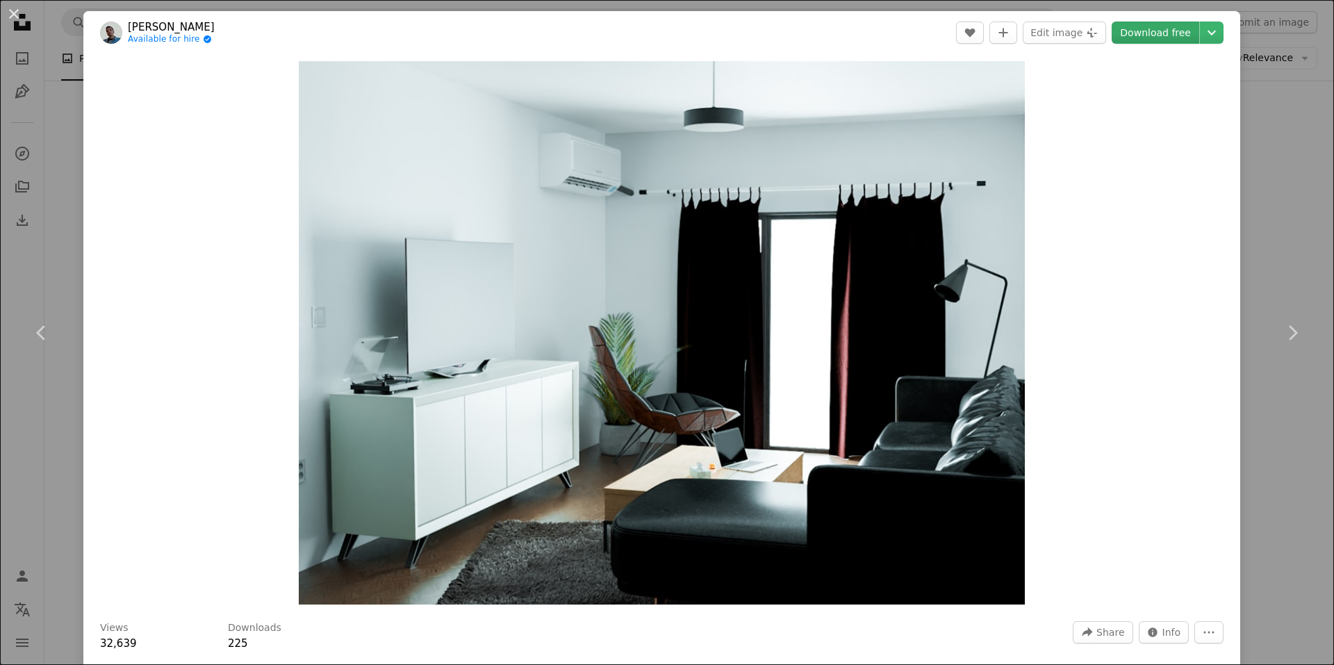
click at [1115, 39] on link "Download free" at bounding box center [1156, 33] width 88 height 22
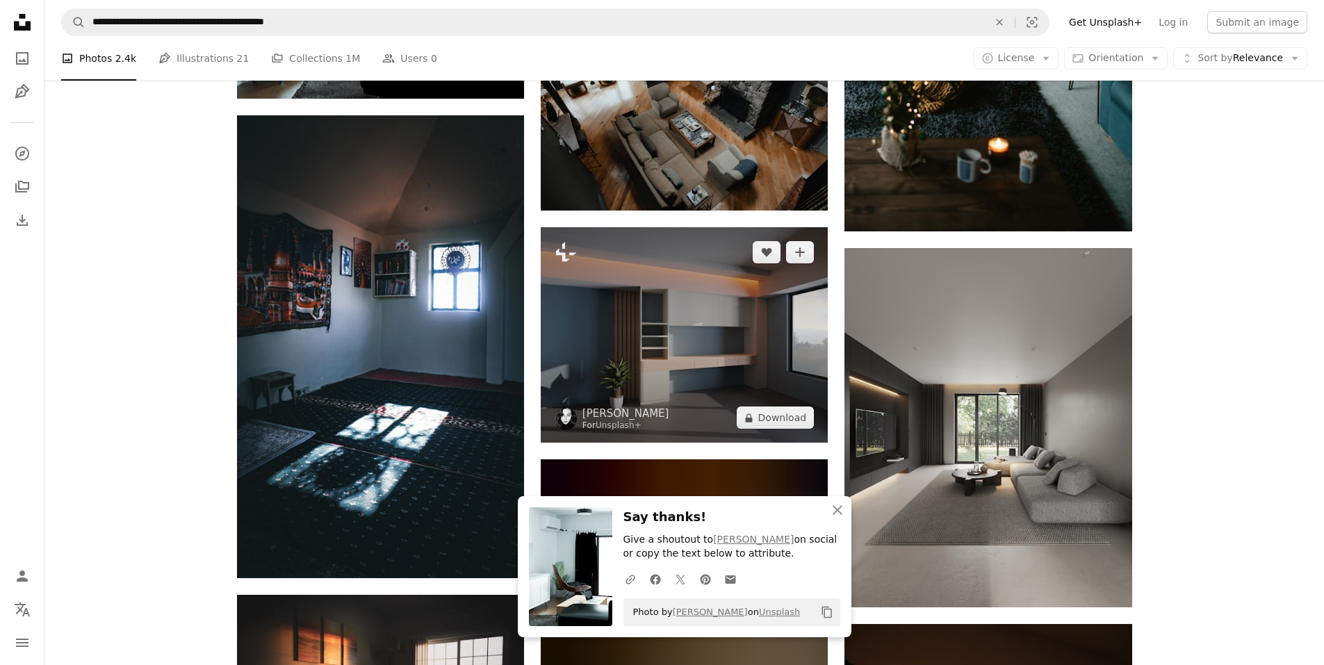
scroll to position [5267, 0]
